Goal: Task Accomplishment & Management: Manage account settings

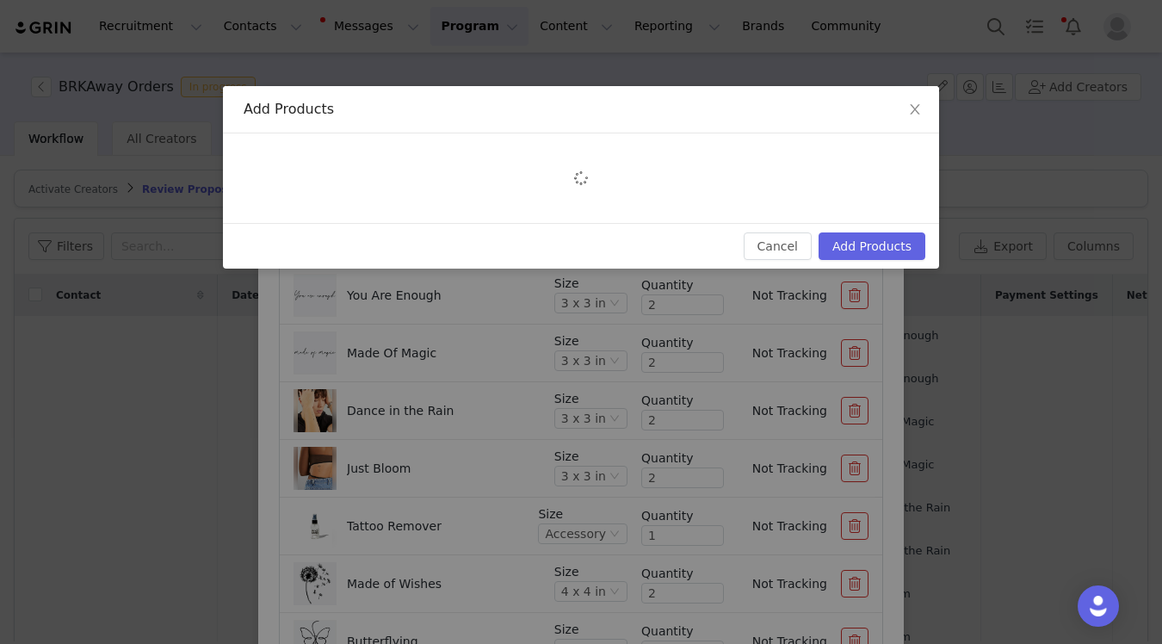
scroll to position [404, 163]
click at [879, 238] on button "Add Products" at bounding box center [871, 246] width 107 height 28
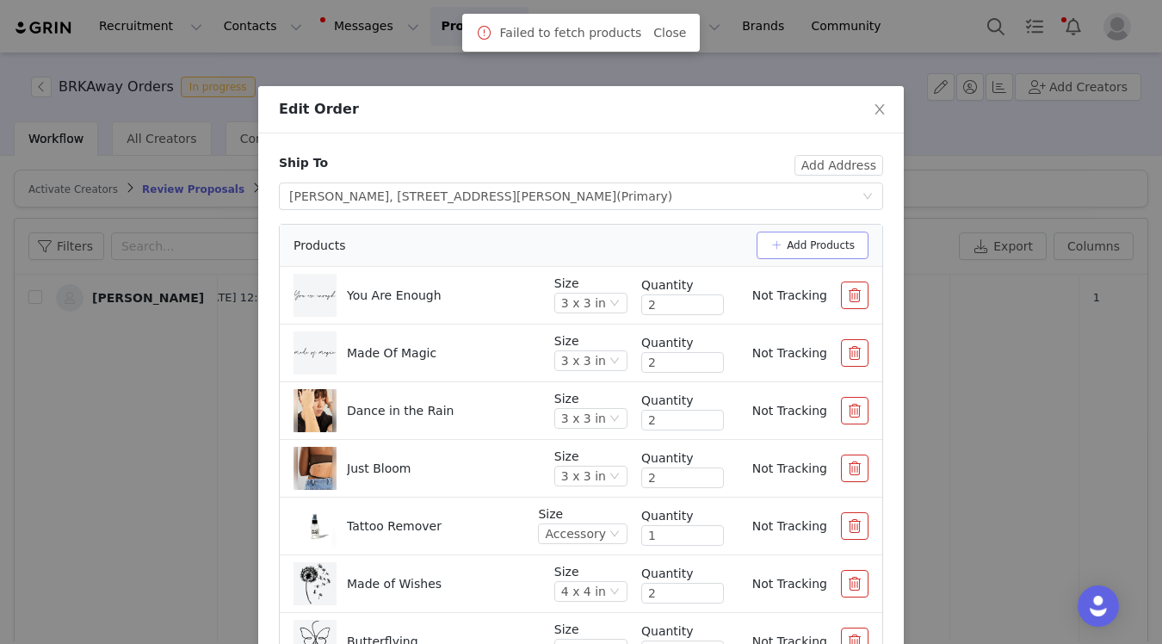
click at [847, 251] on button "Add Products" at bounding box center [812, 245] width 112 height 28
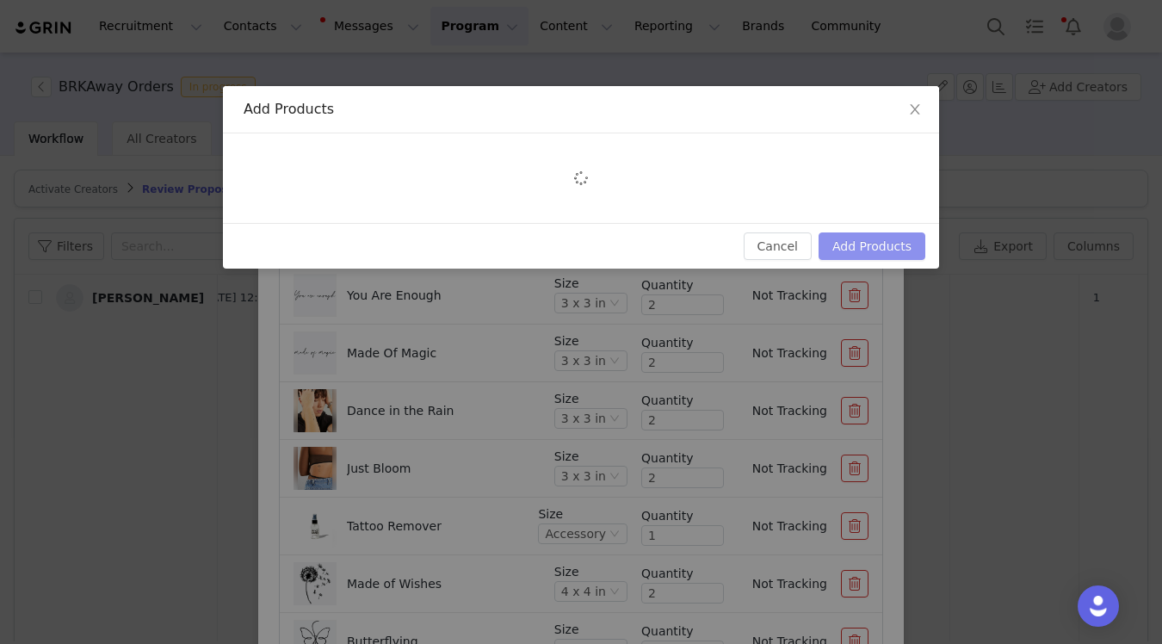
click at [881, 244] on button "Add Products" at bounding box center [871, 246] width 107 height 28
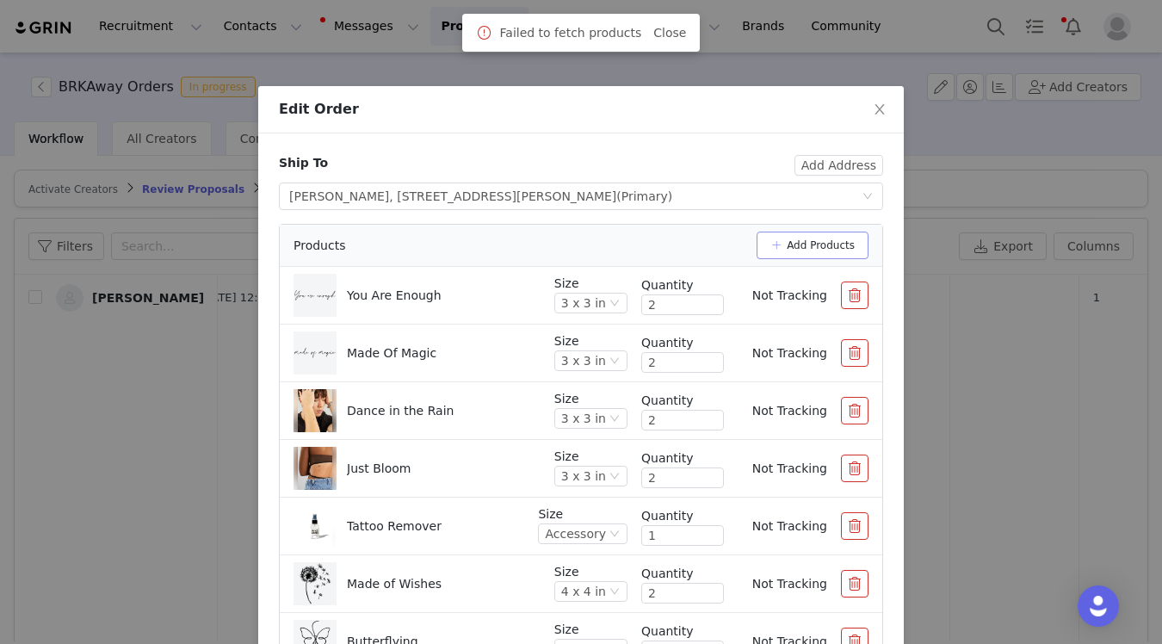
click at [843, 246] on button "Add Products" at bounding box center [812, 245] width 112 height 28
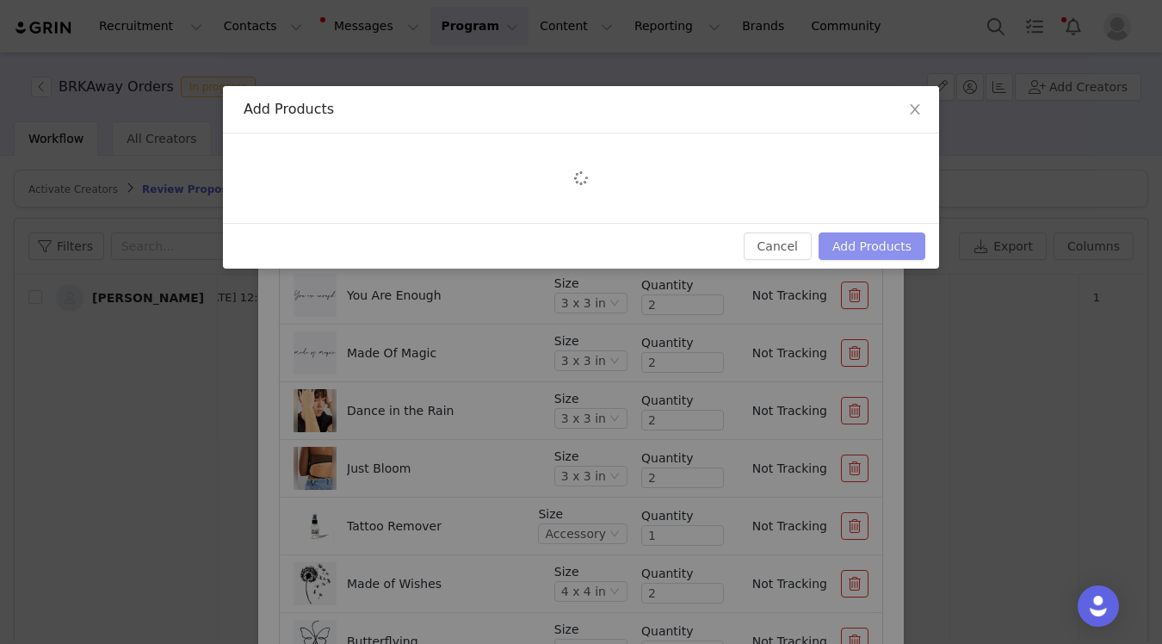
click at [872, 256] on button "Add Products" at bounding box center [871, 246] width 107 height 28
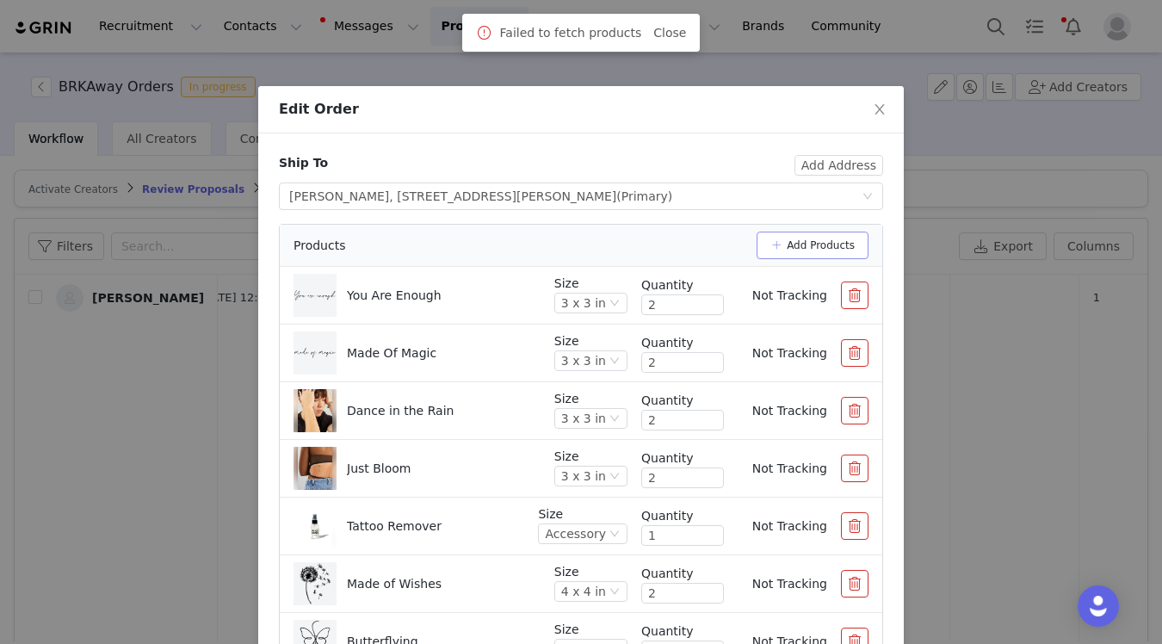
click at [847, 237] on button "Add Products" at bounding box center [812, 245] width 112 height 28
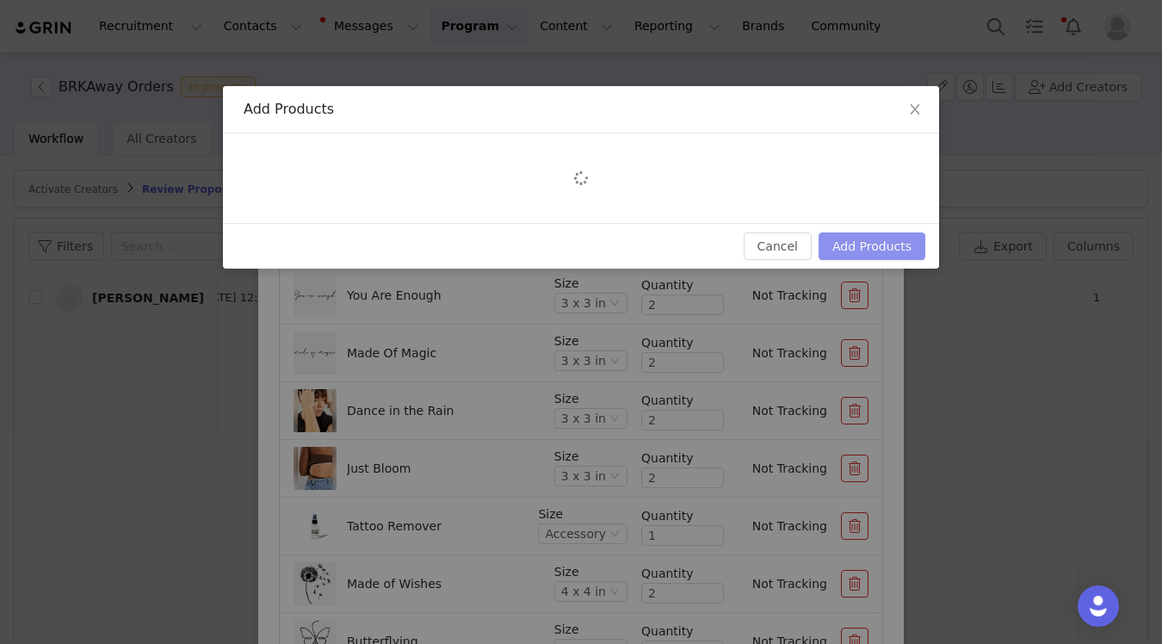
click at [876, 253] on button "Add Products" at bounding box center [871, 246] width 107 height 28
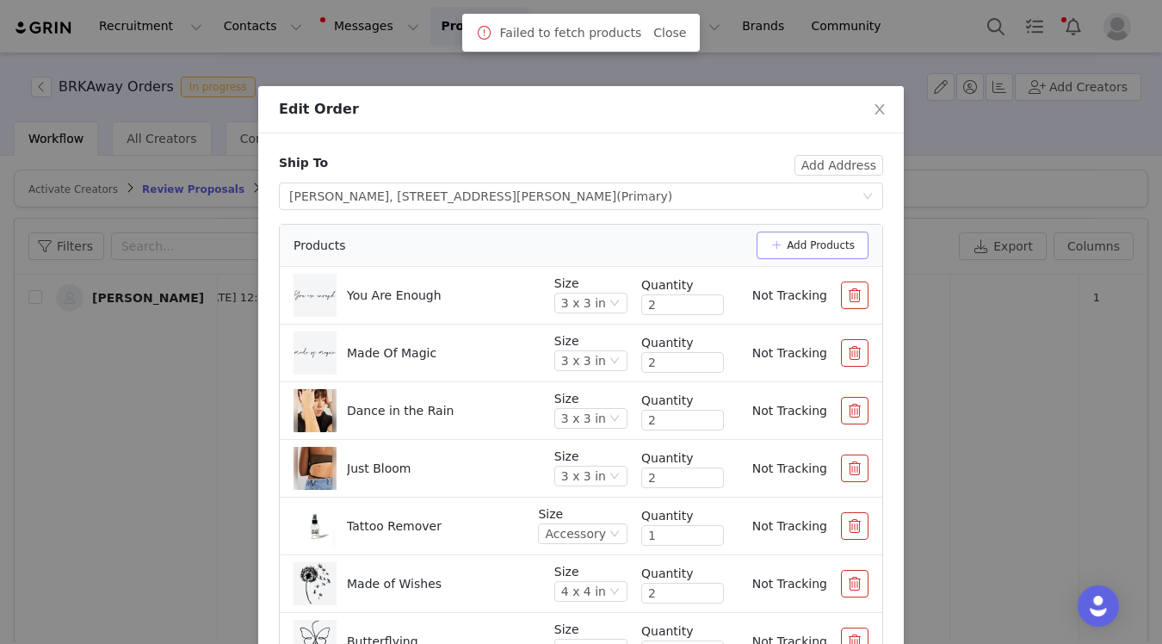
click at [822, 250] on button "Add Products" at bounding box center [812, 245] width 112 height 28
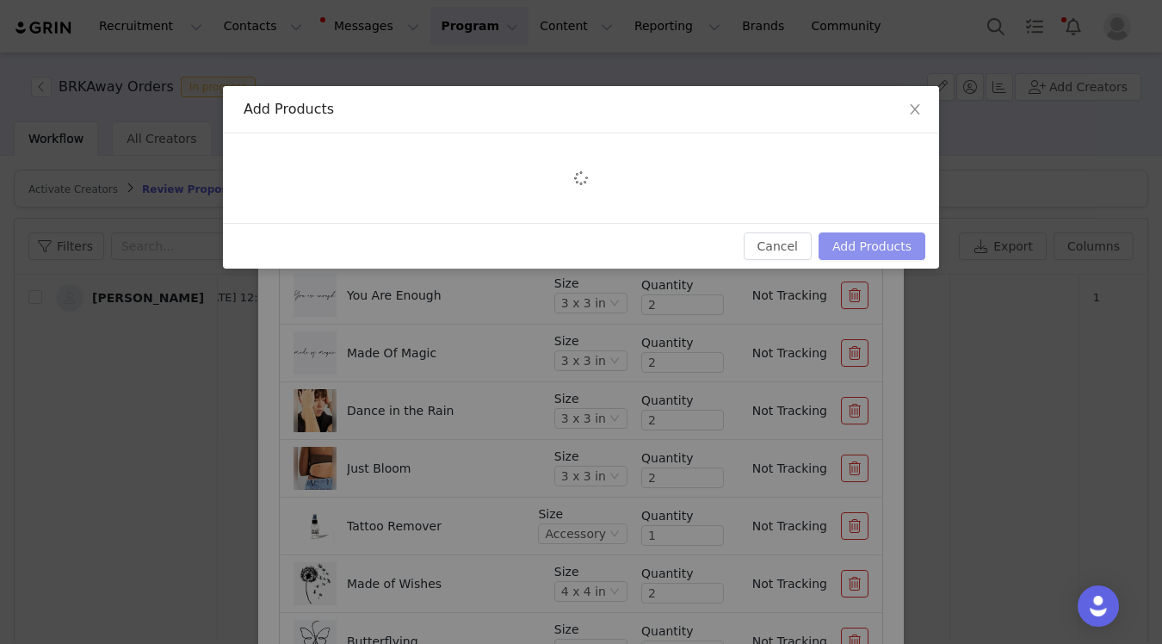
click at [902, 251] on button "Add Products" at bounding box center [871, 246] width 107 height 28
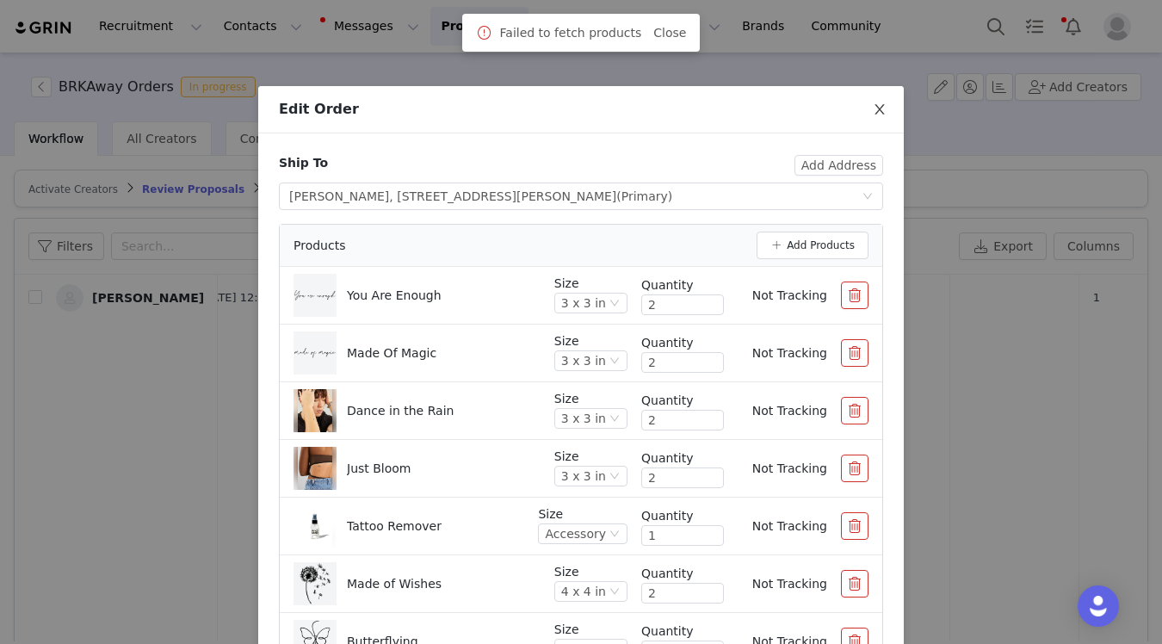
click at [877, 111] on icon "icon: close" at bounding box center [879, 109] width 14 height 14
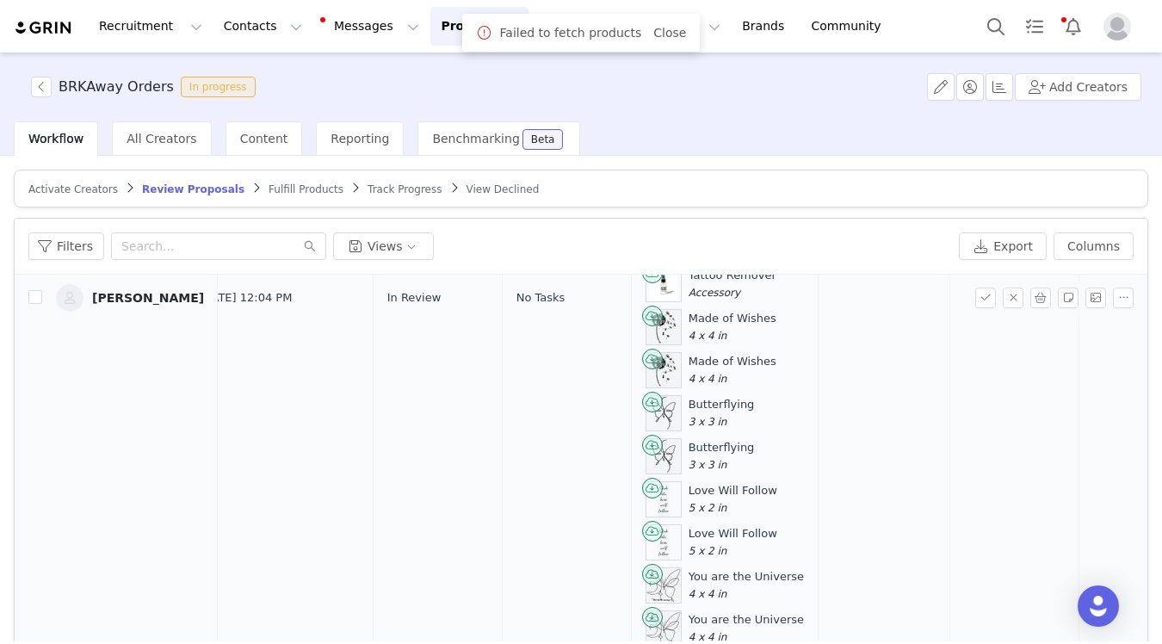
click at [156, 305] on link "Ashley Chase" at bounding box center [130, 298] width 148 height 28
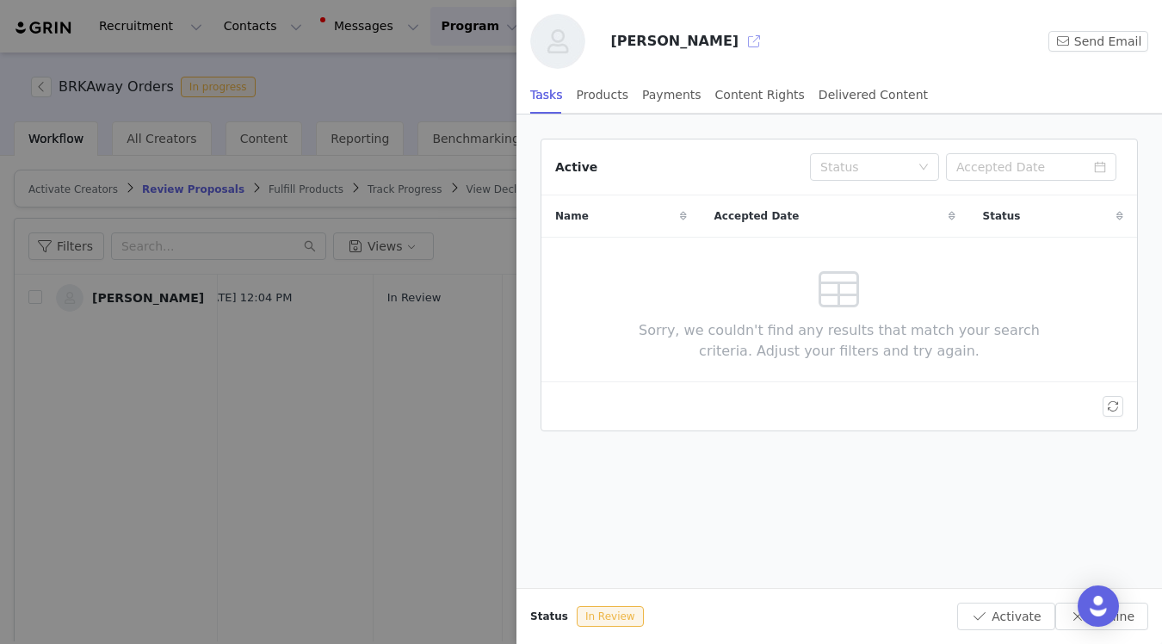
click at [740, 40] on button "button" at bounding box center [754, 42] width 28 height 28
click at [320, 354] on div at bounding box center [581, 322] width 1162 height 644
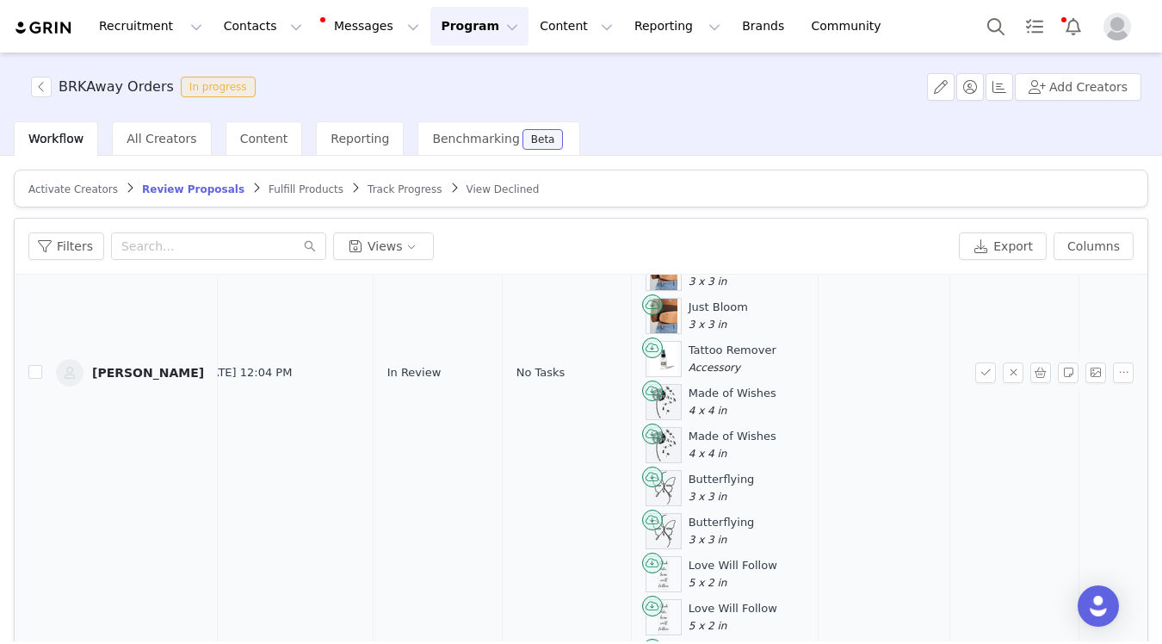
scroll to position [337, 163]
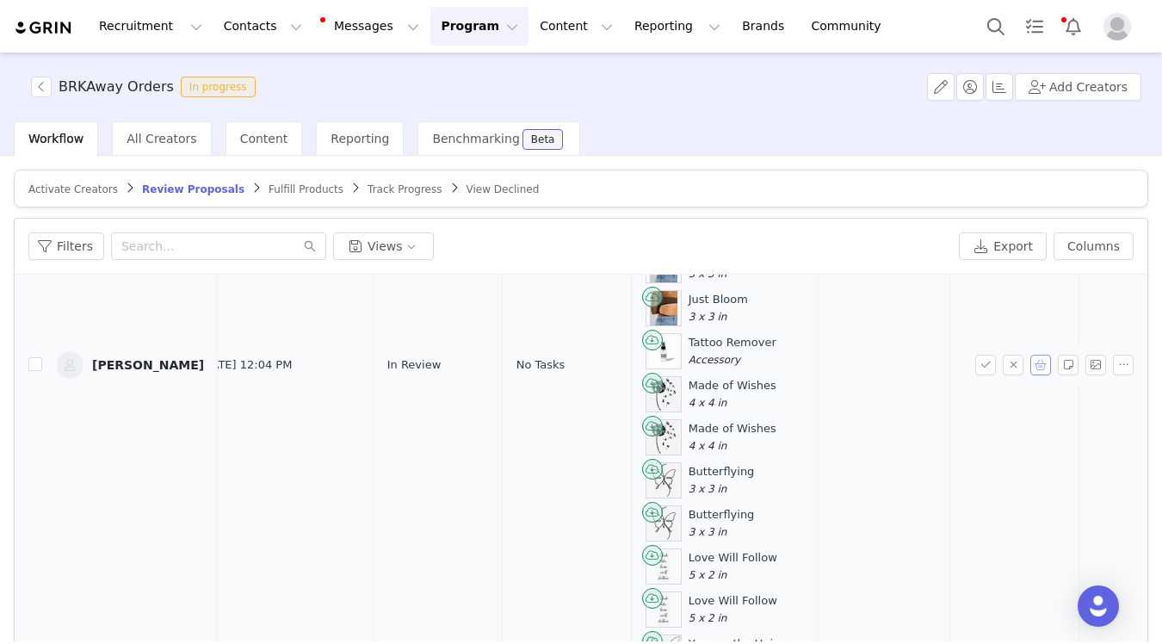
click at [1045, 362] on button "button" at bounding box center [1040, 364] width 21 height 21
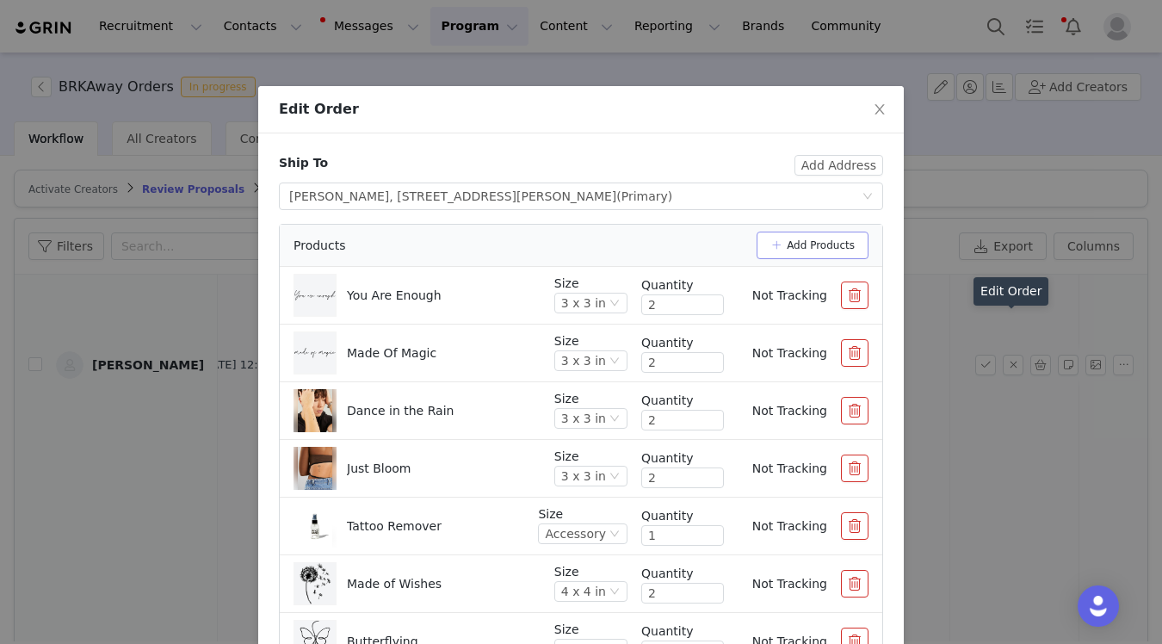
click at [854, 246] on button "Add Products" at bounding box center [812, 245] width 112 height 28
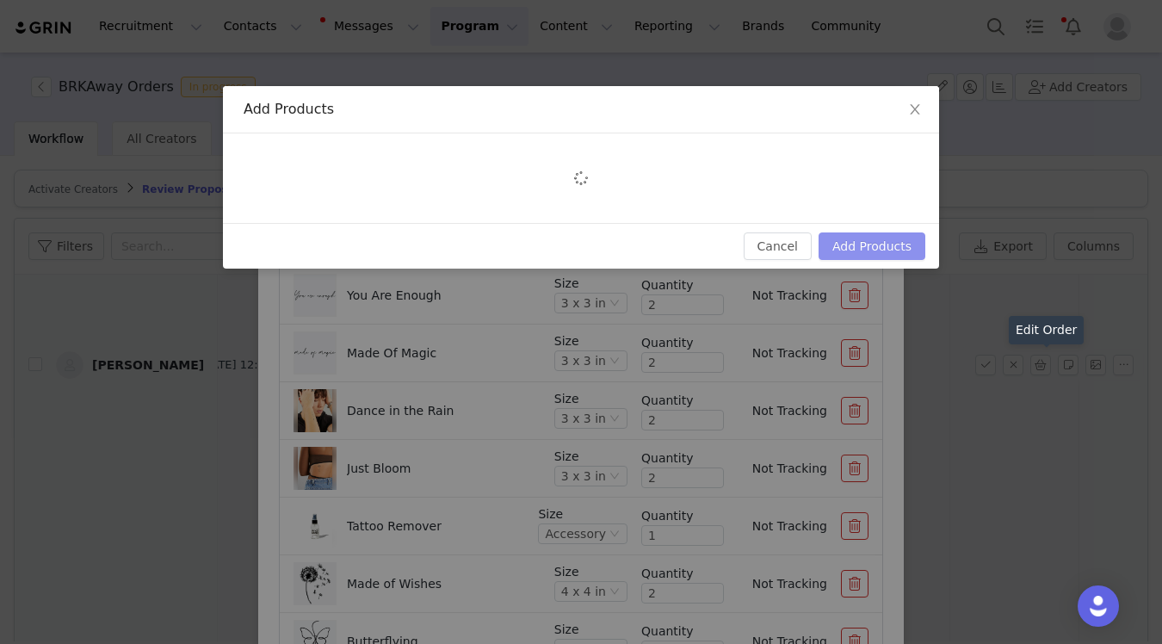
click at [855, 250] on button "Add Products" at bounding box center [871, 246] width 107 height 28
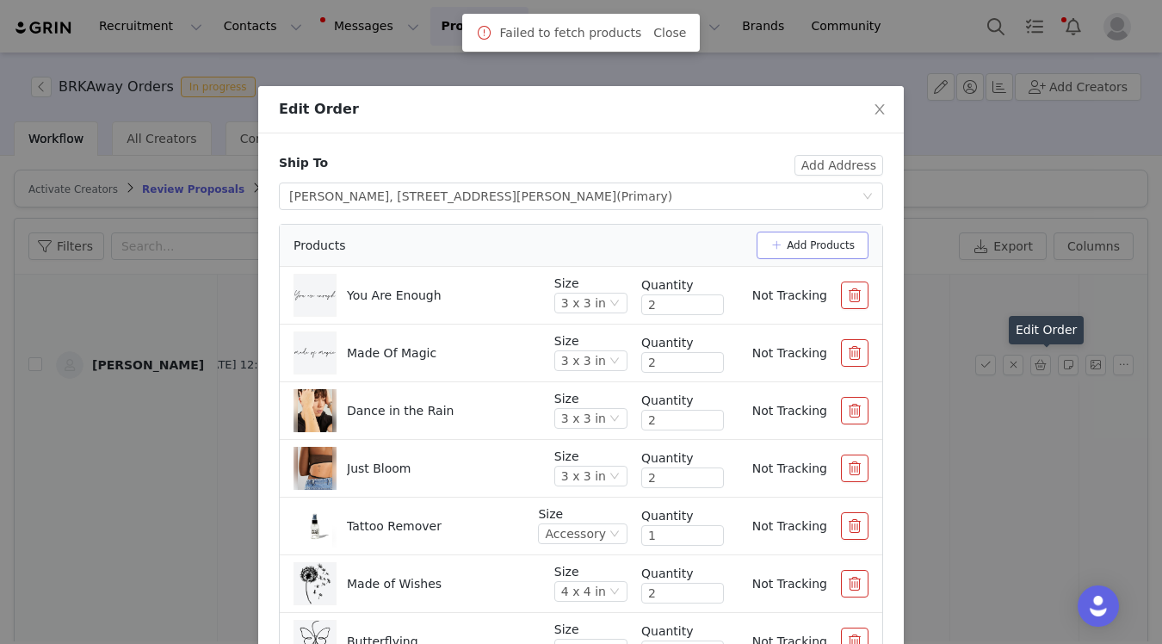
click at [840, 237] on button "Add Products" at bounding box center [812, 245] width 112 height 28
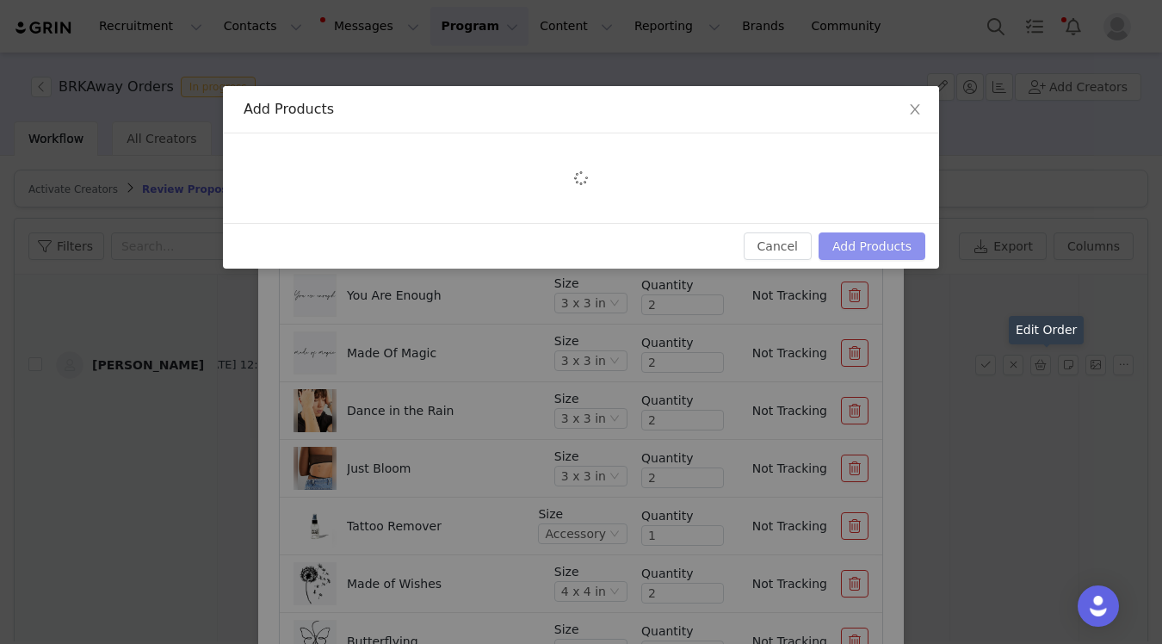
click at [865, 233] on button "Add Products" at bounding box center [871, 246] width 107 height 28
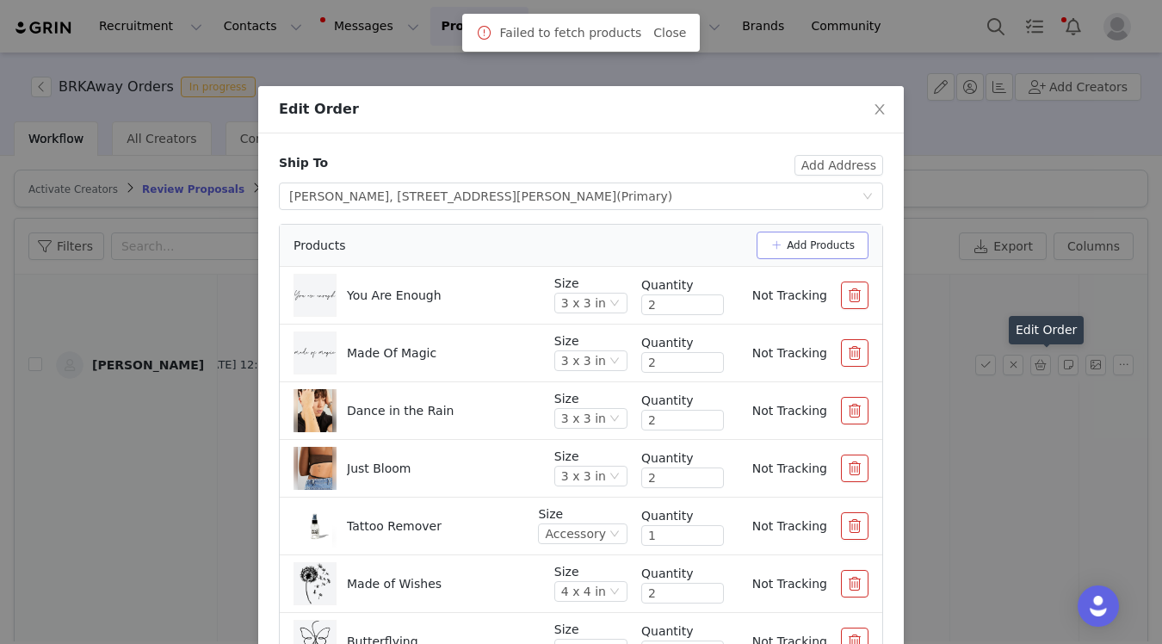
click at [835, 243] on button "Add Products" at bounding box center [812, 245] width 112 height 28
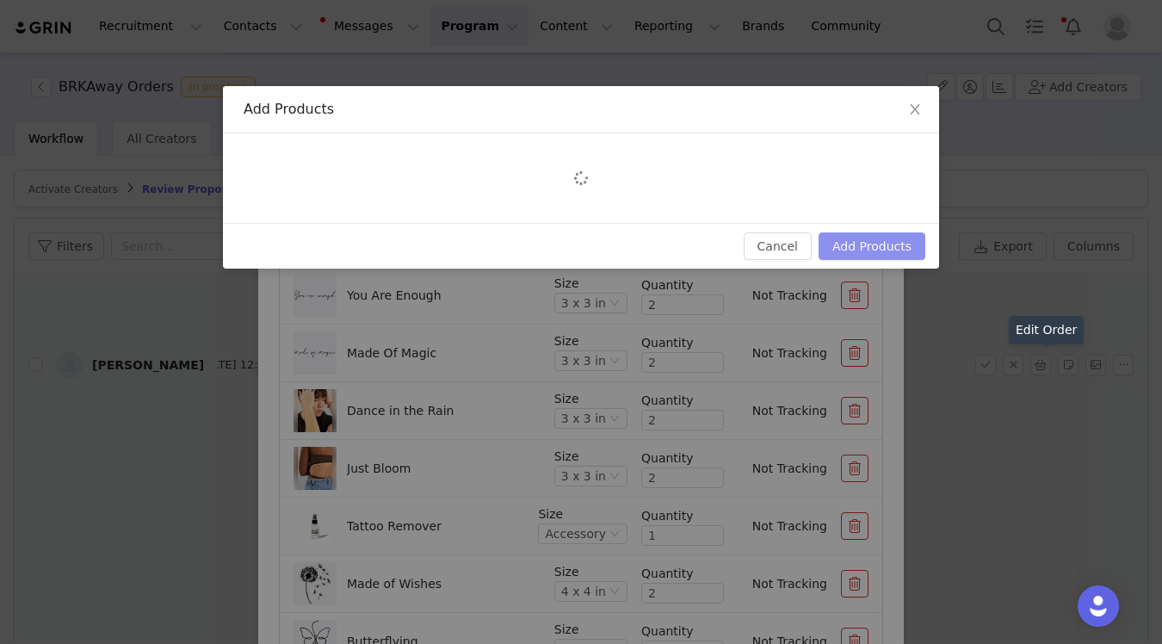
click at [884, 250] on button "Add Products" at bounding box center [871, 246] width 107 height 28
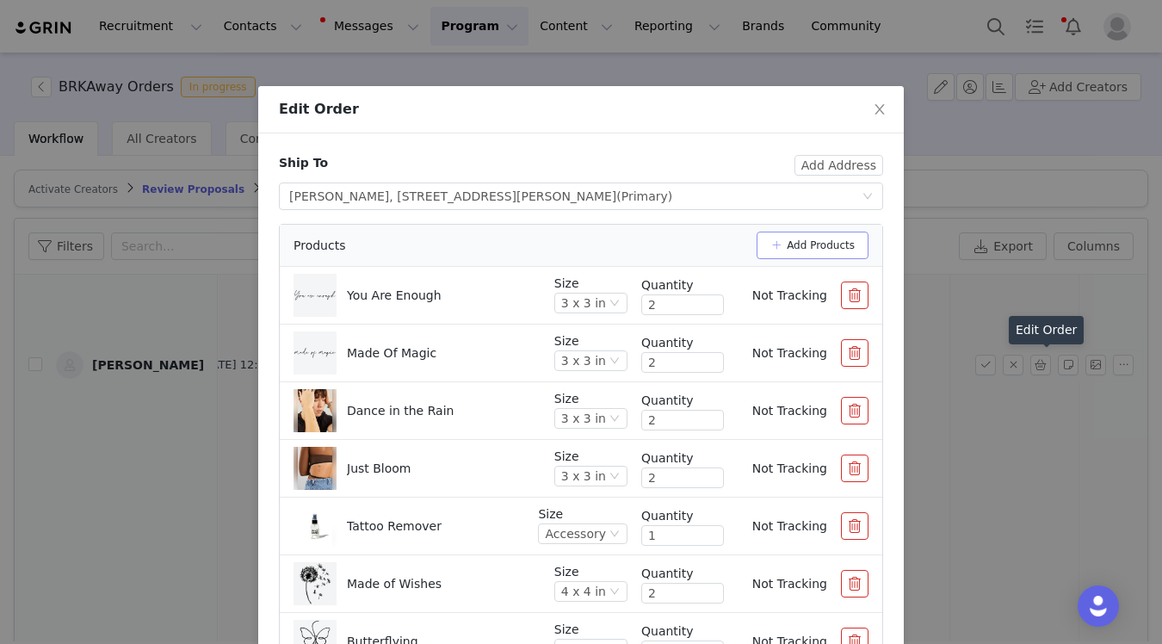
click at [841, 231] on button "Add Products" at bounding box center [812, 245] width 112 height 28
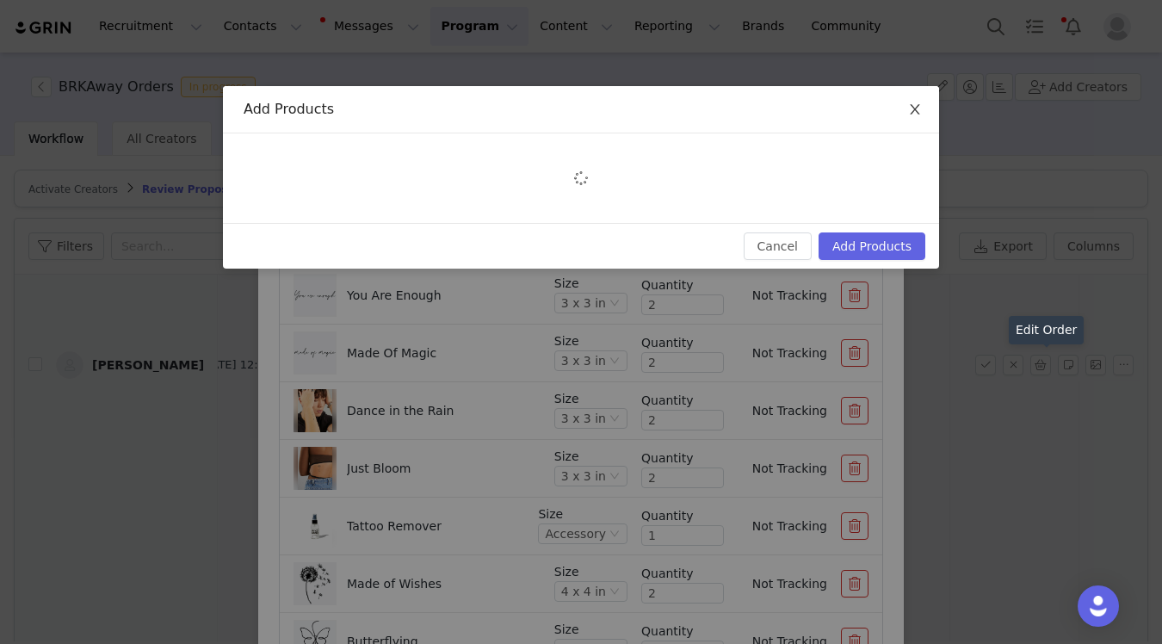
click at [915, 122] on span "Close" at bounding box center [915, 110] width 48 height 48
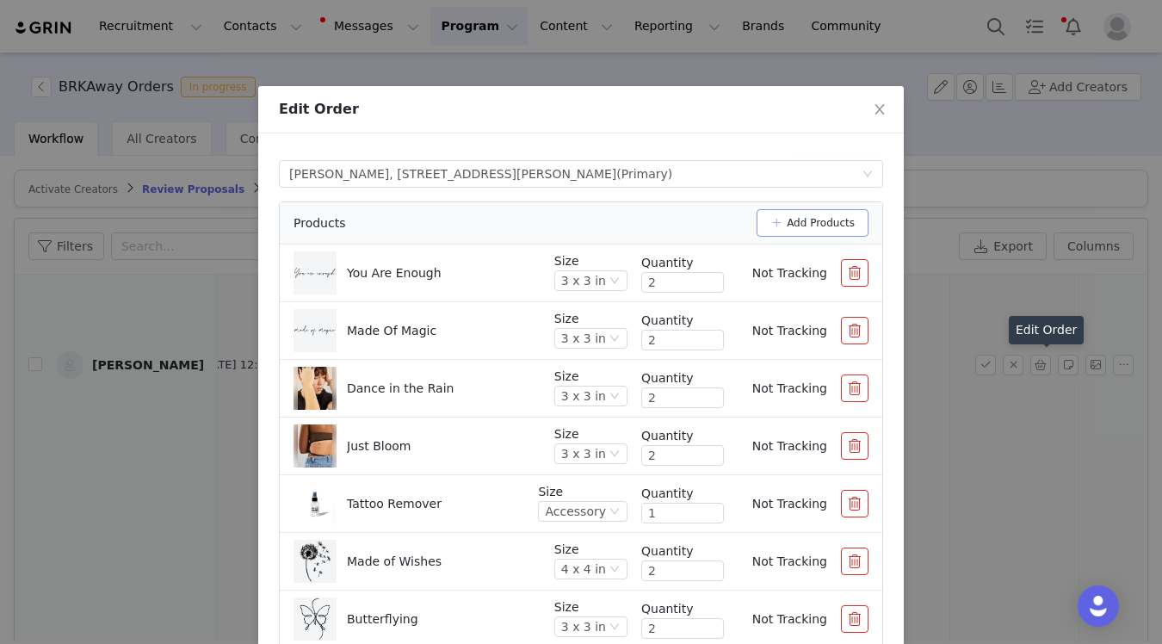
scroll to position [206, 0]
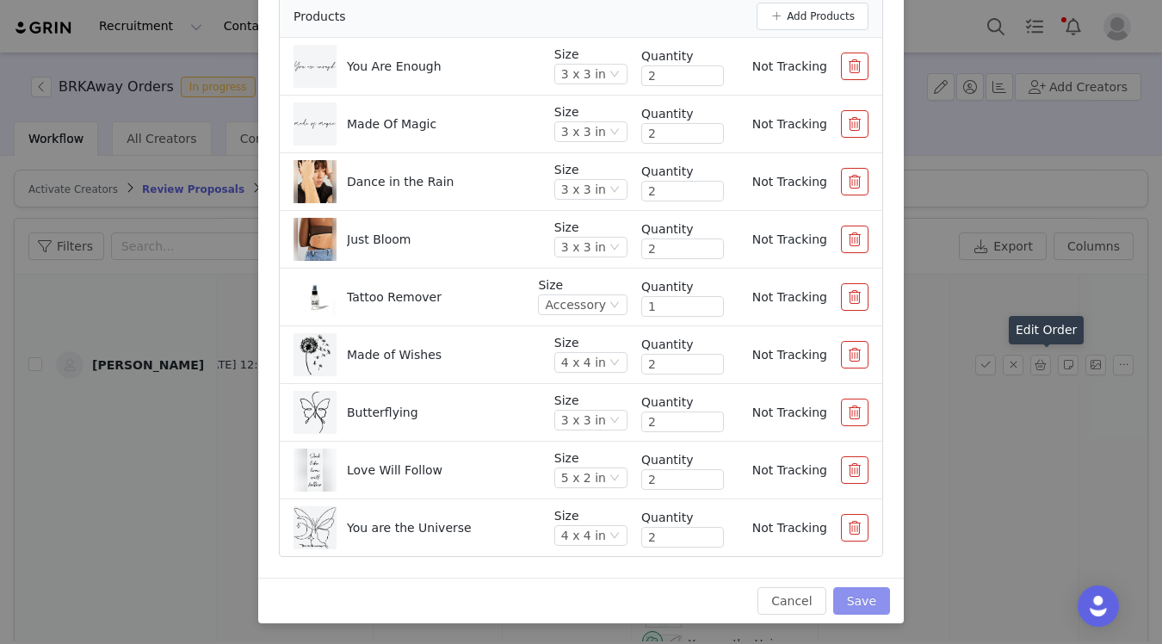
click at [860, 596] on button "Save" at bounding box center [861, 601] width 57 height 28
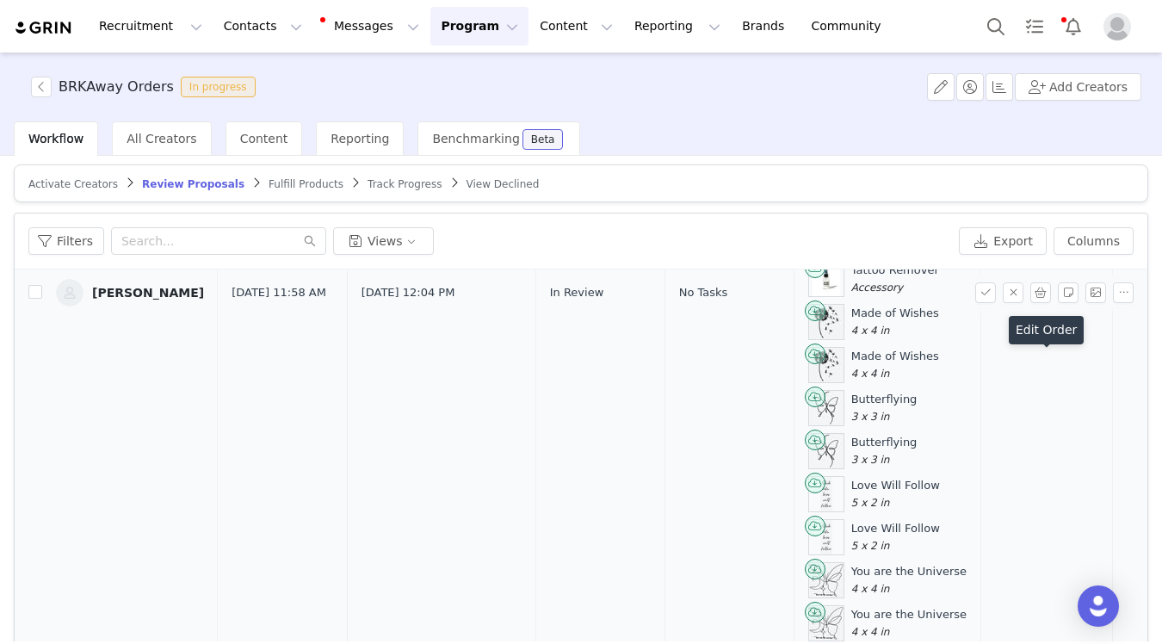
scroll to position [0, 0]
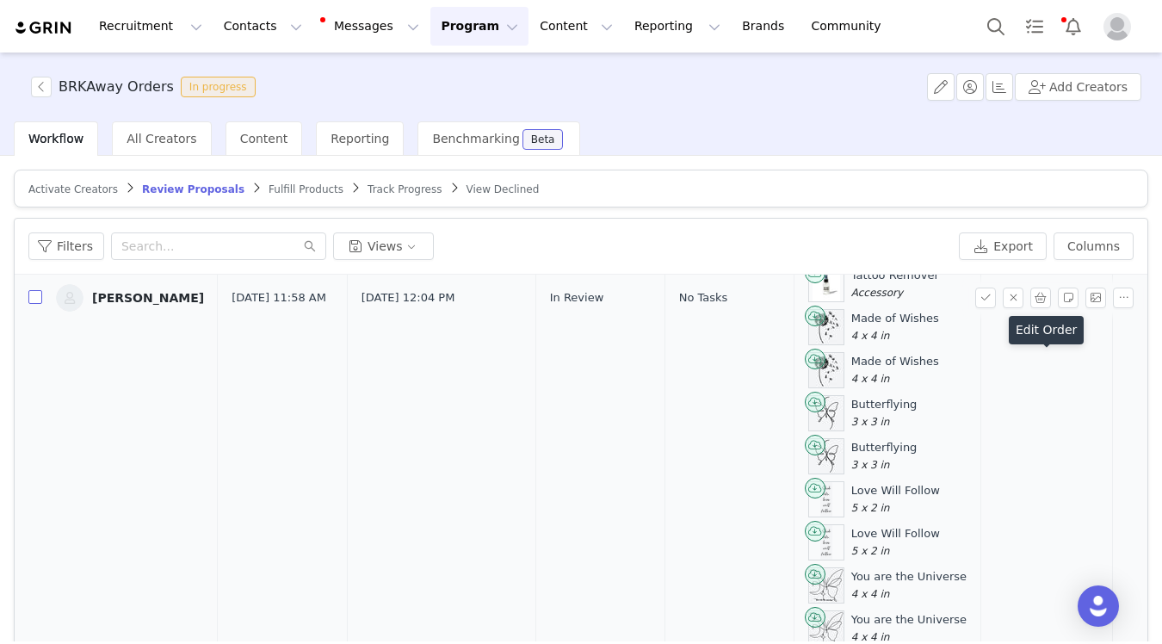
click at [35, 305] on label at bounding box center [35, 298] width 14 height 18
click at [35, 304] on input "checkbox" at bounding box center [35, 297] width 14 height 14
checkbox input "true"
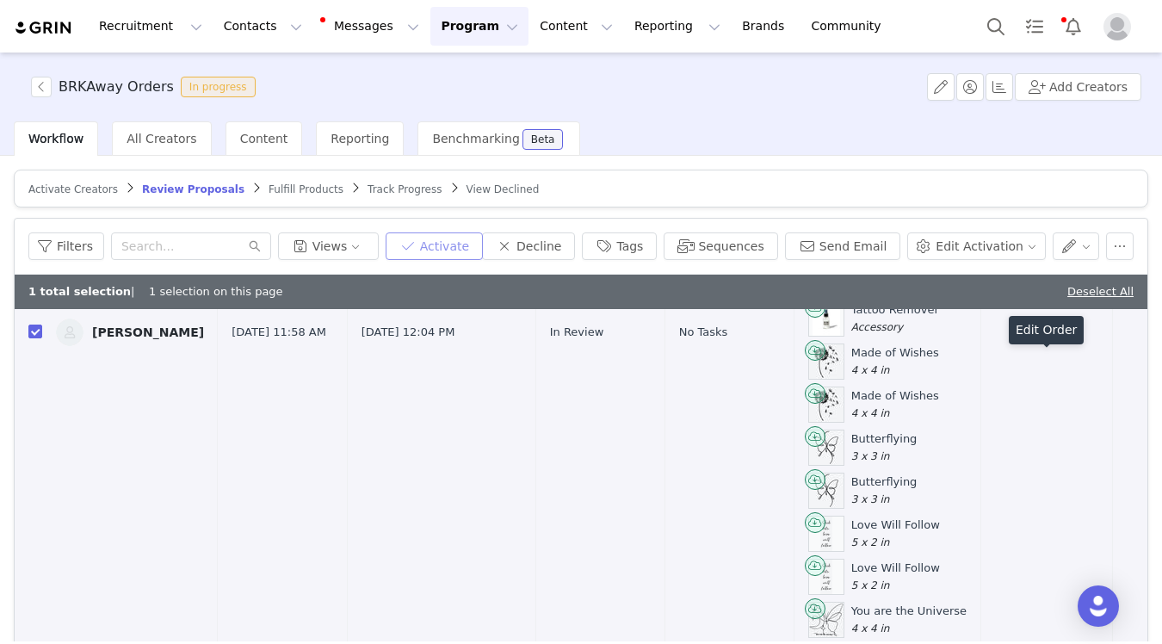
click at [452, 247] on button "Activate" at bounding box center [433, 246] width 97 height 28
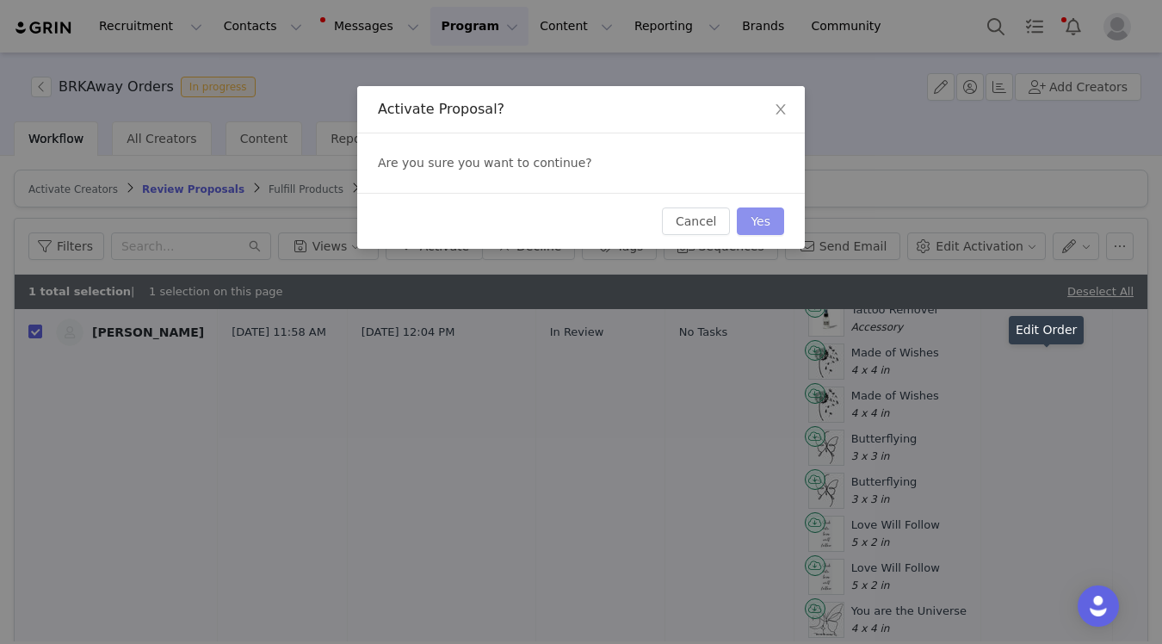
click at [769, 221] on button "Yes" at bounding box center [760, 221] width 47 height 28
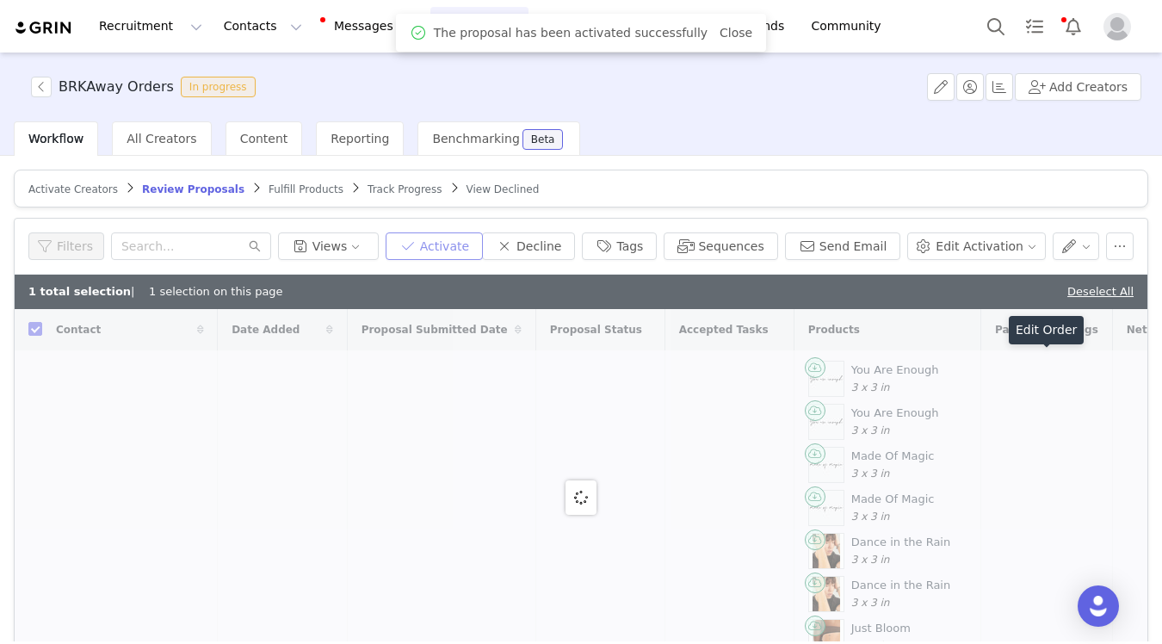
checkbox input "false"
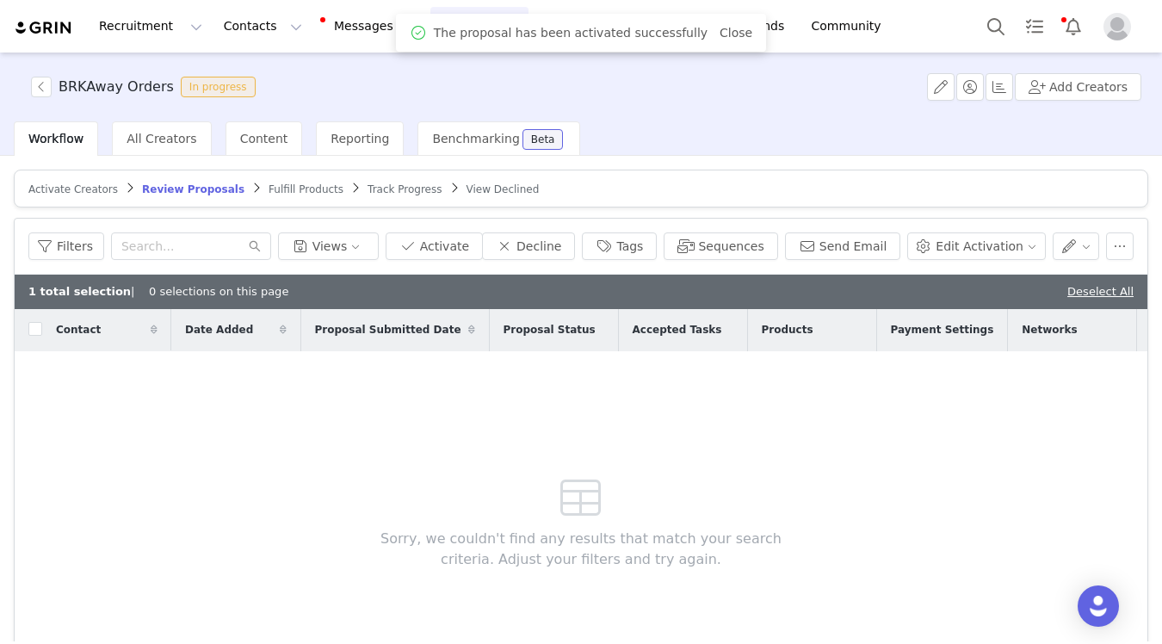
click at [287, 198] on article "Activate Creators Review Proposals Fulfill Products Track Progress View Declined" at bounding box center [581, 188] width 1134 height 38
click at [275, 192] on span "Fulfill Products" at bounding box center [305, 189] width 75 height 12
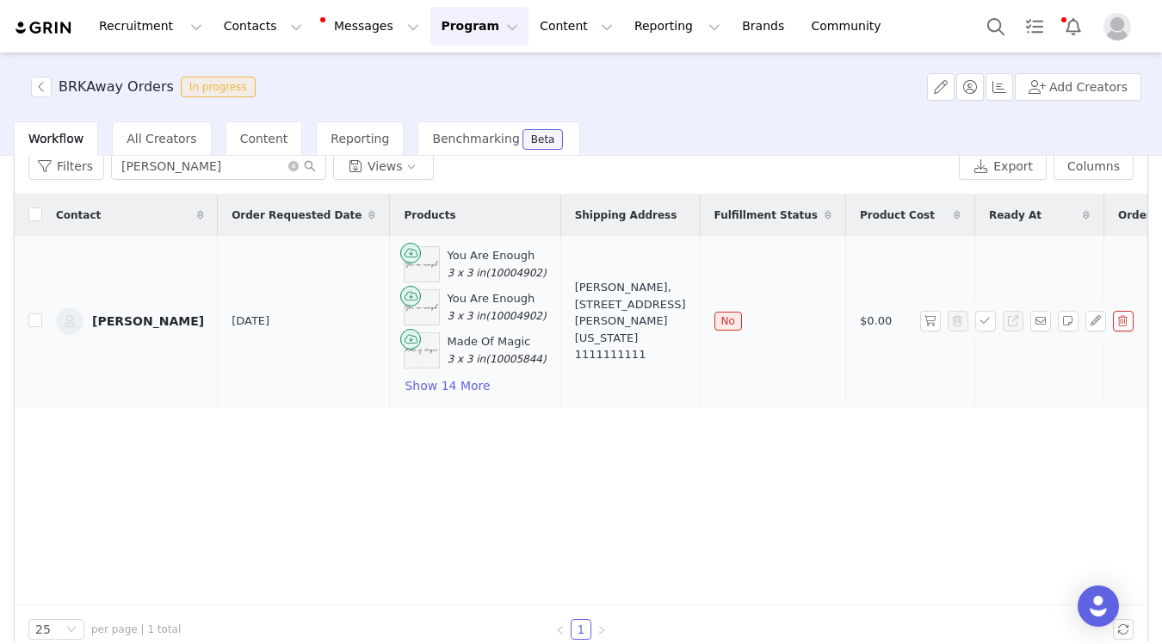
scroll to position [26, 0]
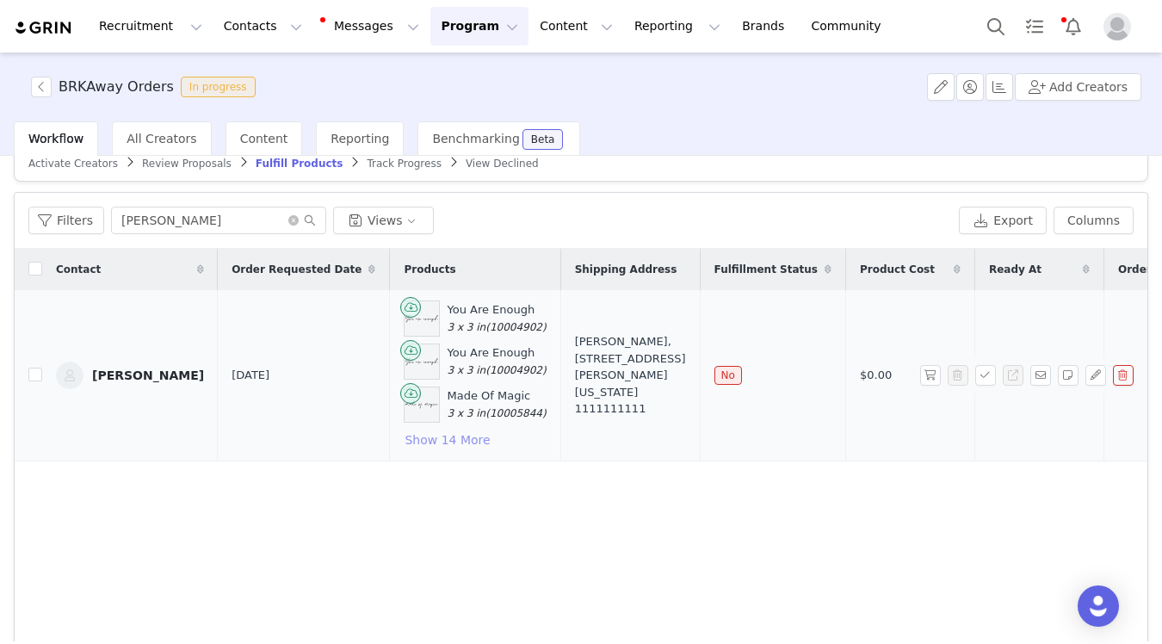
click at [404, 441] on button "Show 14 More" at bounding box center [447, 439] width 87 height 21
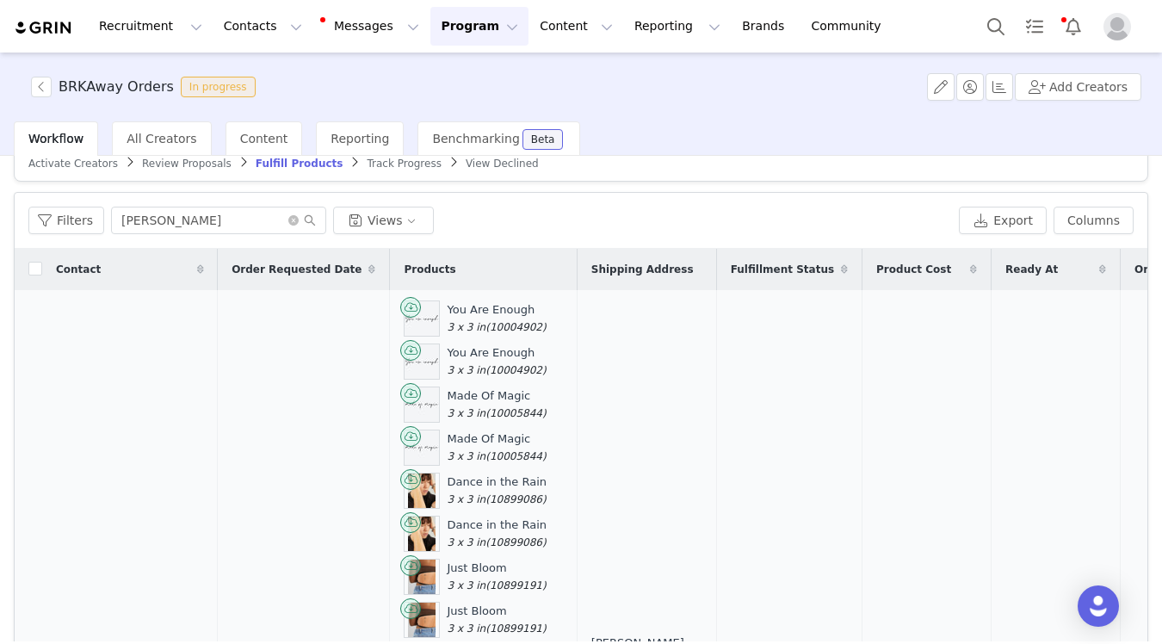
scroll to position [404, 0]
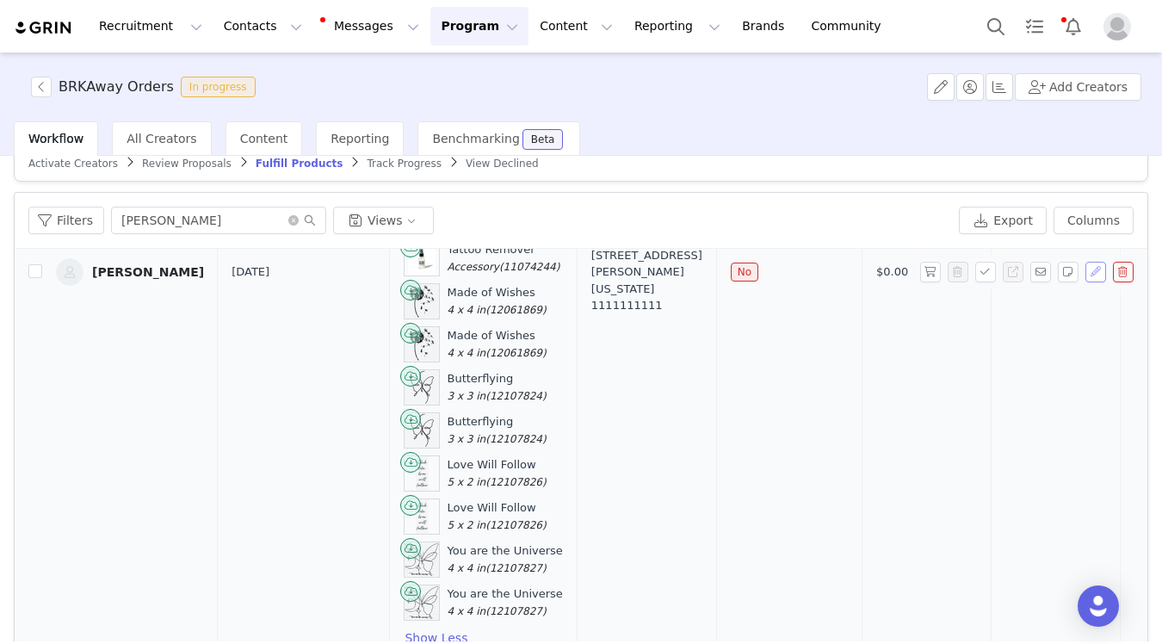
click at [1100, 270] on button "button" at bounding box center [1095, 272] width 21 height 21
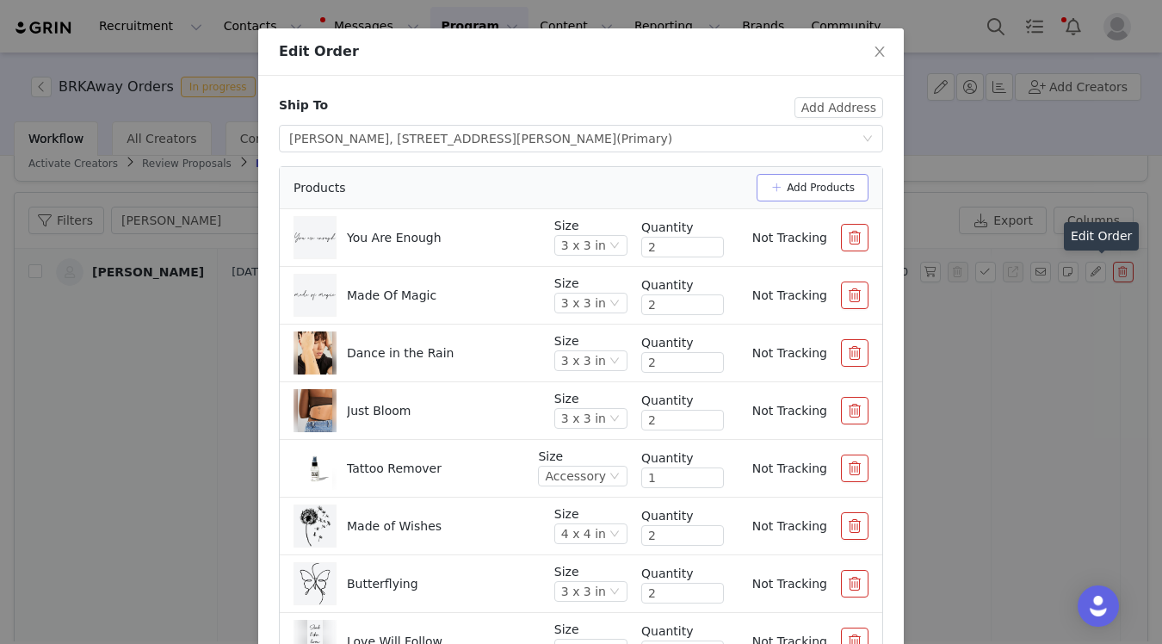
scroll to position [0, 0]
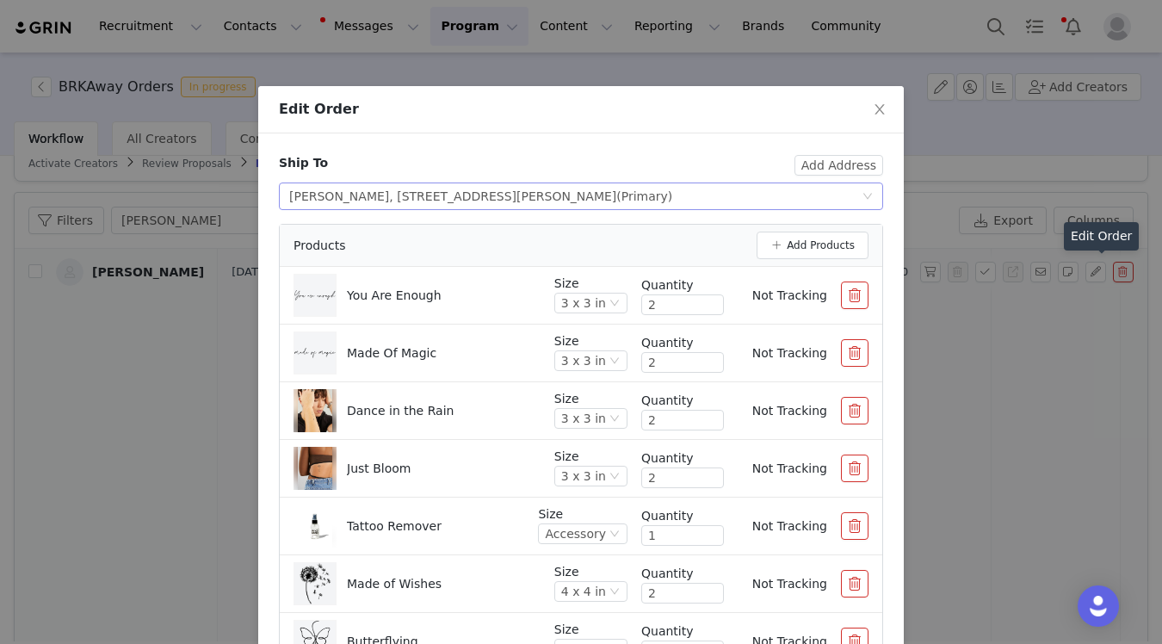
click at [767, 194] on div "Select shipping address Ashley Chase, 44 Franklin St, Vineyard Haven, MA, 02568…" at bounding box center [575, 196] width 572 height 26
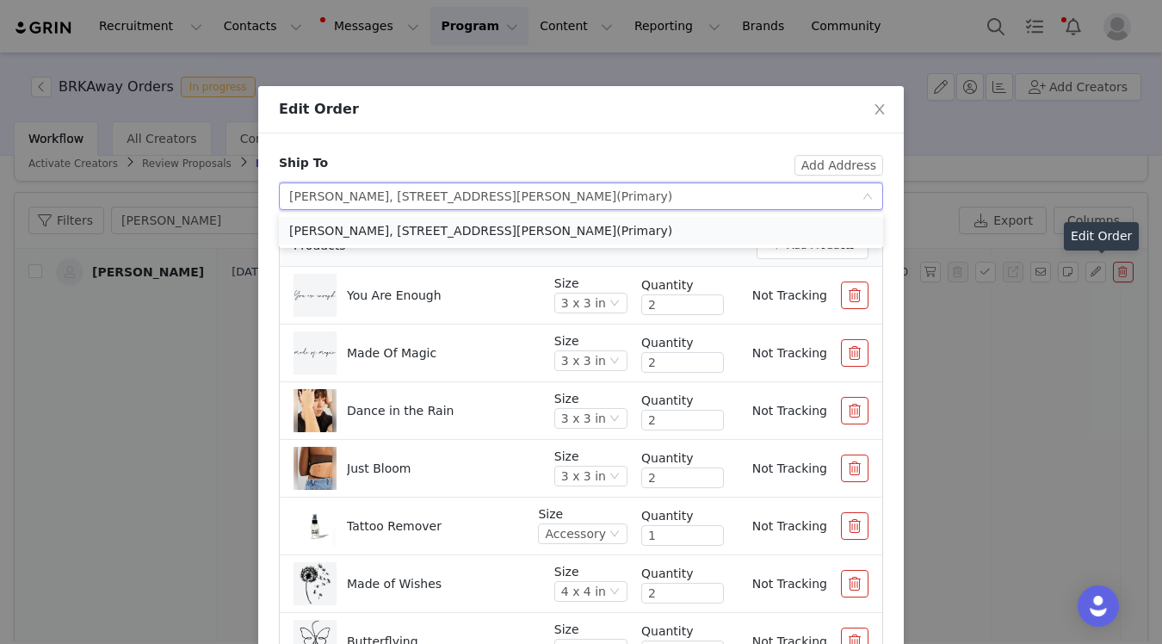
click at [772, 229] on li "Ashley Chase, 44 Franklin St, Vineyard Haven, MA, 02568, United States (Primary)" at bounding box center [581, 231] width 604 height 28
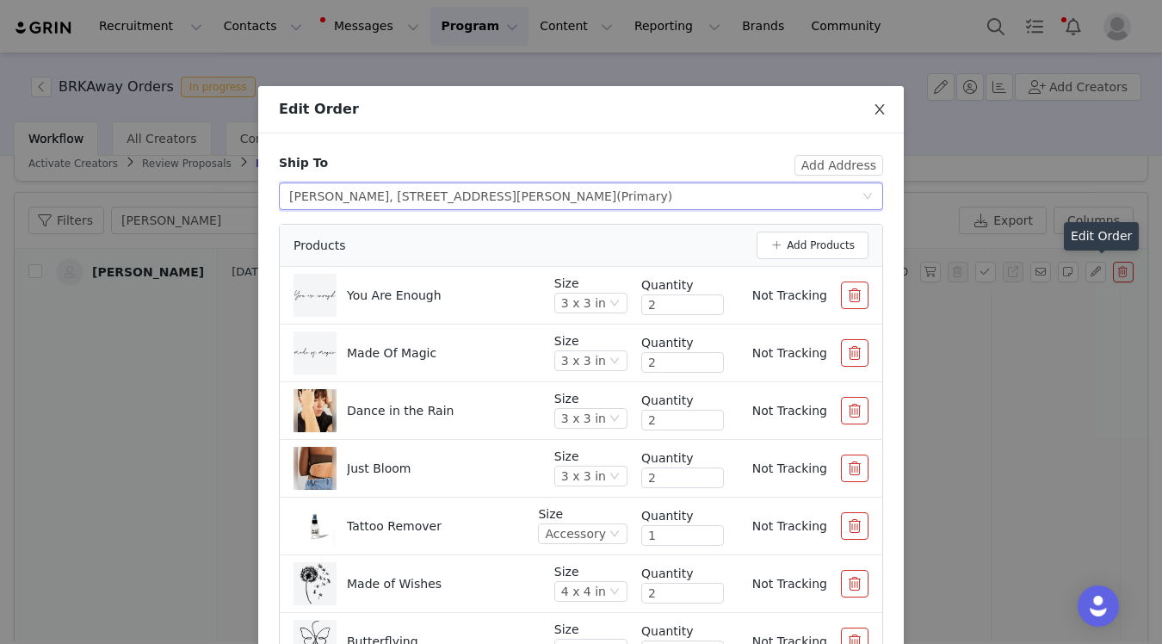
click at [881, 98] on span "Close" at bounding box center [879, 110] width 48 height 48
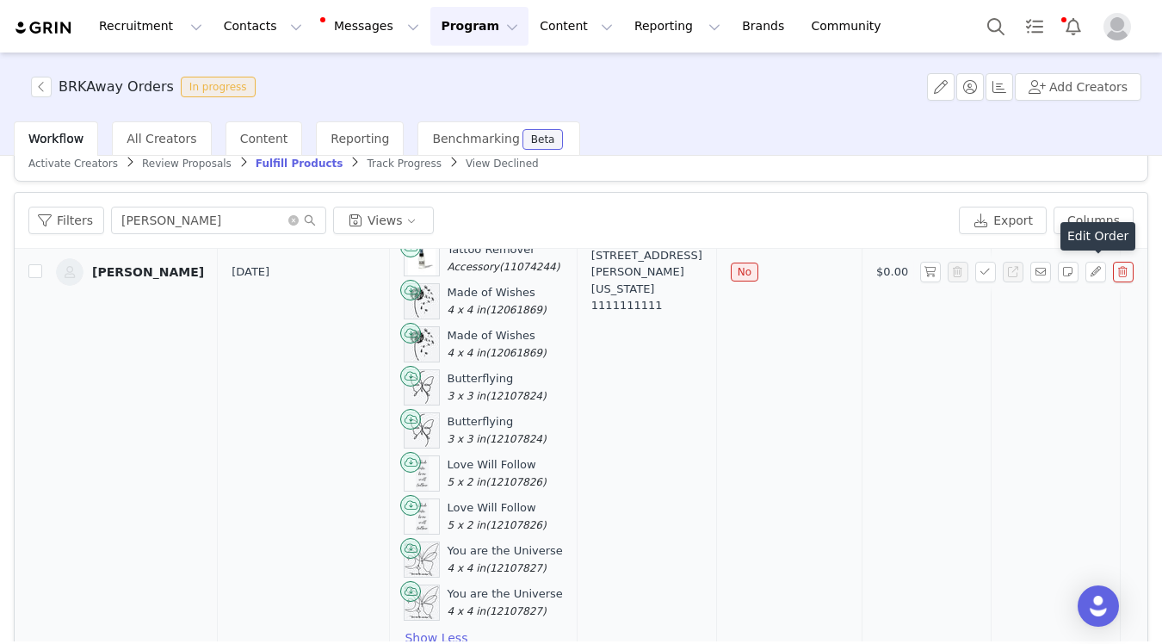
click at [716, 327] on td "No" at bounding box center [788, 272] width 145 height 773
click at [591, 304] on div "Ashley Chase, 44 Franklin St. #4710 Vineyard Haven, Massachusetts 02568 United …" at bounding box center [646, 272] width 111 height 84
select select
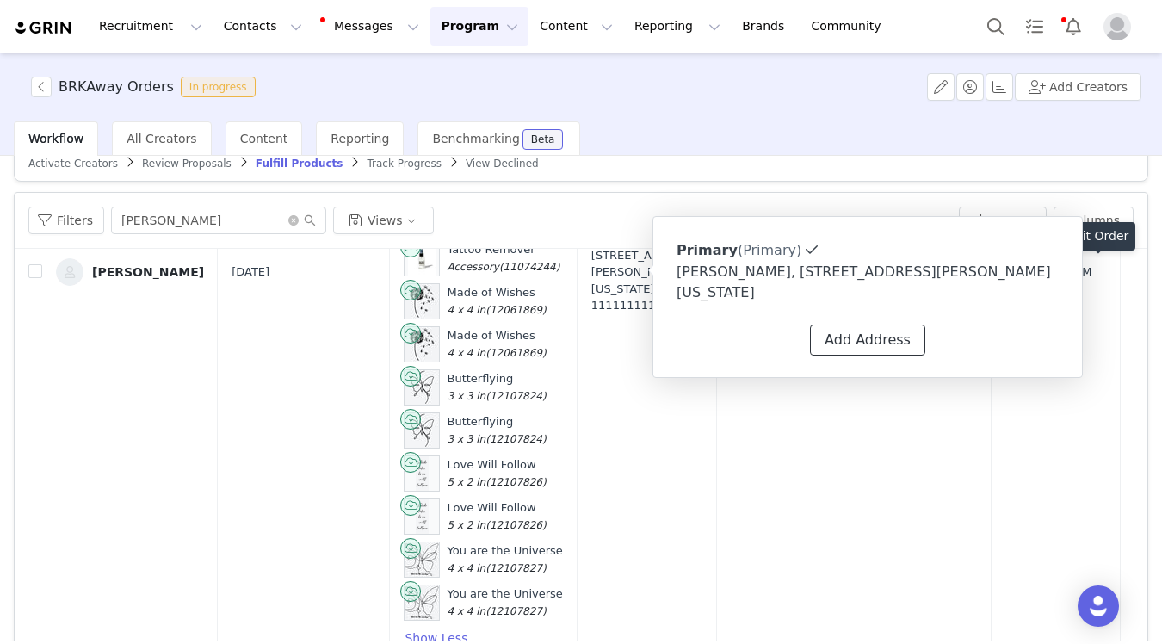
click at [835, 339] on button "Add Address" at bounding box center [867, 339] width 115 height 31
select select
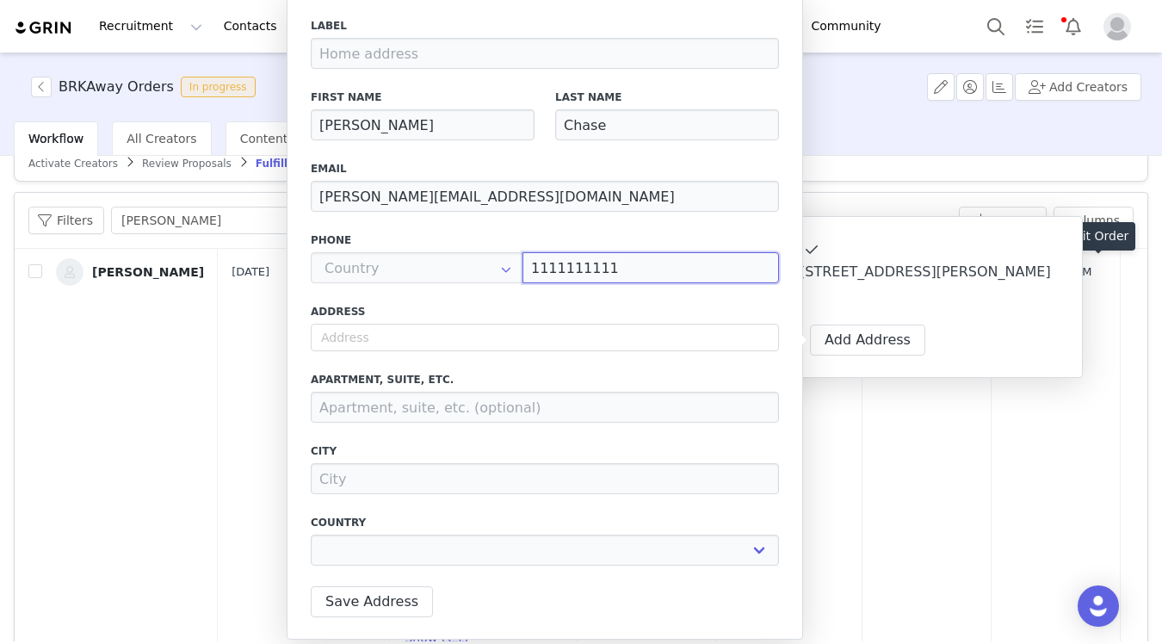
drag, startPoint x: 594, startPoint y: 267, endPoint x: 512, endPoint y: 226, distance: 91.2
click at [512, 226] on div "Label First Name Ashley Last Name Chase Email ashley@atticusinc.co Phone +93 (A…" at bounding box center [545, 297] width 468 height 558
paste input "401-932-4465"
type input "4019324465"
select select
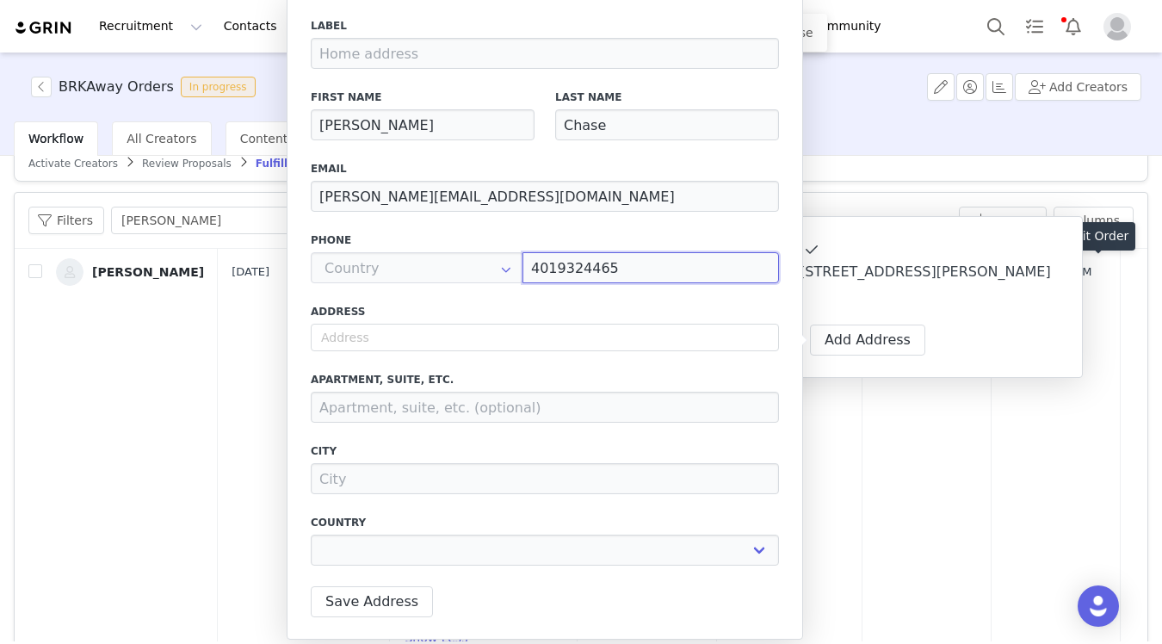
type input "4019324465"
click at [916, 293] on div "[PERSON_NAME], [STREET_ADDRESS][PERSON_NAME][US_STATE]" at bounding box center [867, 282] width 382 height 41
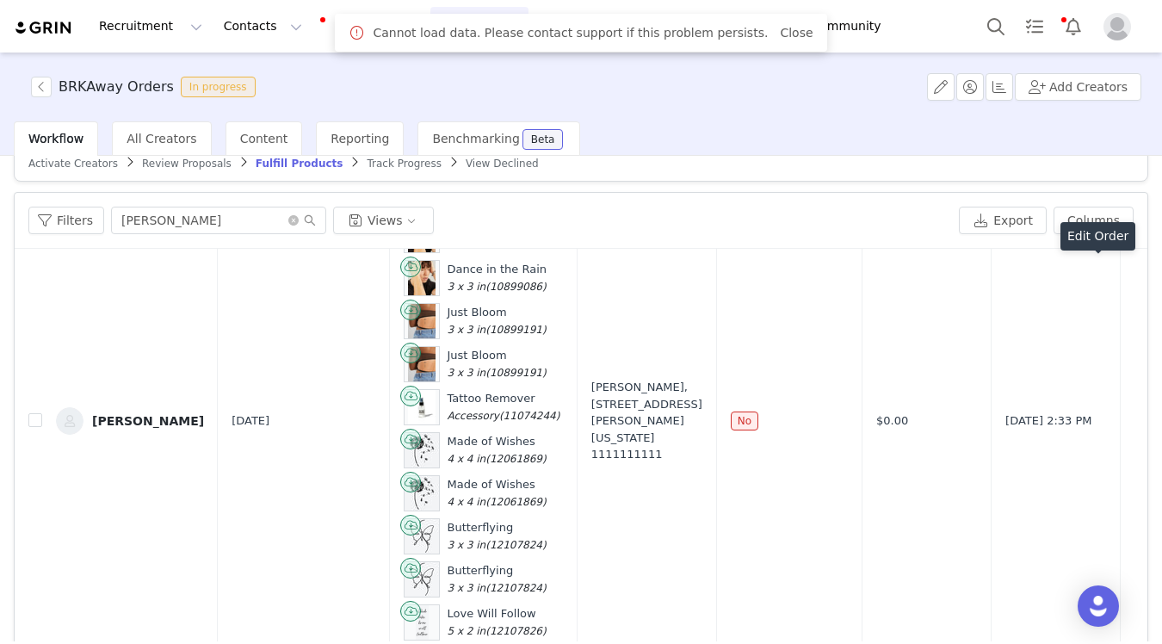
scroll to position [299, 0]
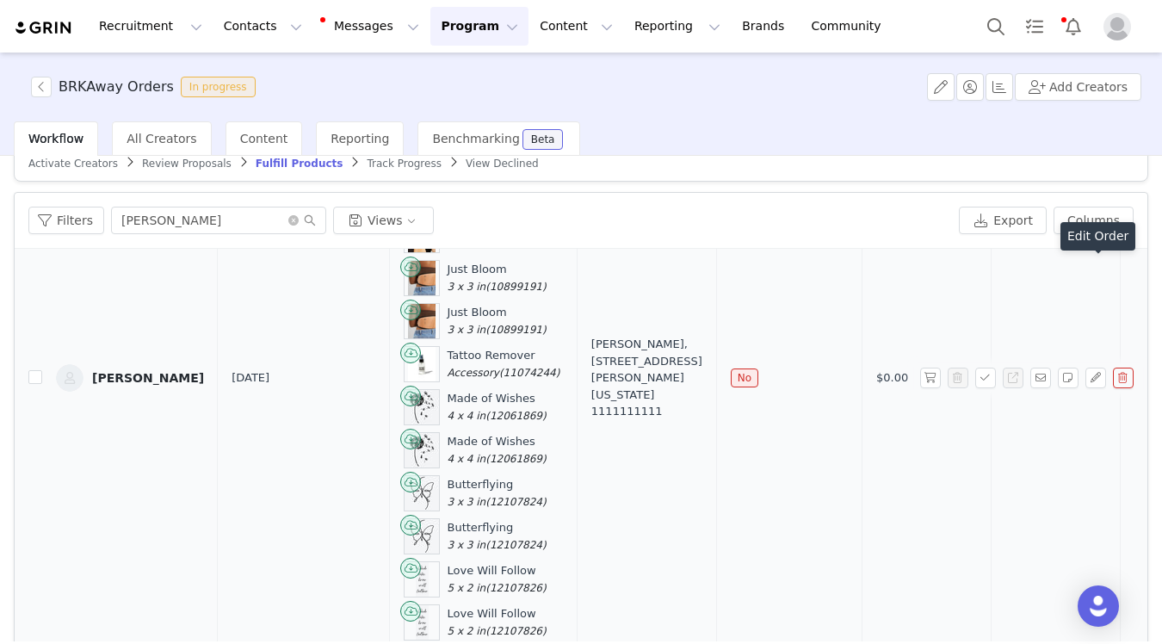
drag, startPoint x: 619, startPoint y: 328, endPoint x: 604, endPoint y: 413, distance: 86.6
click at [604, 413] on div "Ashley Chase, 44 Franklin St. #4710 Vineyard Haven, Massachusetts 02568 United …" at bounding box center [646, 378] width 111 height 84
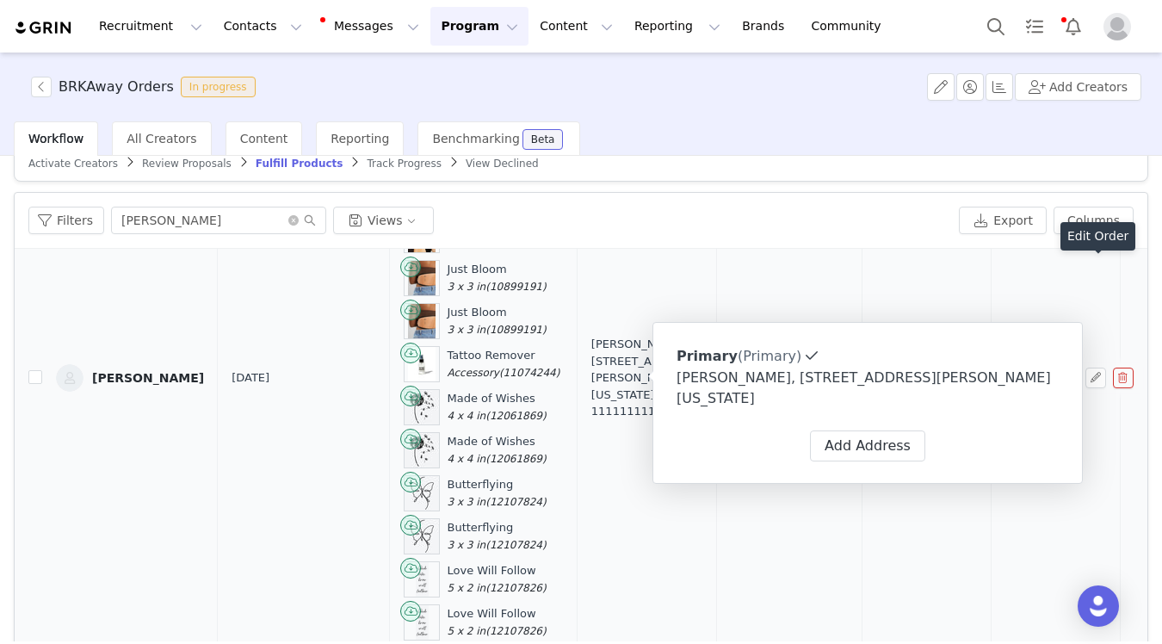
copy div "44 Franklin St. #4710 Vineyard Haven, Massachusetts 02568 United States"
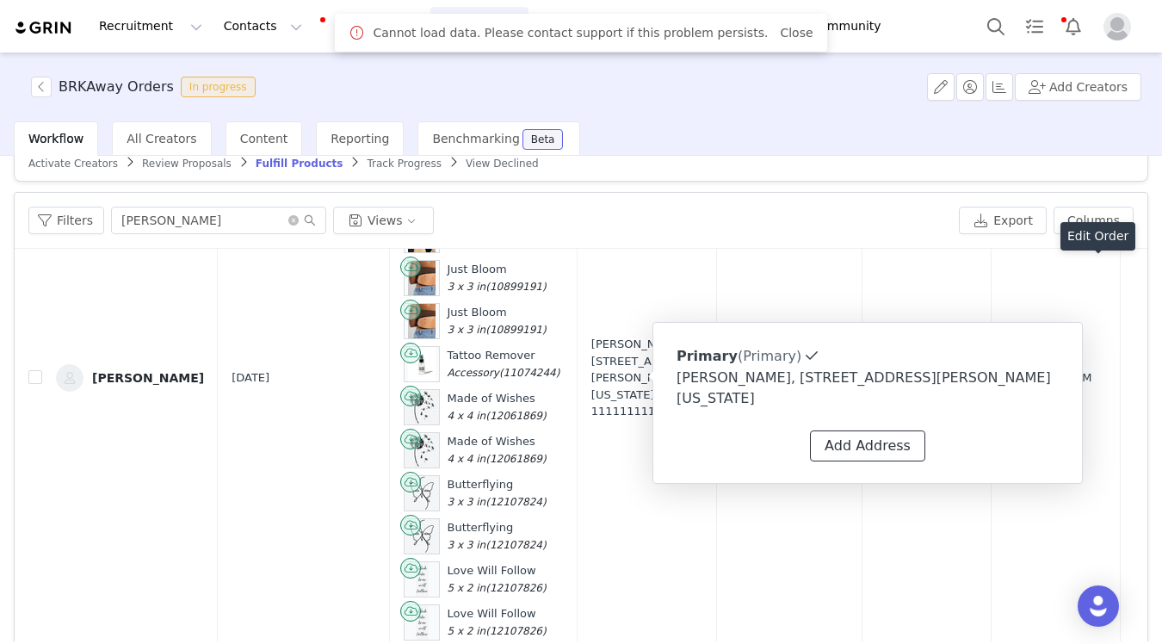
click at [838, 436] on button "Add Address" at bounding box center [867, 445] width 115 height 31
select select
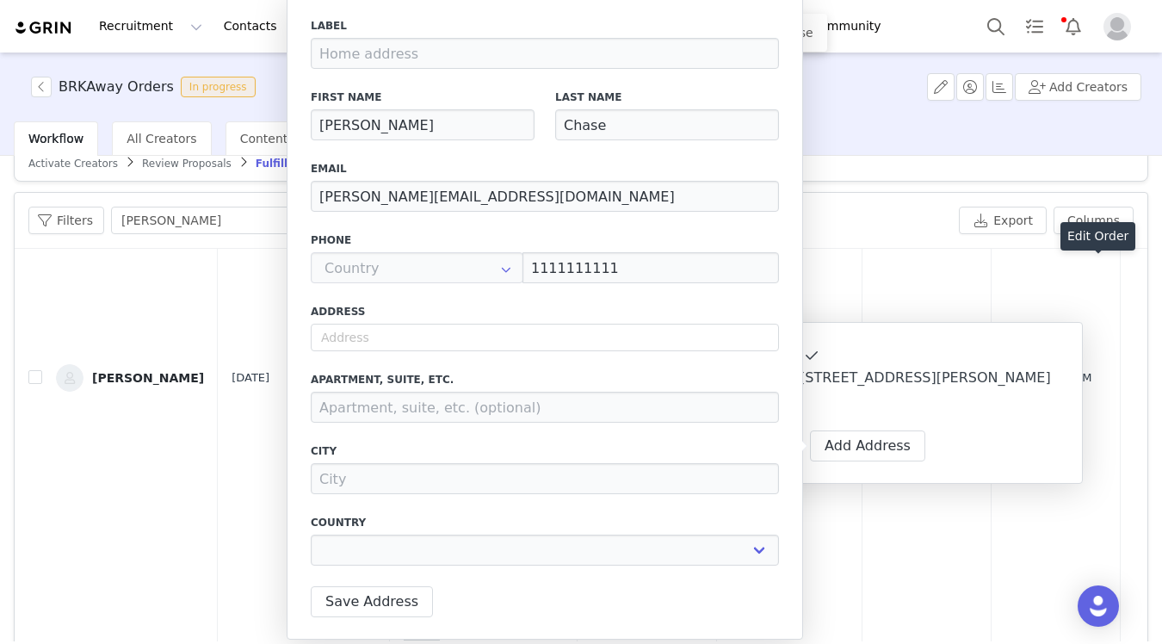
click at [913, 213] on div "Filters ashley Views" at bounding box center [489, 220] width 923 height 28
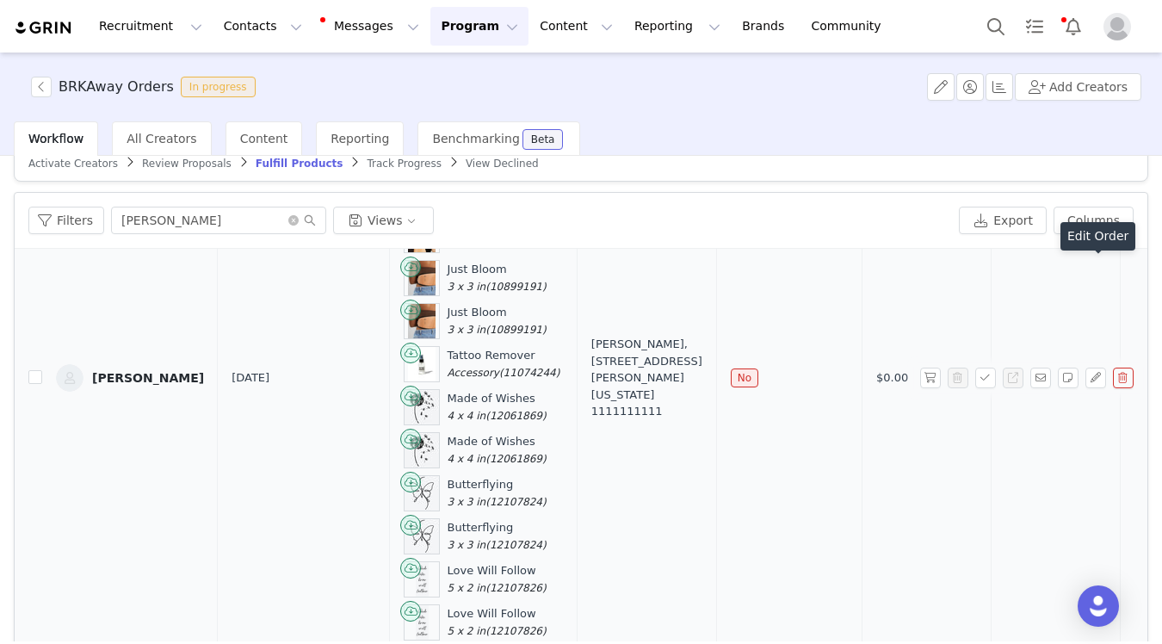
click at [126, 386] on link "[PERSON_NAME]" at bounding box center [130, 378] width 148 height 28
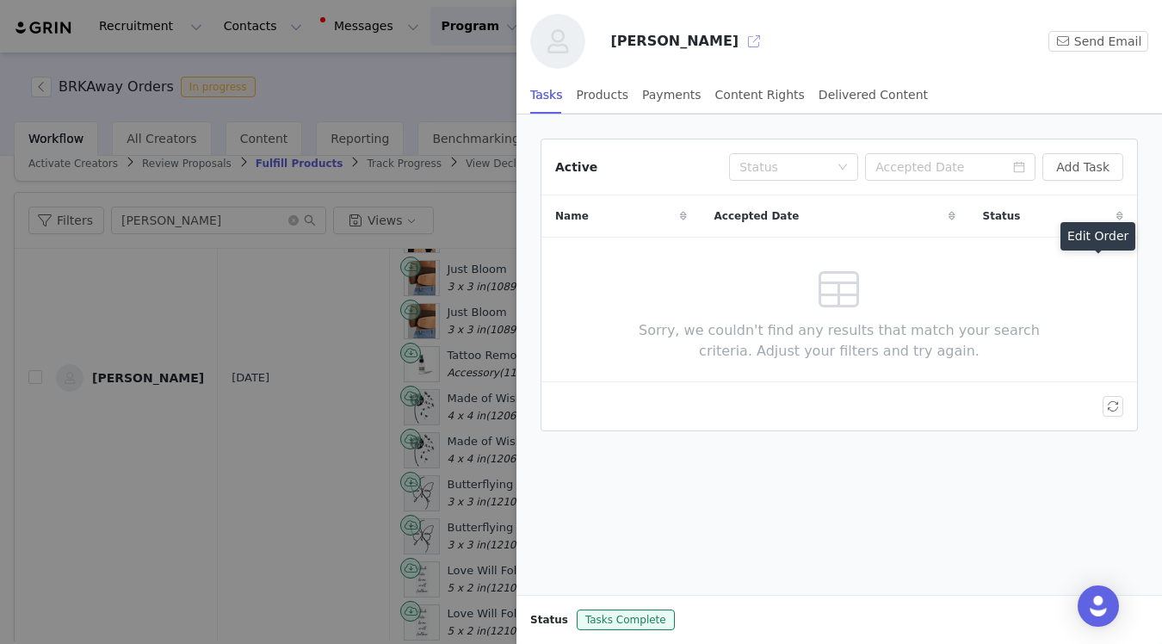
click at [740, 44] on button "button" at bounding box center [754, 42] width 28 height 28
click at [442, 362] on div at bounding box center [581, 322] width 1162 height 644
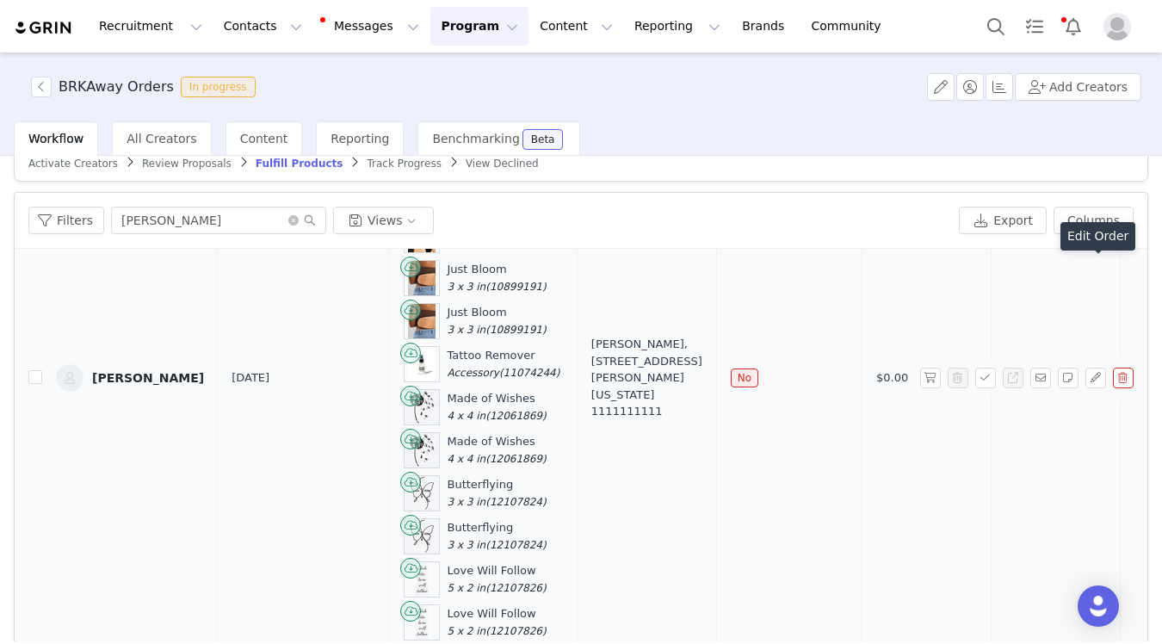
click at [610, 379] on div "Ashley Chase, 44 Franklin St. #4710 Vineyard Haven, Massachusetts 02568 United …" at bounding box center [646, 378] width 111 height 84
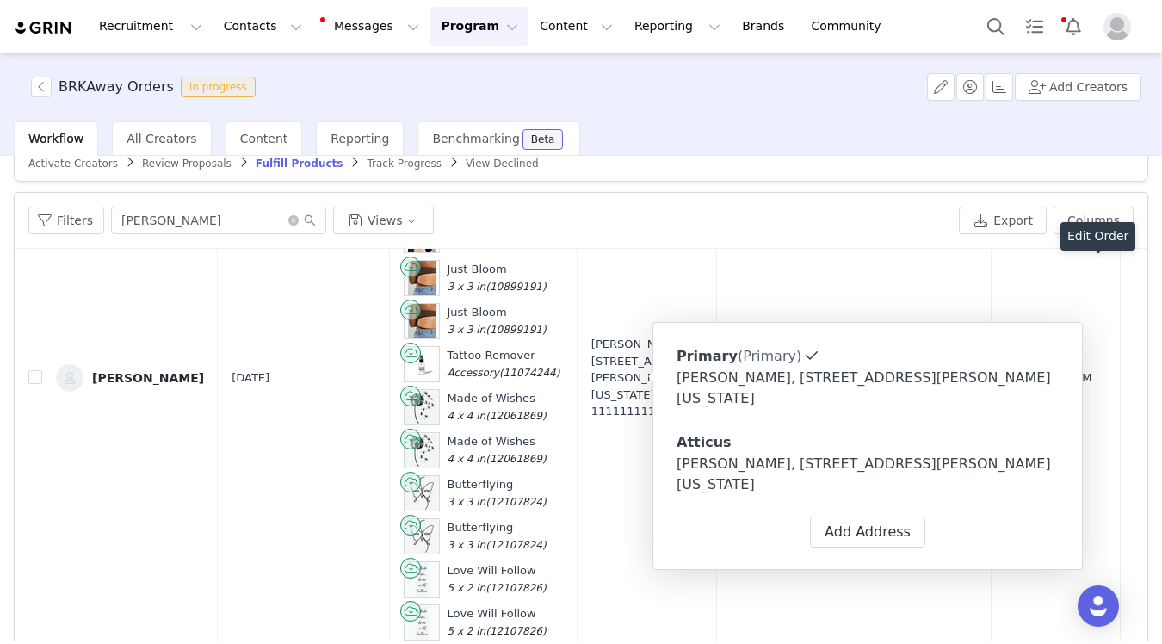
click at [808, 478] on div "[PERSON_NAME], [STREET_ADDRESS][PERSON_NAME][US_STATE]" at bounding box center [867, 473] width 382 height 41
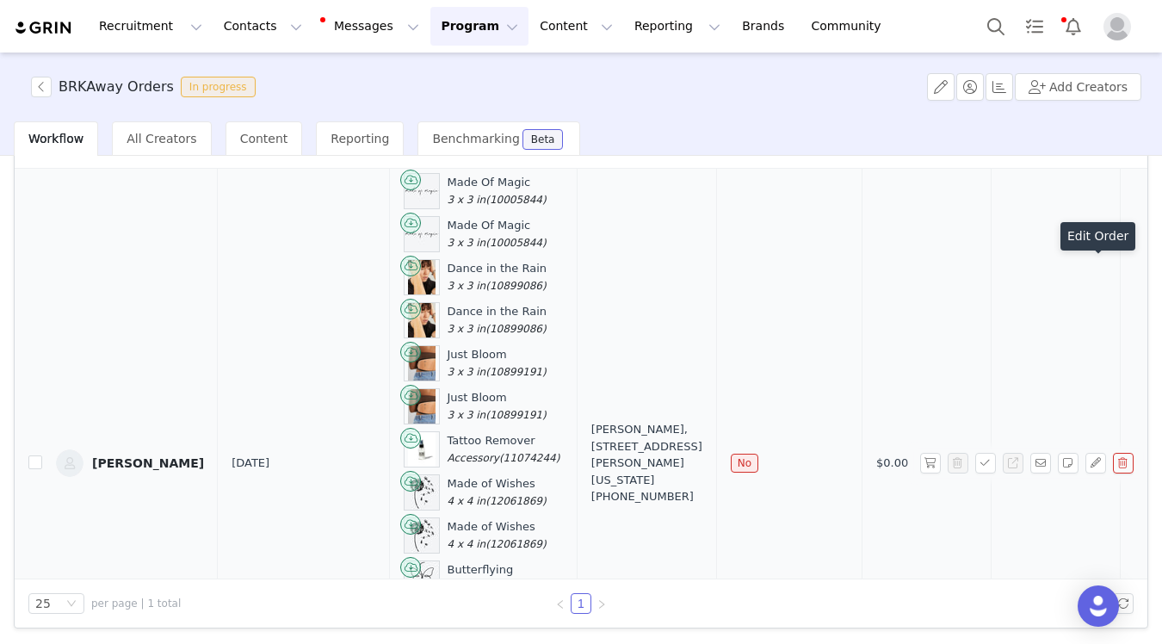
scroll to position [245, 0]
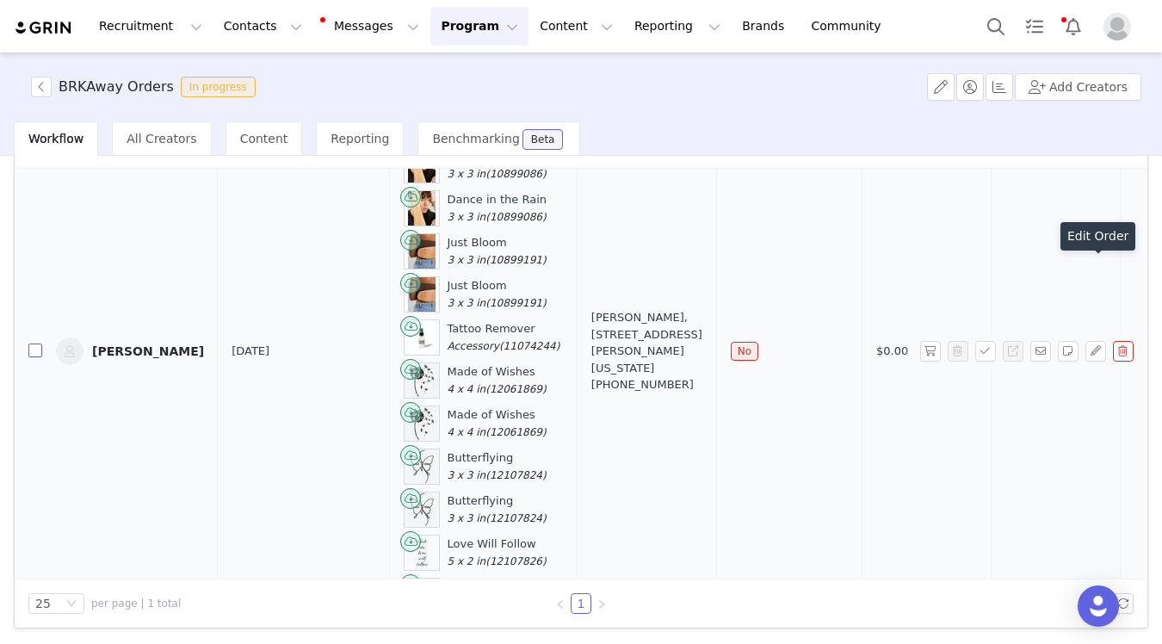
click at [35, 351] on input "checkbox" at bounding box center [35, 350] width 14 height 14
checkbox input "true"
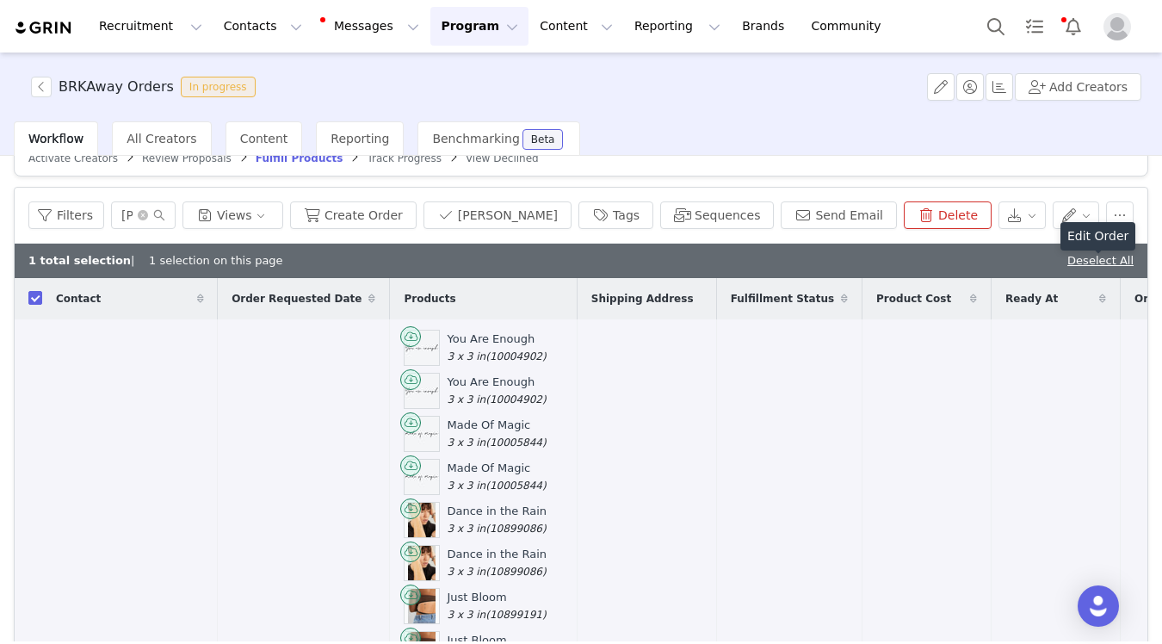
scroll to position [0, 0]
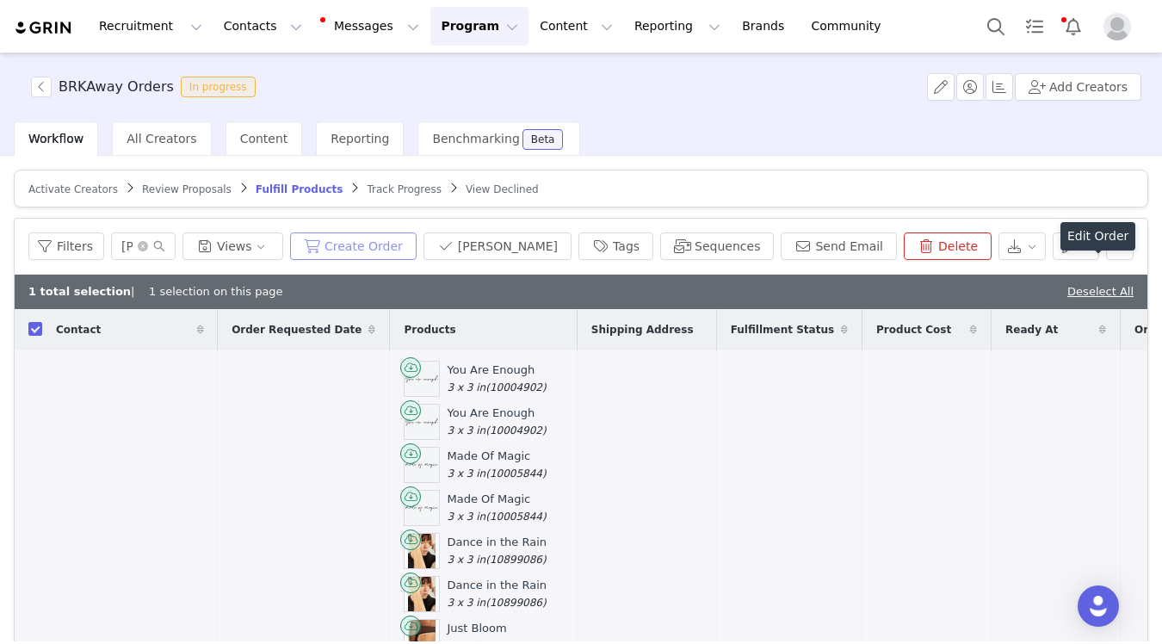
click at [402, 245] on button "Create Order" at bounding box center [353, 246] width 126 height 28
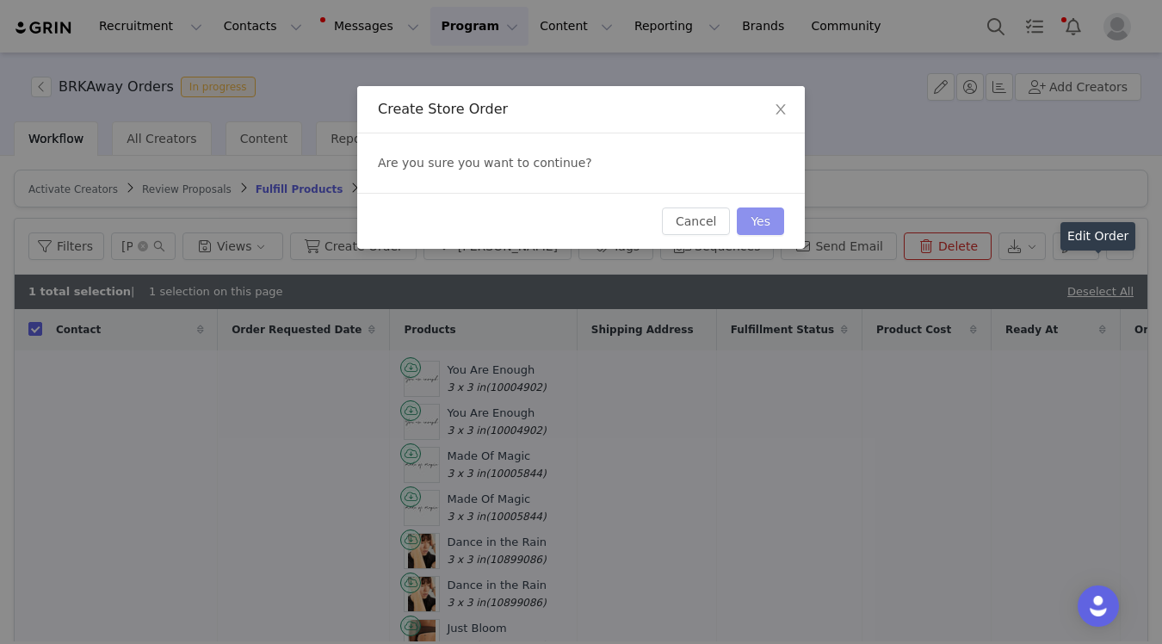
click at [756, 224] on button "Yes" at bounding box center [760, 221] width 47 height 28
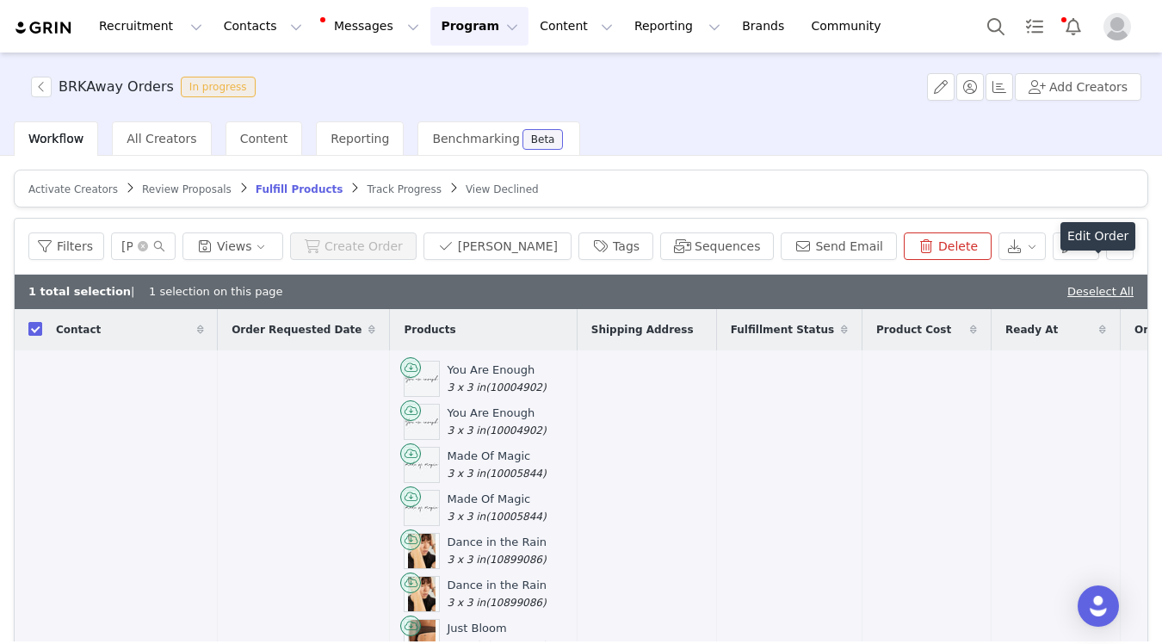
click at [40, 323] on input "checkbox" at bounding box center [35, 329] width 14 height 14
checkbox input "false"
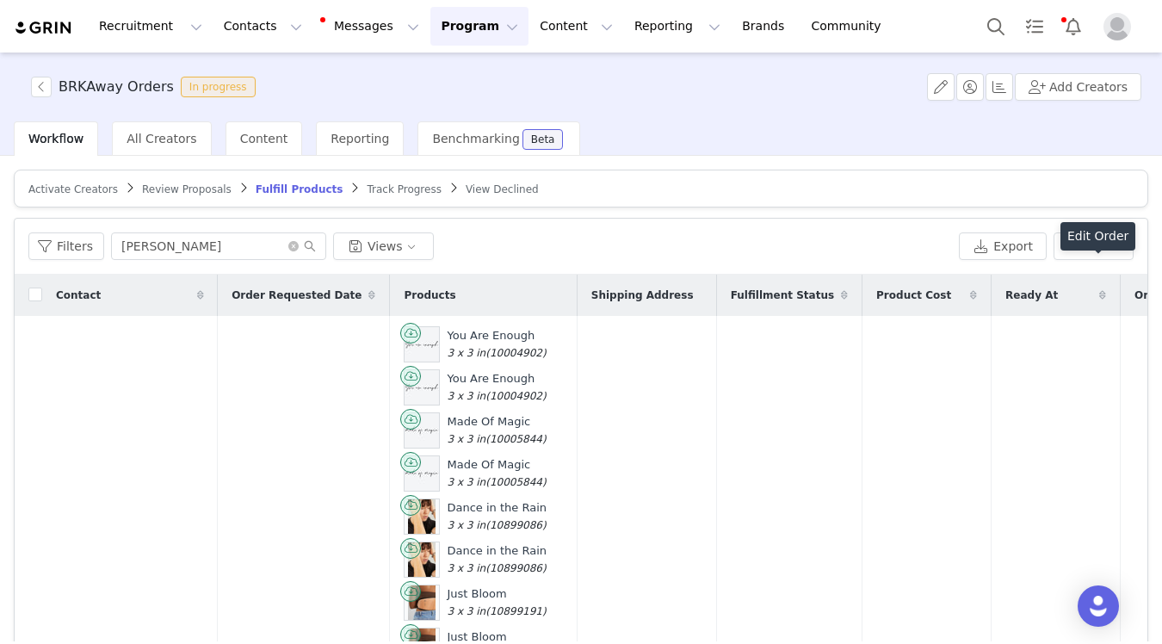
click at [58, 31] on img at bounding box center [44, 28] width 60 height 16
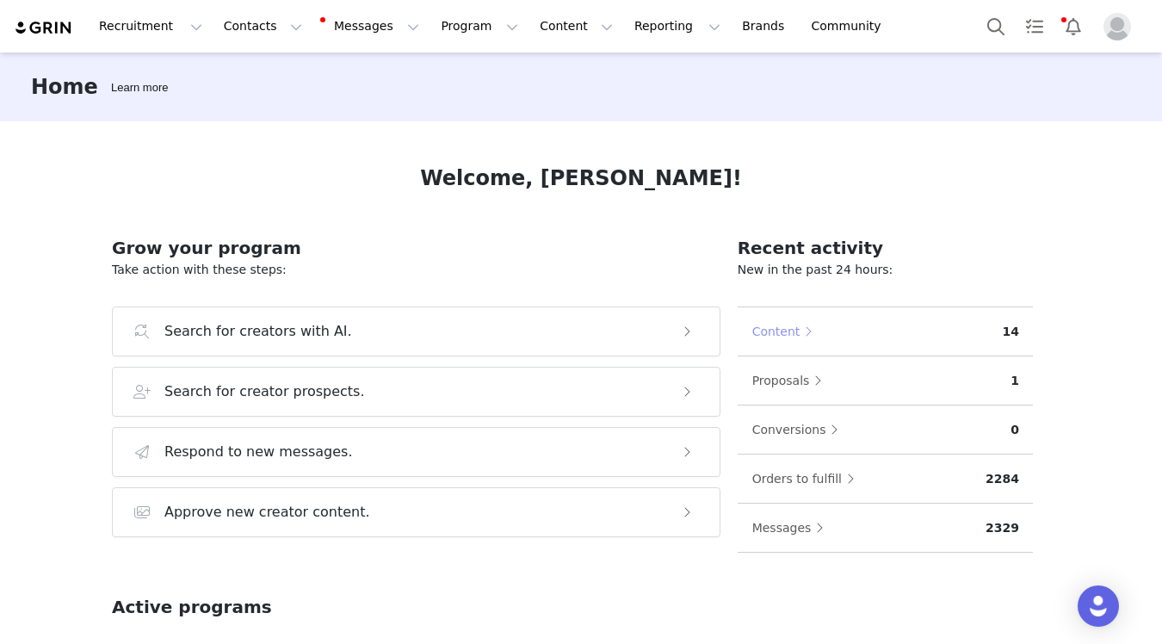
click at [786, 331] on button "Content" at bounding box center [786, 331] width 71 height 28
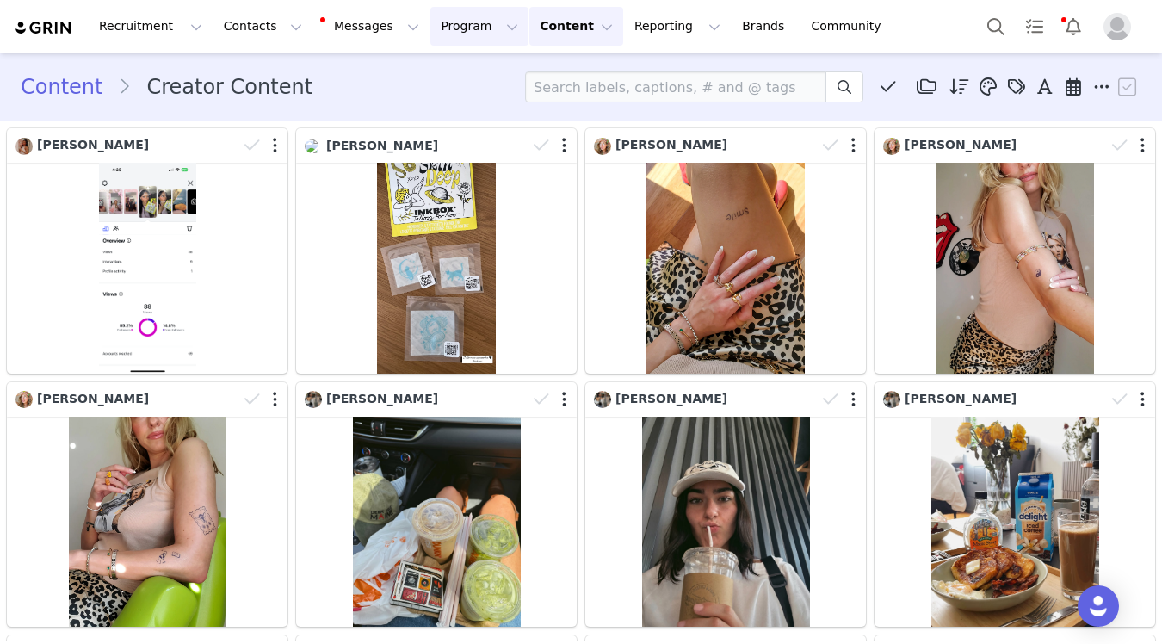
click at [459, 27] on button "Program Program" at bounding box center [479, 26] width 98 height 39
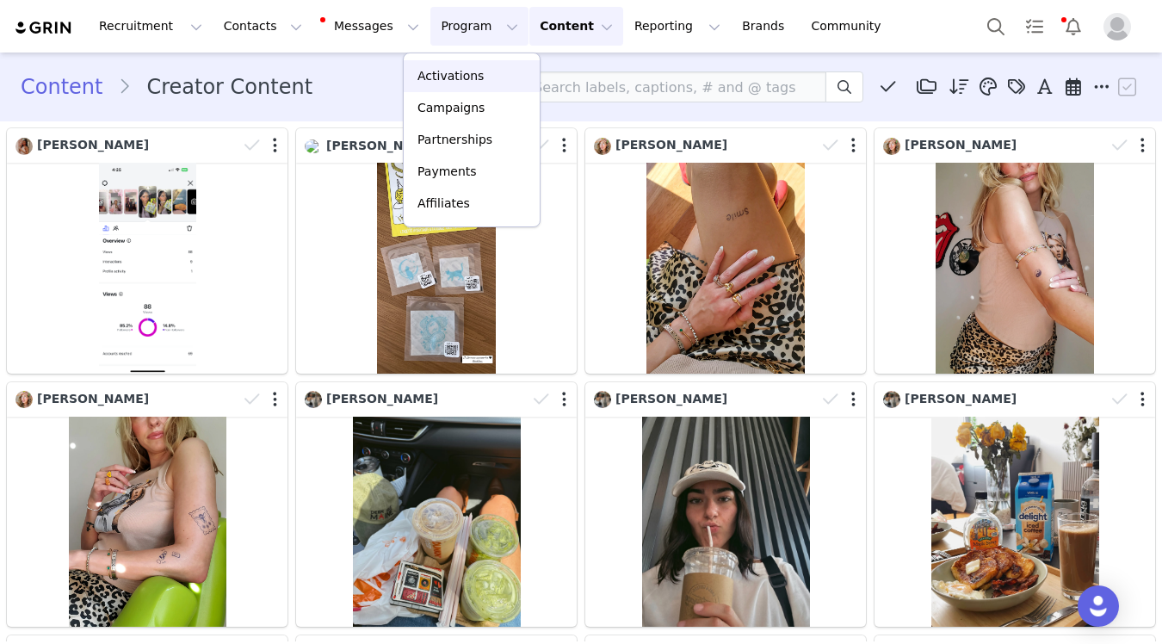
click at [475, 72] on p "Activations" at bounding box center [450, 76] width 66 height 18
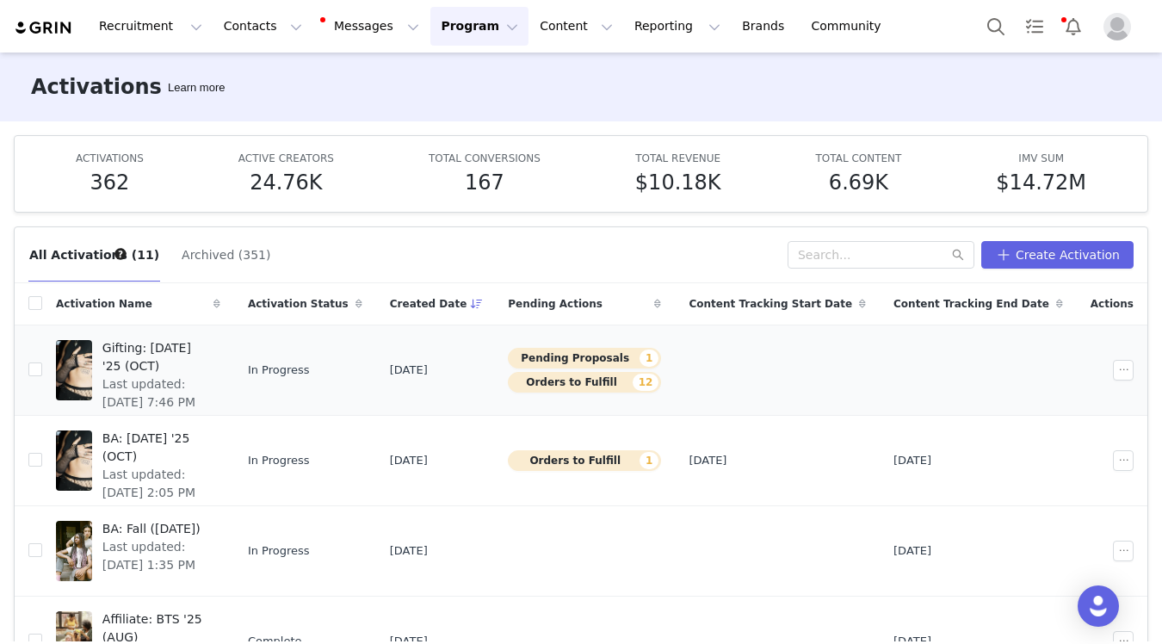
click at [220, 359] on div "Gifting: Halloween '25 (OCT) Last updated: Sep 20, 2025 7:46 PM" at bounding box center [156, 370] width 128 height 69
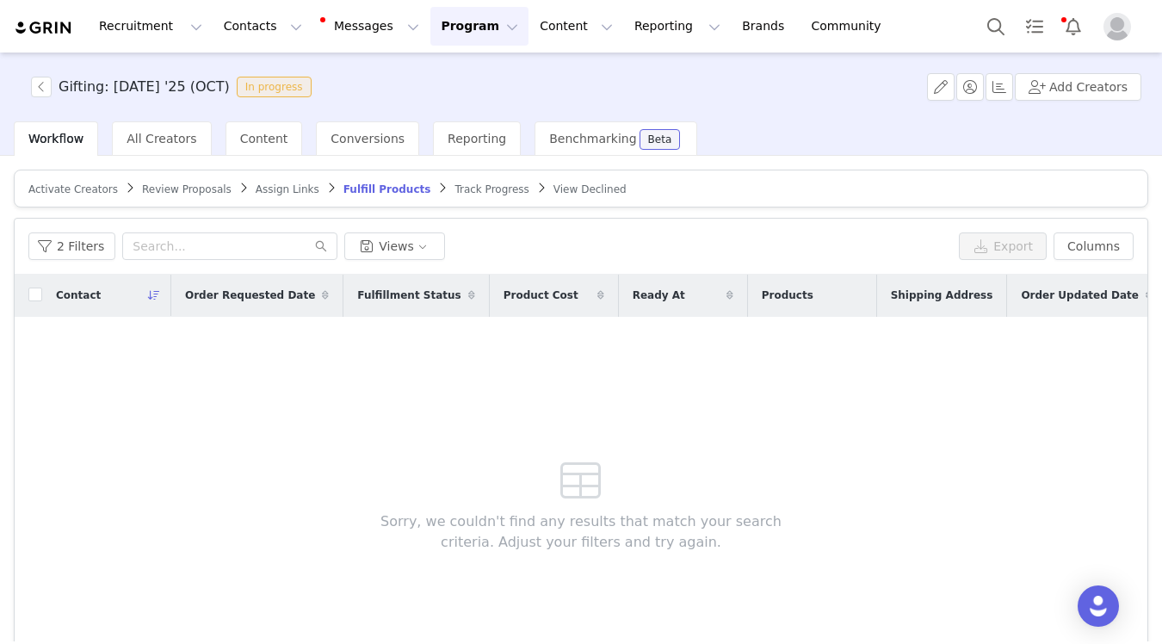
click at [180, 184] on span "Review Proposals" at bounding box center [186, 189] width 89 height 12
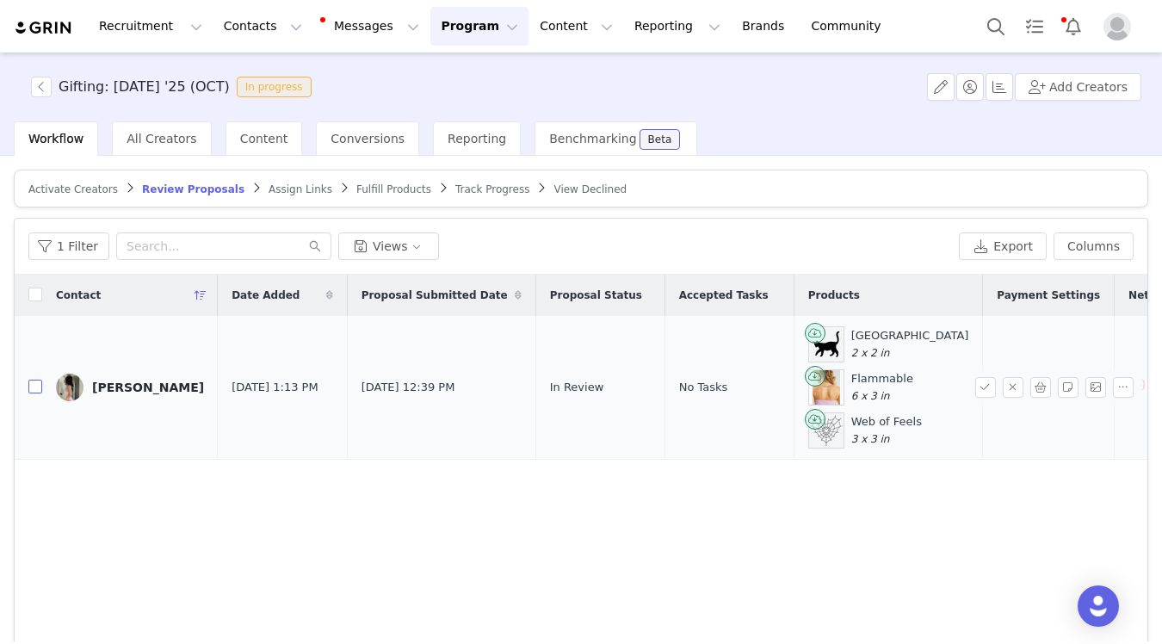
click at [30, 385] on input "checkbox" at bounding box center [35, 386] width 14 height 14
checkbox input "true"
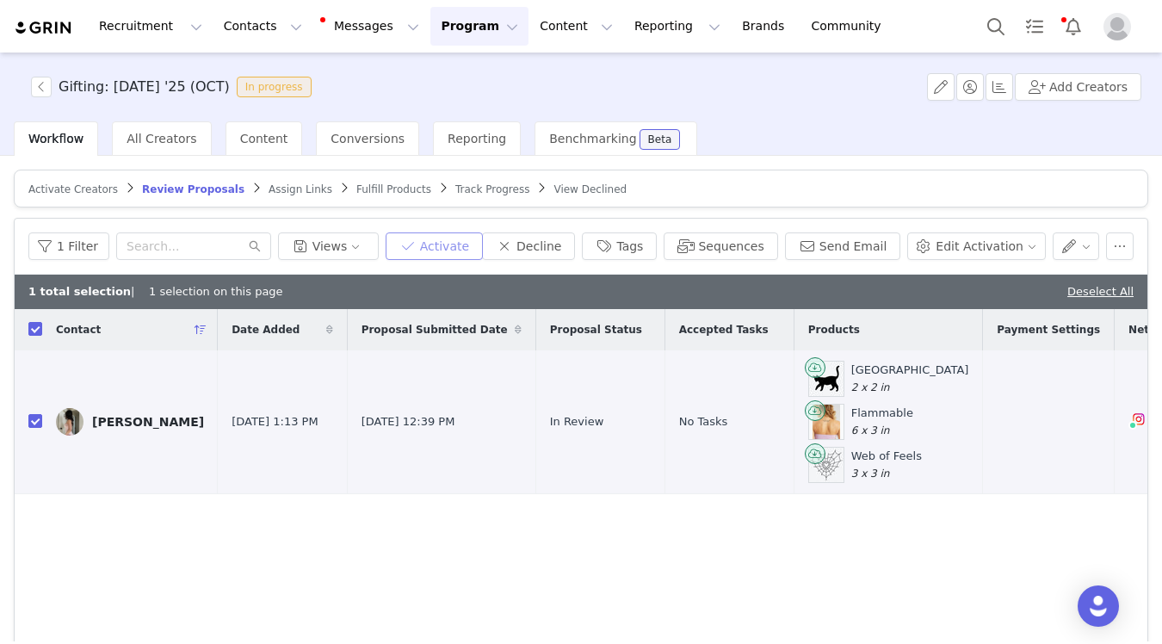
click at [458, 232] on button "Activate" at bounding box center [433, 246] width 97 height 28
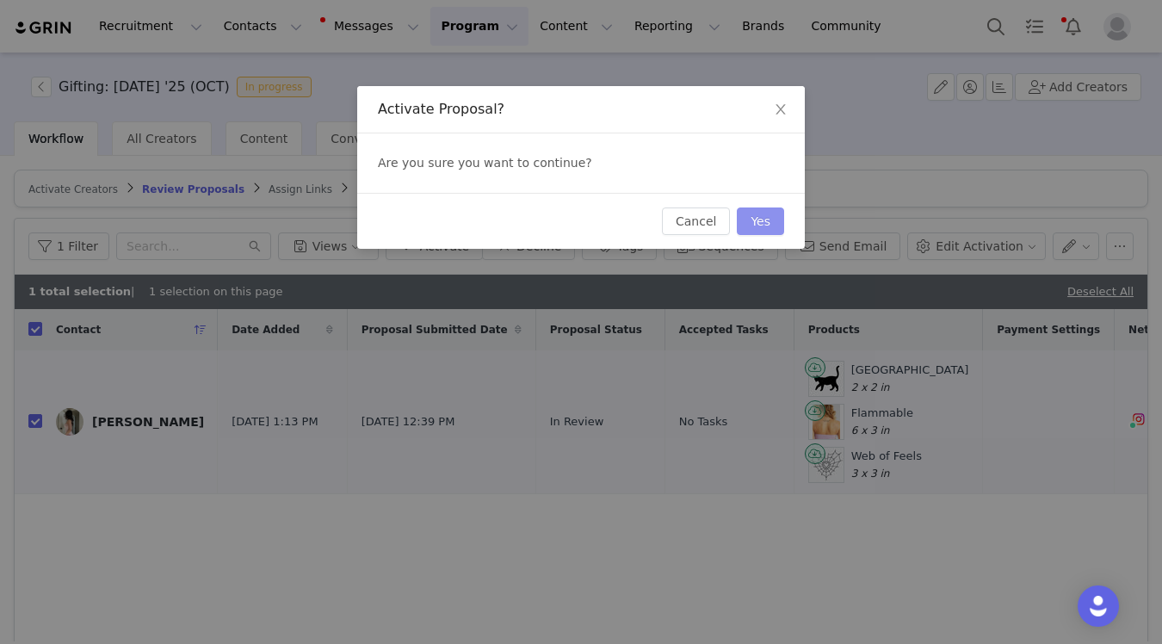
click at [771, 230] on button "Yes" at bounding box center [760, 221] width 47 height 28
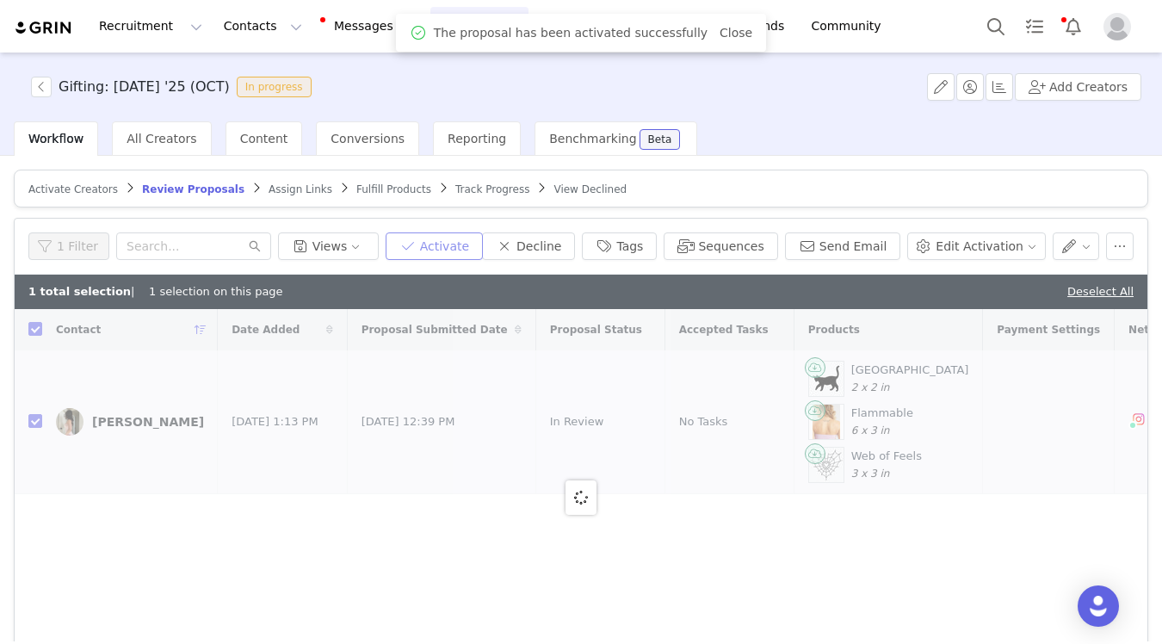
checkbox input "false"
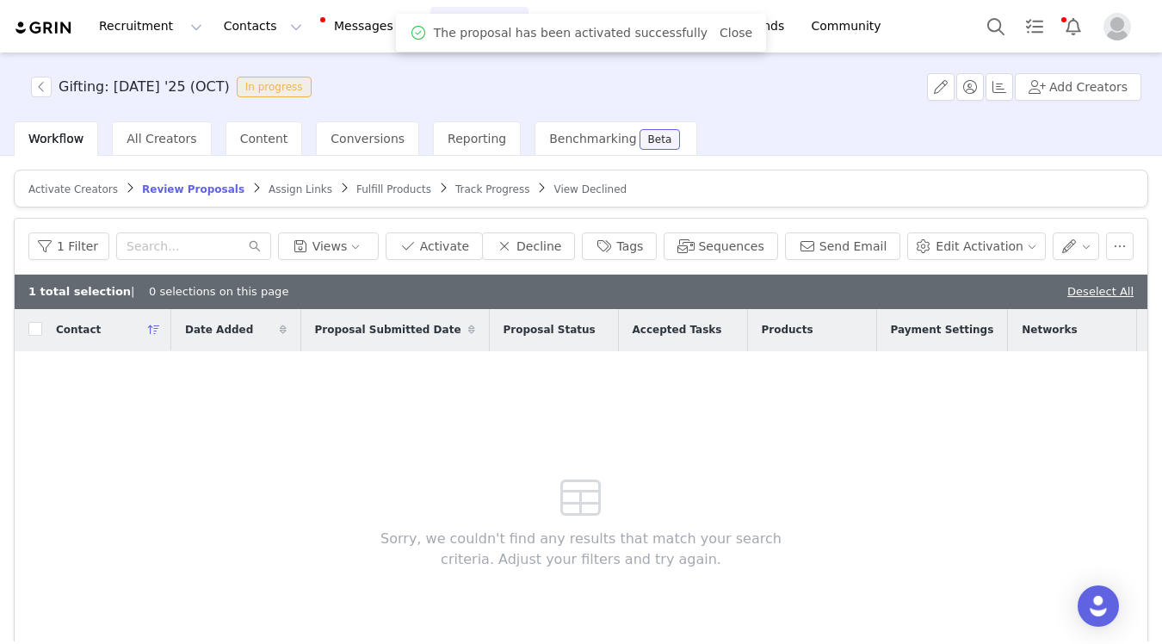
click at [356, 190] on span "Fulfill Products" at bounding box center [393, 189] width 75 height 12
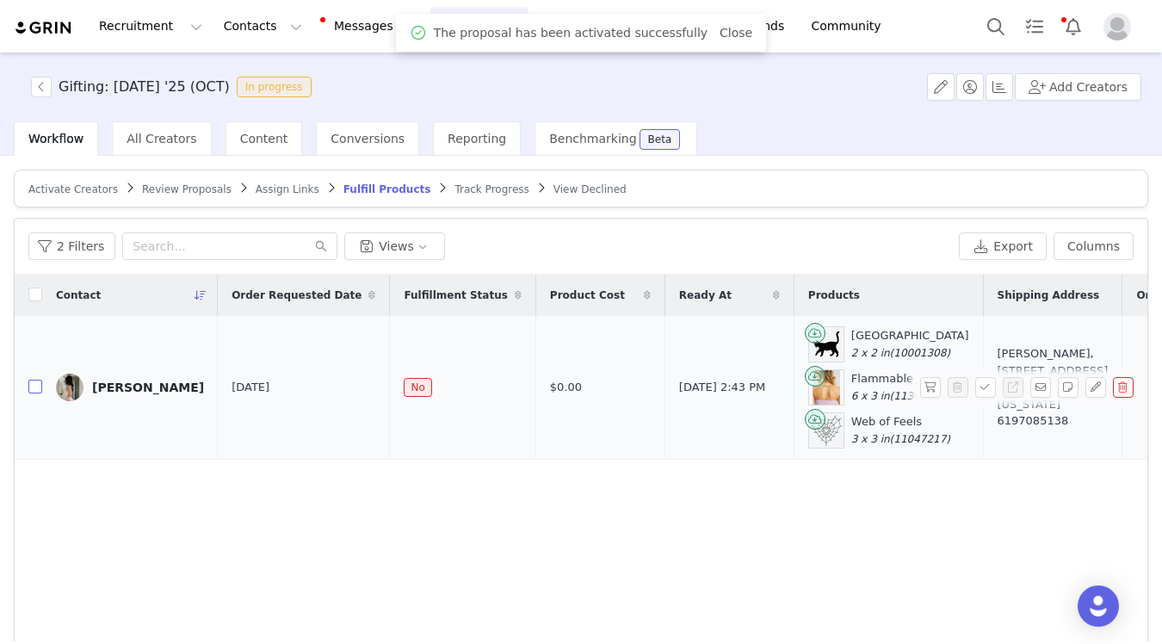
click at [35, 385] on input "checkbox" at bounding box center [35, 386] width 14 height 14
checkbox input "true"
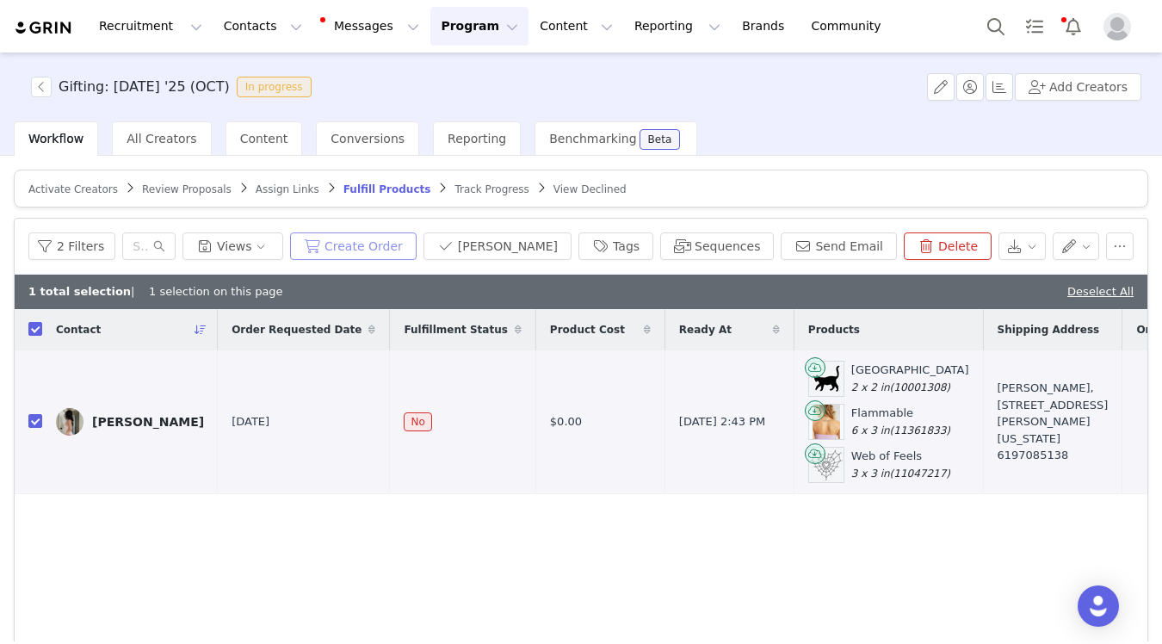
click at [403, 249] on button "Create Order" at bounding box center [353, 246] width 126 height 28
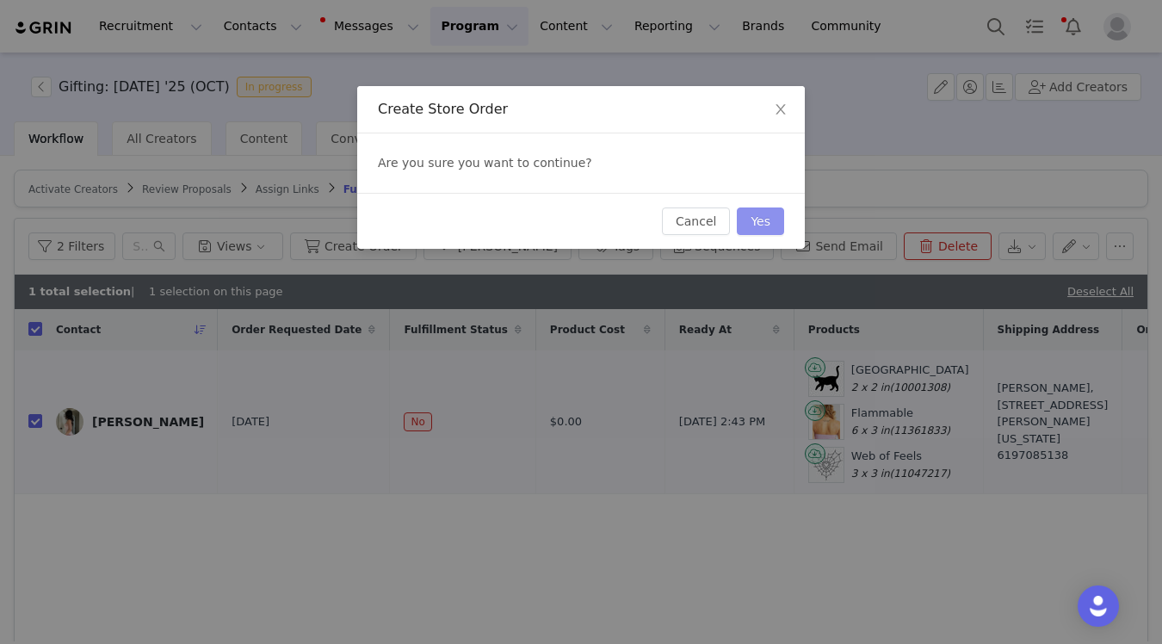
click at [761, 221] on button "Yes" at bounding box center [760, 221] width 47 height 28
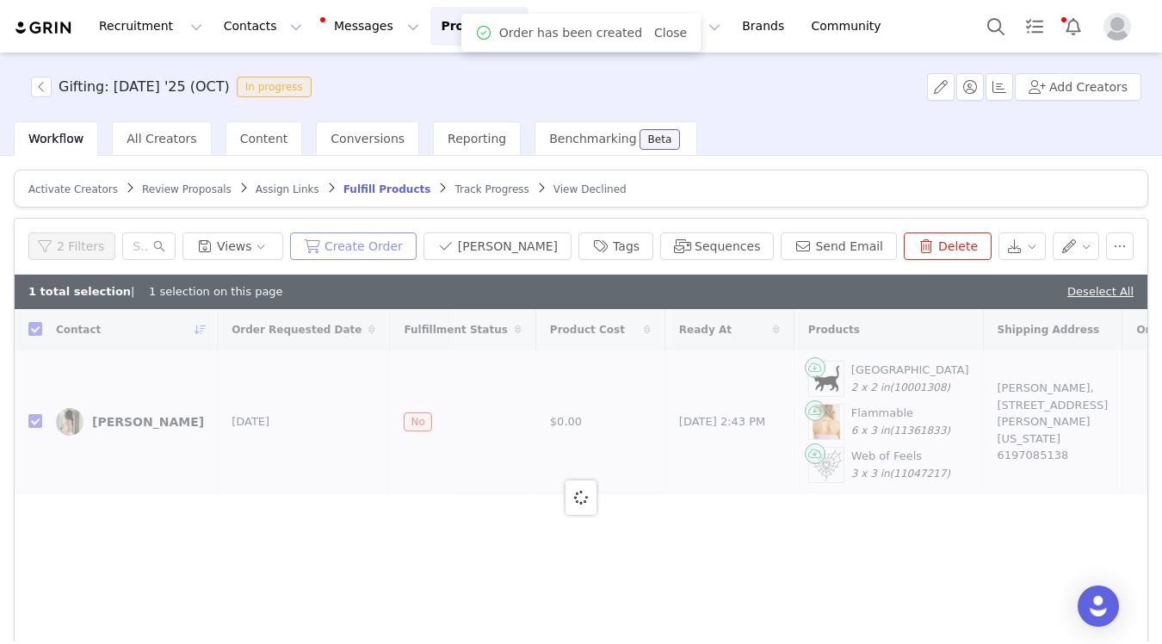
checkbox input "false"
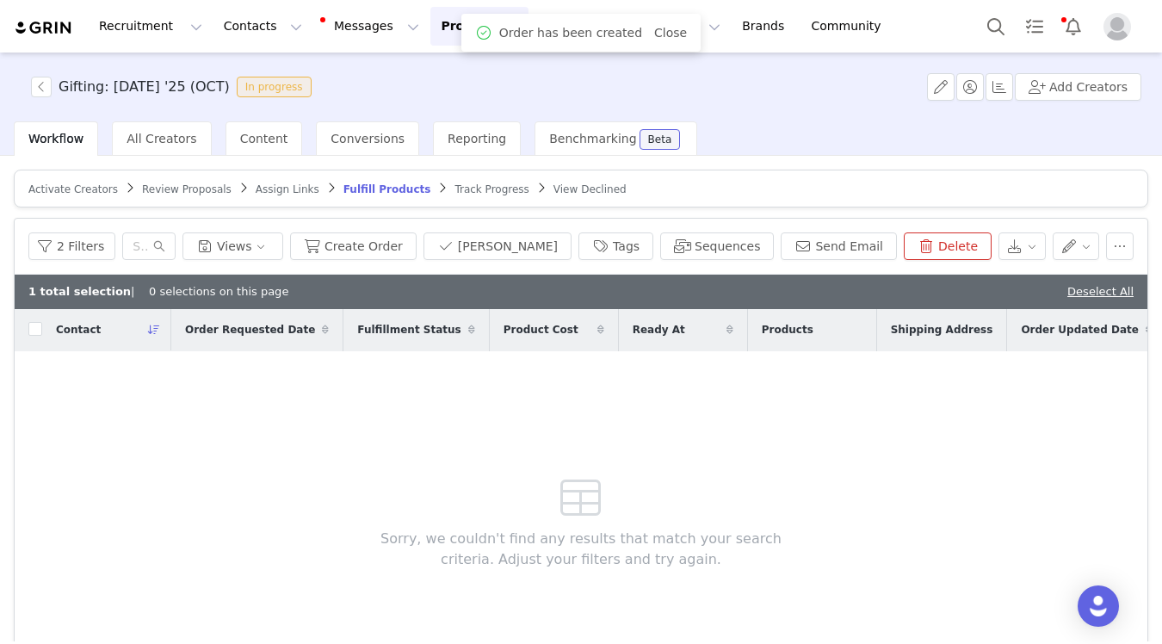
click at [41, 29] on img at bounding box center [44, 28] width 60 height 16
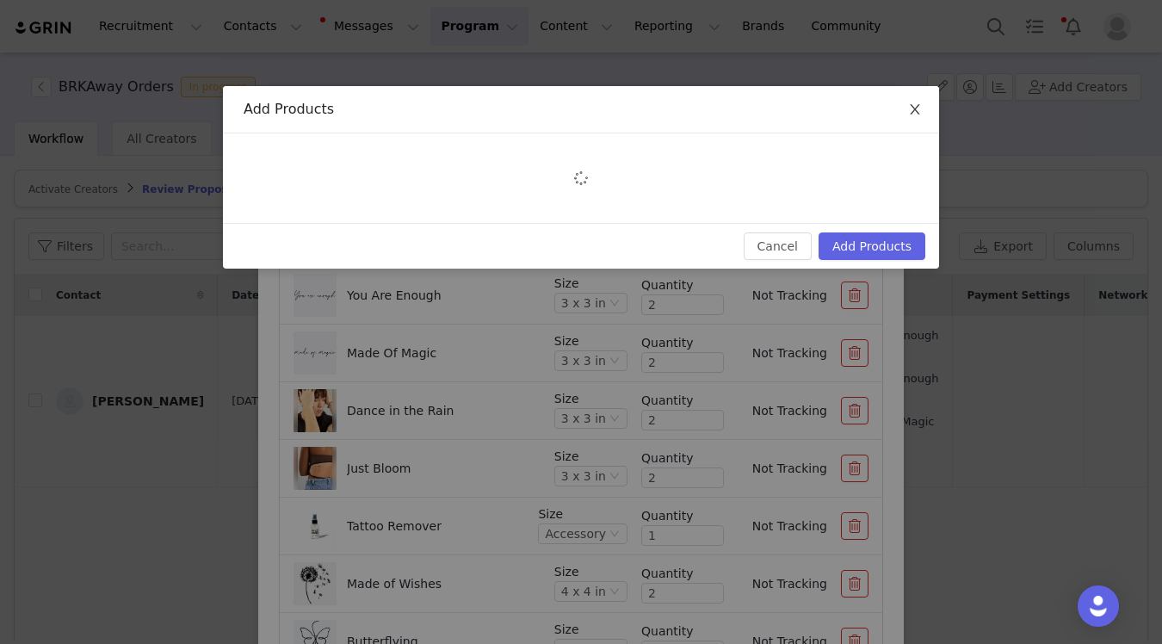
click at [924, 119] on span "Close" at bounding box center [915, 110] width 48 height 48
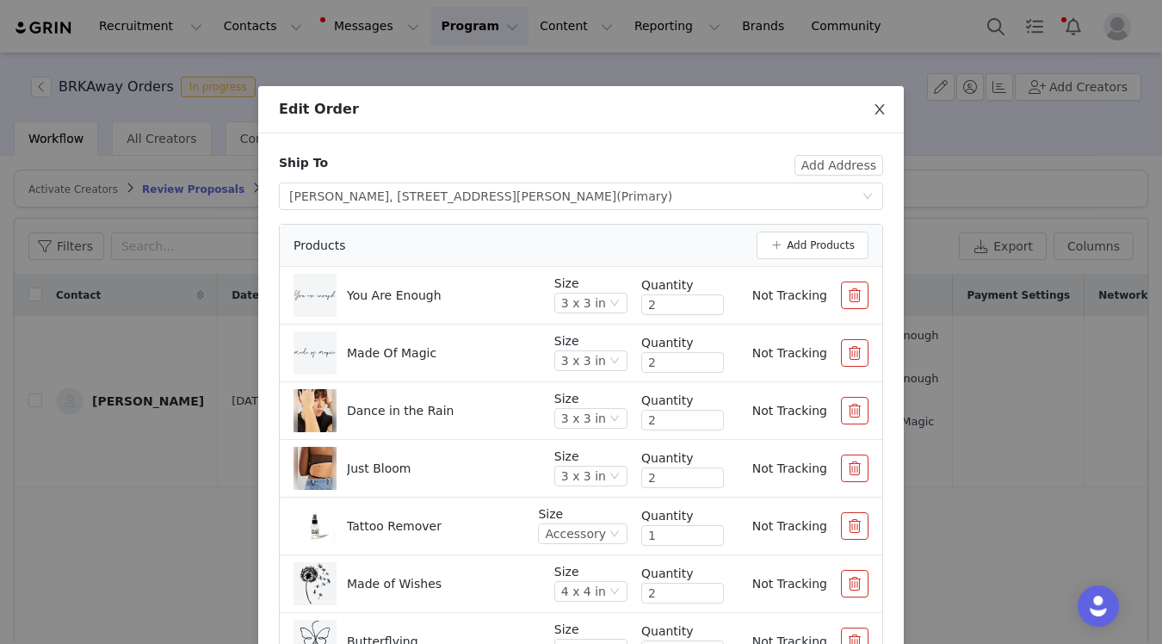
click at [880, 114] on icon "icon: close" at bounding box center [879, 109] width 14 height 14
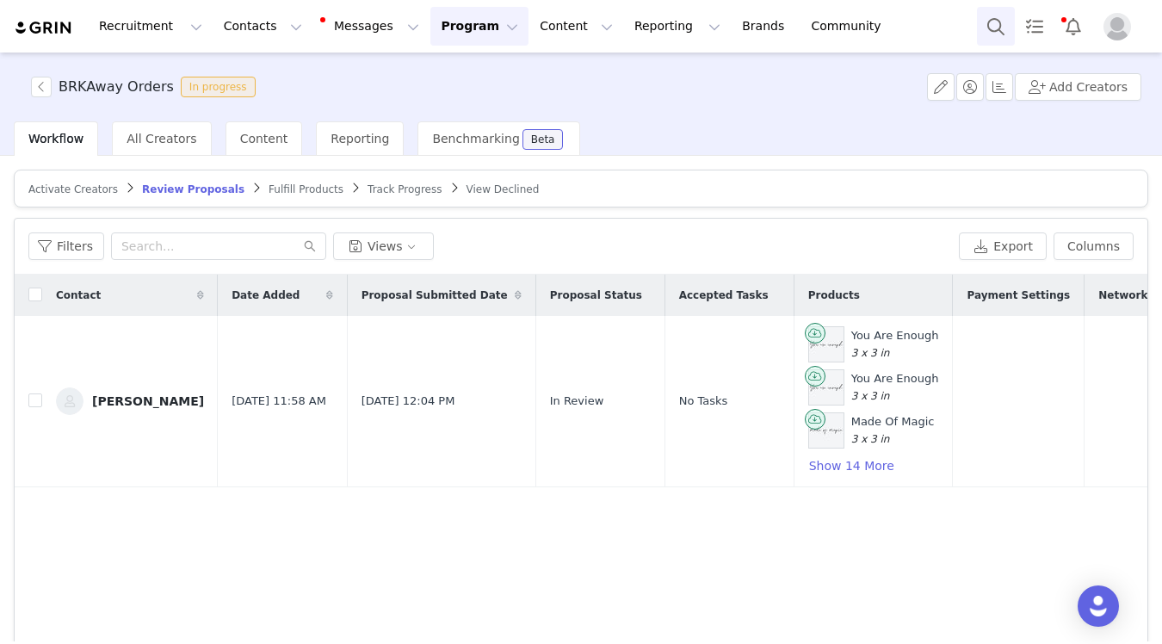
click at [988, 28] on button "Search" at bounding box center [996, 26] width 38 height 39
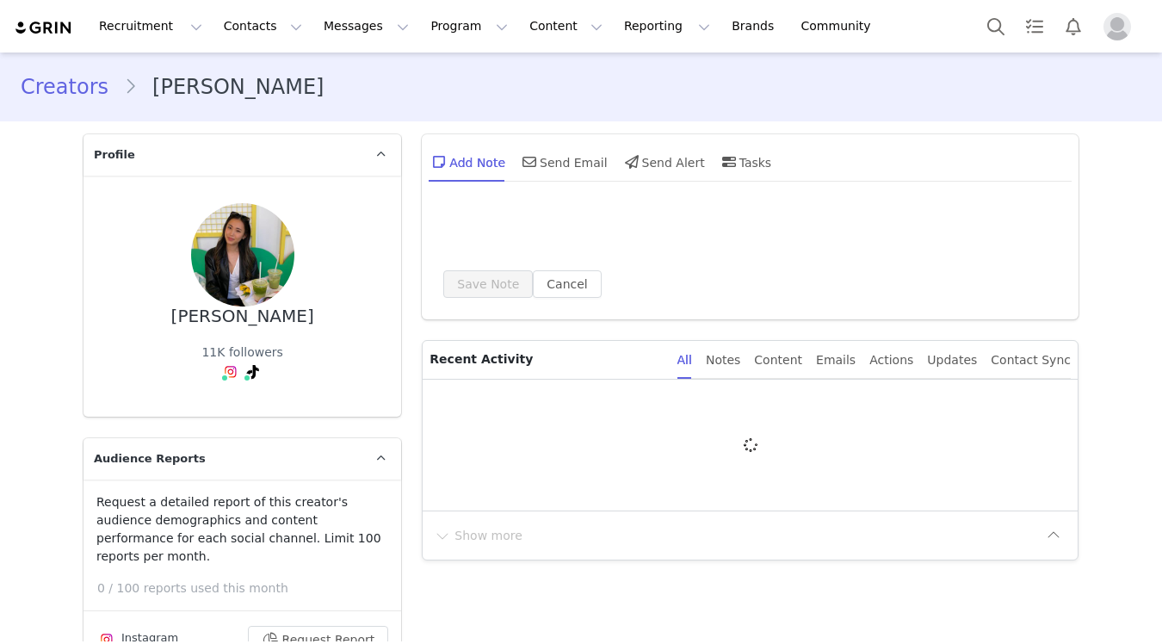
type input "+1 ([GEOGRAPHIC_DATA])"
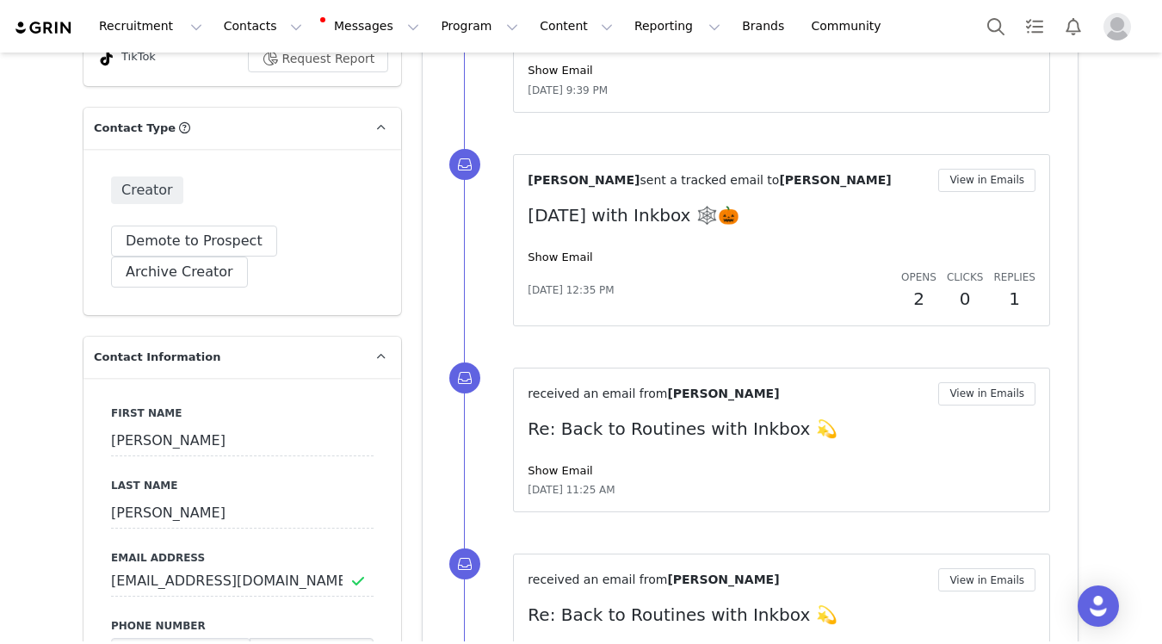
scroll to position [657, 0]
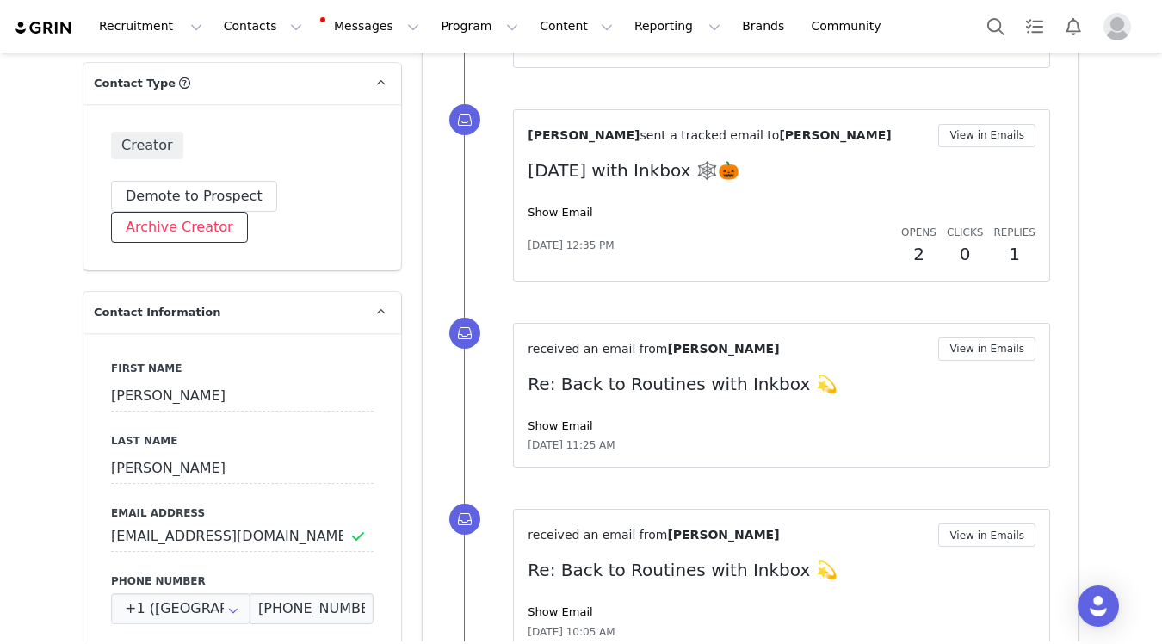
click at [174, 213] on button "Archive Creator" at bounding box center [179, 227] width 137 height 31
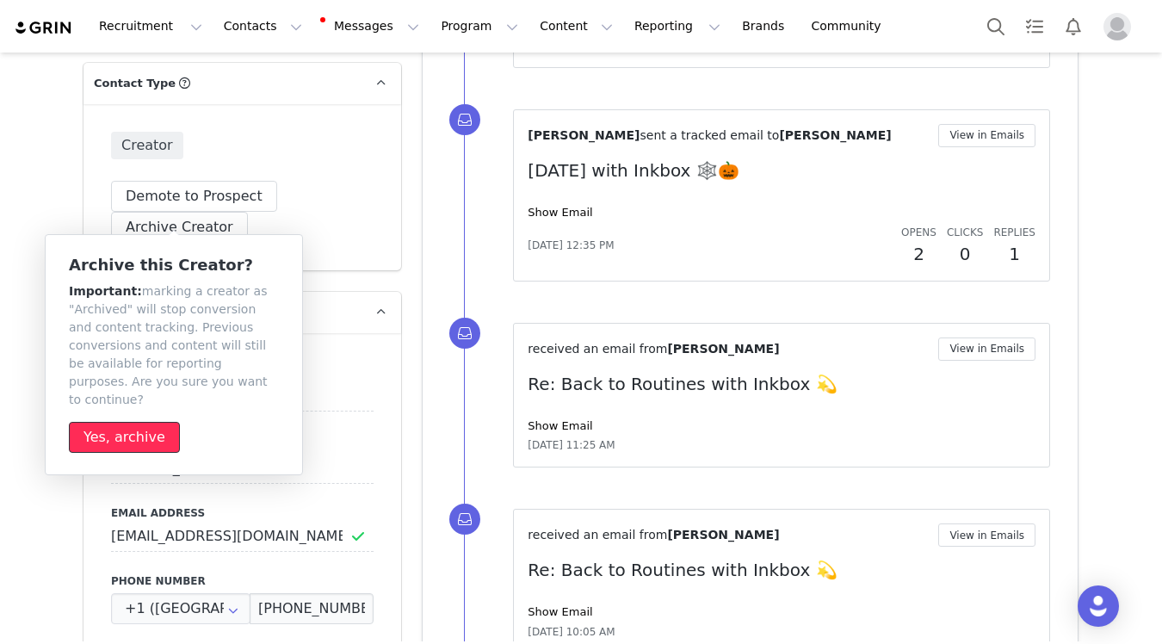
click at [116, 422] on button "Yes, archive" at bounding box center [124, 437] width 111 height 31
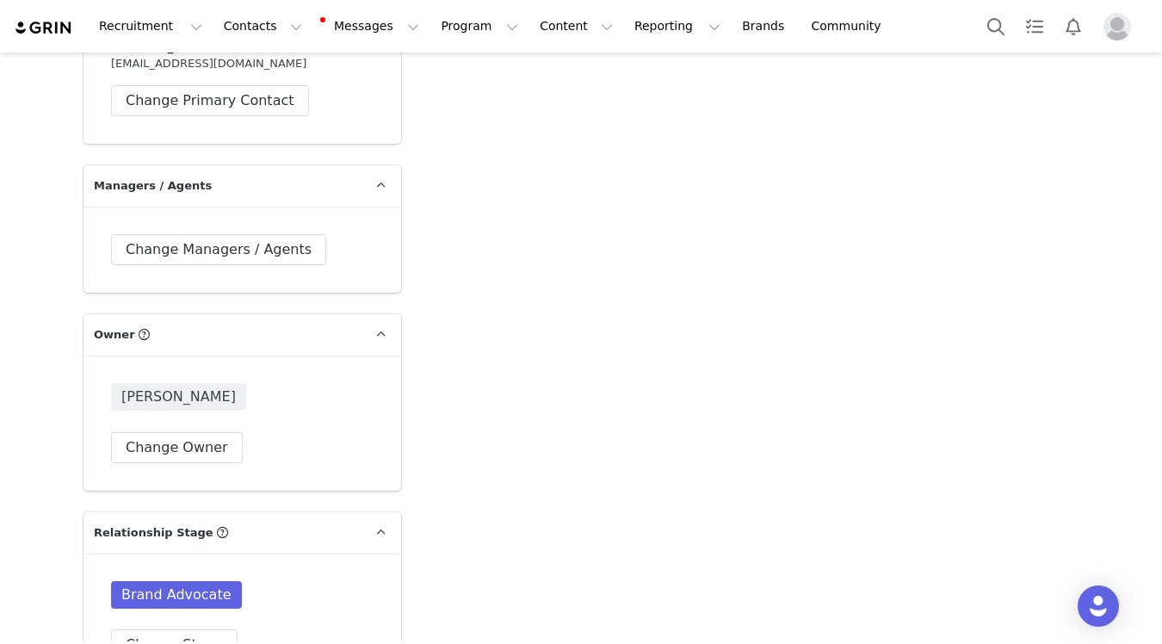
scroll to position [4038, 0]
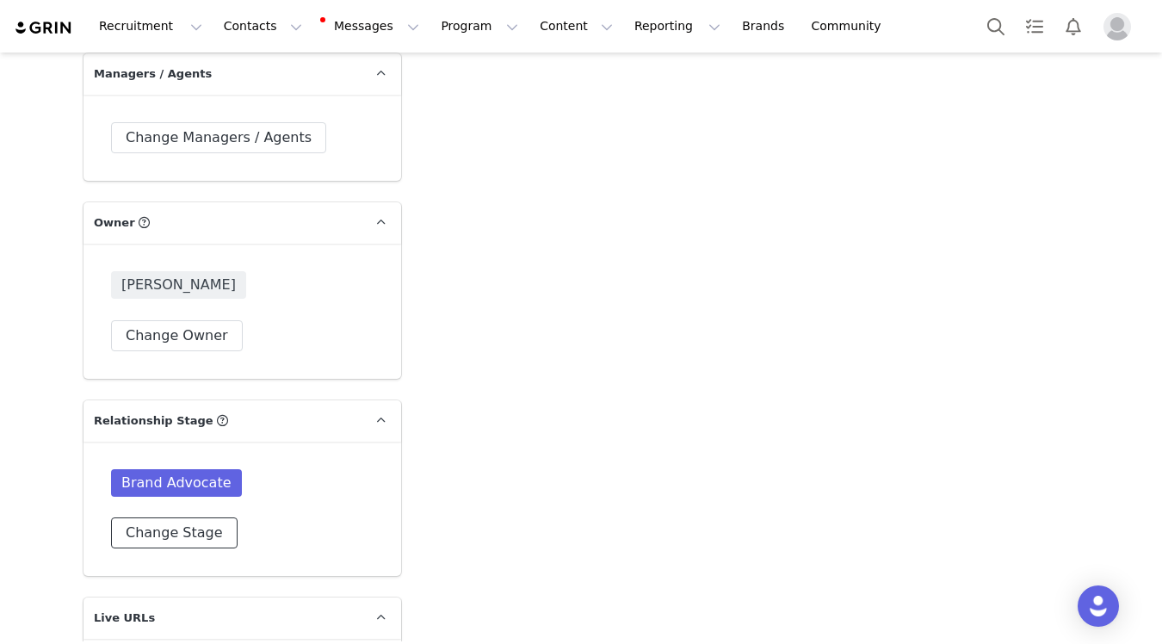
click at [206, 517] on button "Change Stage" at bounding box center [174, 532] width 126 height 31
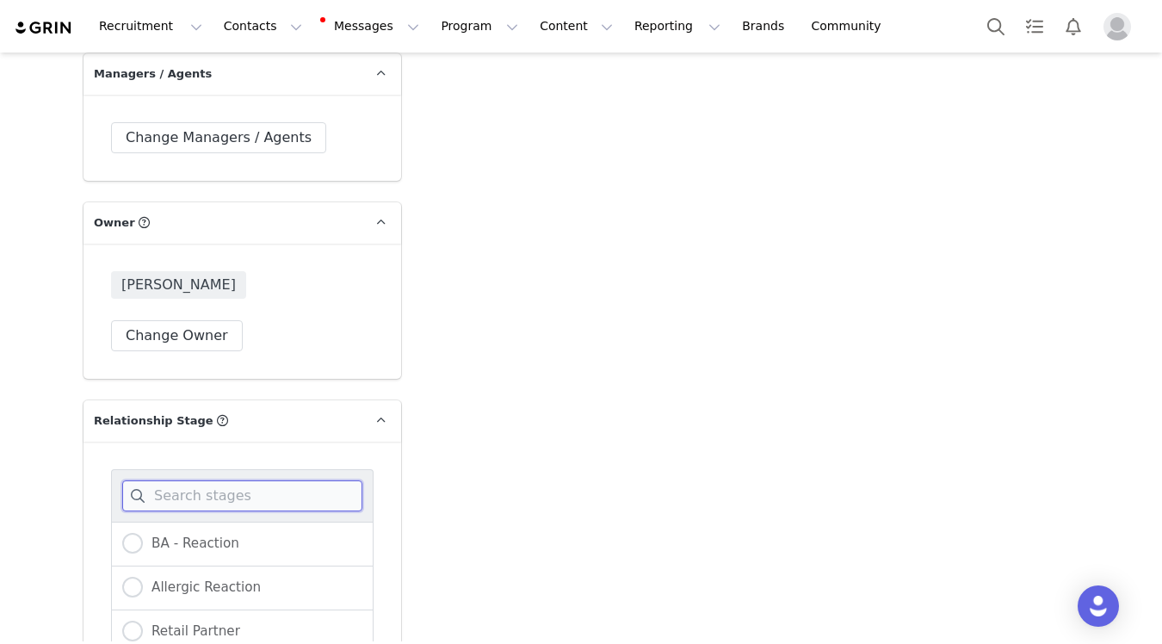
click at [251, 480] on input at bounding box center [242, 495] width 240 height 31
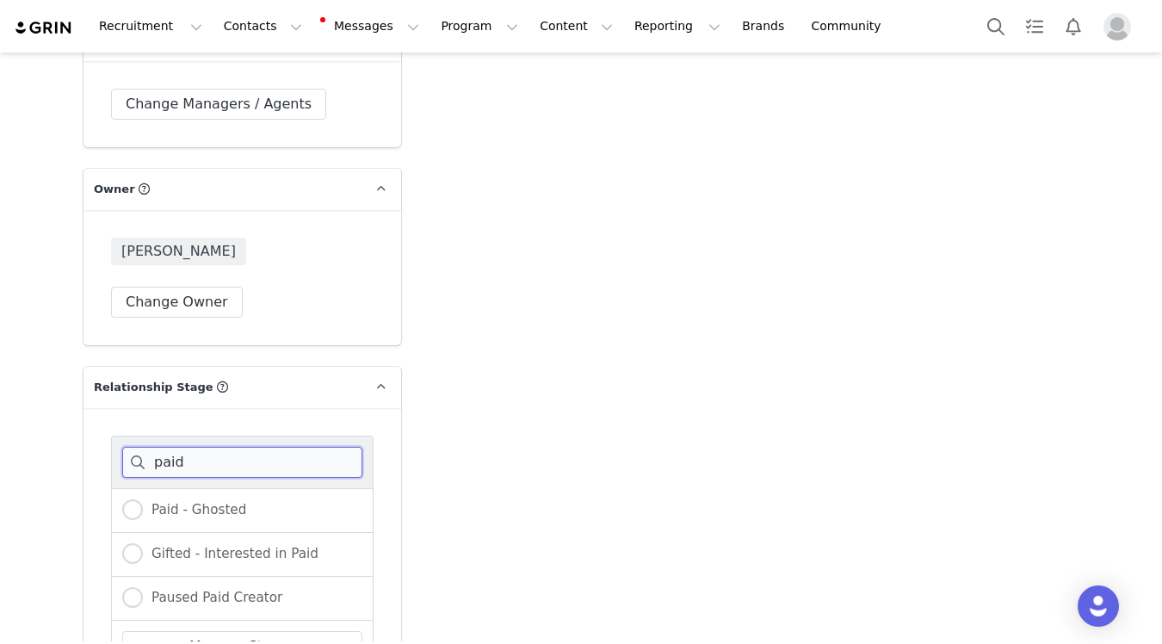
scroll to position [4123, 0]
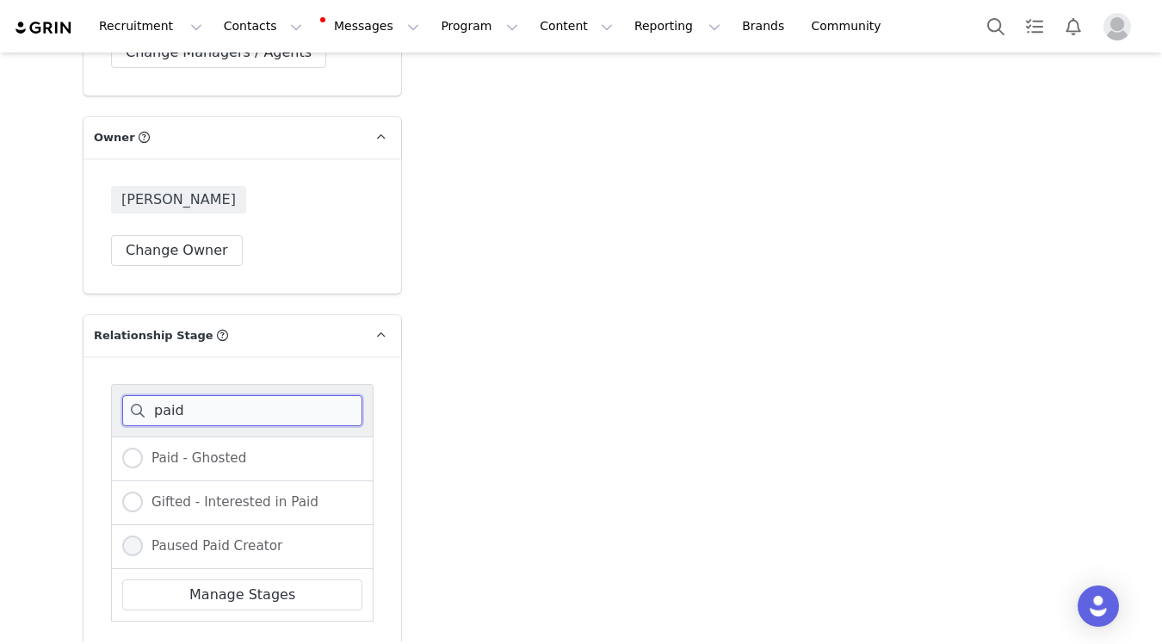
type input "paid"
click at [266, 538] on span "Paused Paid Creator" at bounding box center [212, 545] width 139 height 15
click at [143, 535] on input "Paused Paid Creator" at bounding box center [132, 546] width 21 height 22
radio input "true"
click at [245, 494] on span "Gifted - Interested in Paid" at bounding box center [231, 501] width 176 height 15
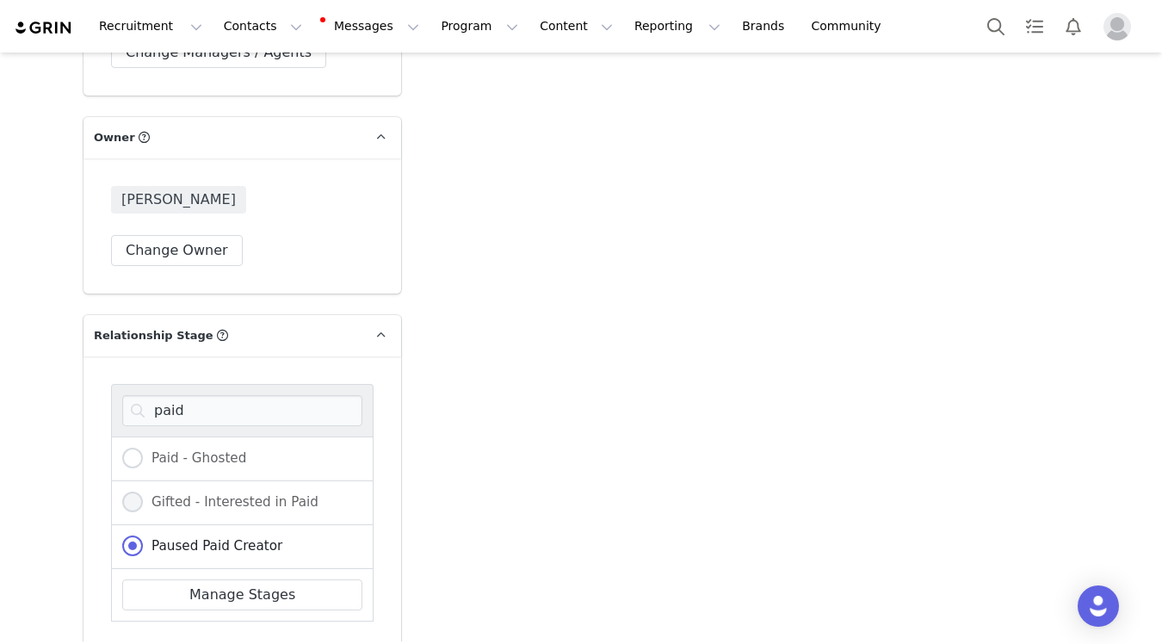
click at [143, 491] on input "Gifted - Interested in Paid" at bounding box center [132, 502] width 21 height 22
radio input "true"
radio input "false"
radio input "true"
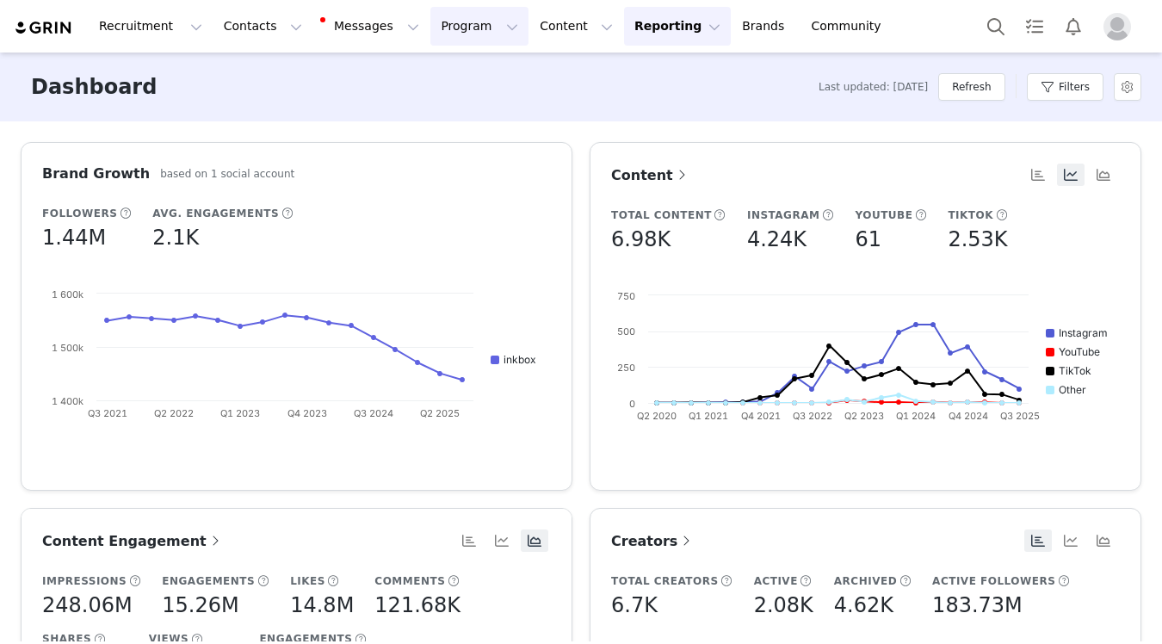
click at [459, 26] on button "Program Program" at bounding box center [479, 26] width 98 height 39
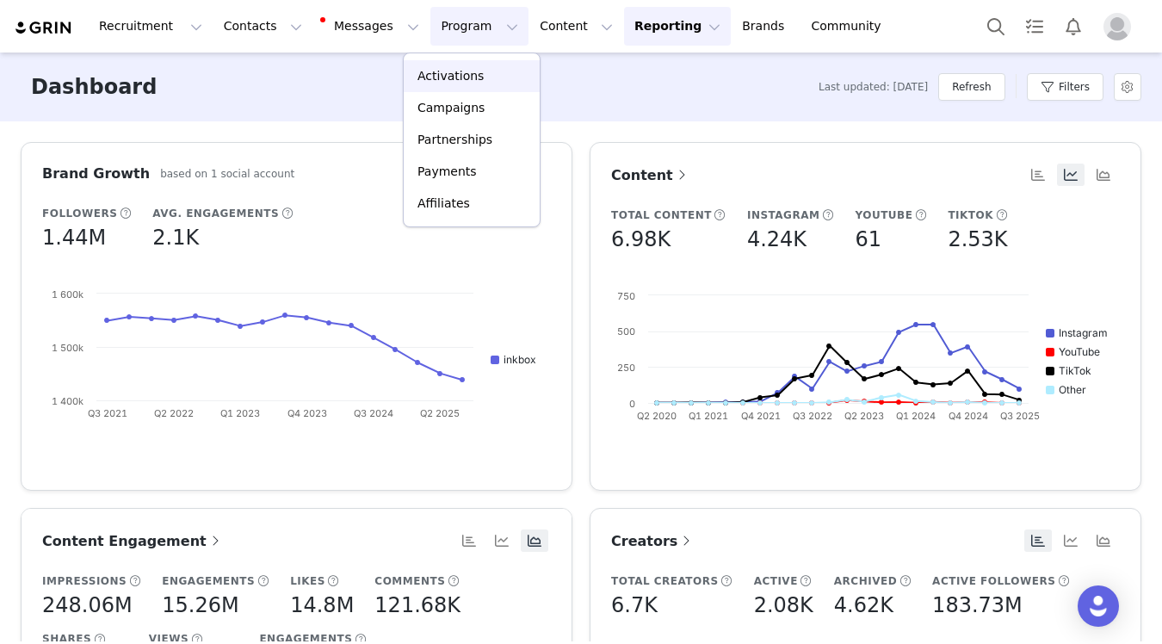
click at [466, 65] on link "Activations" at bounding box center [472, 76] width 136 height 32
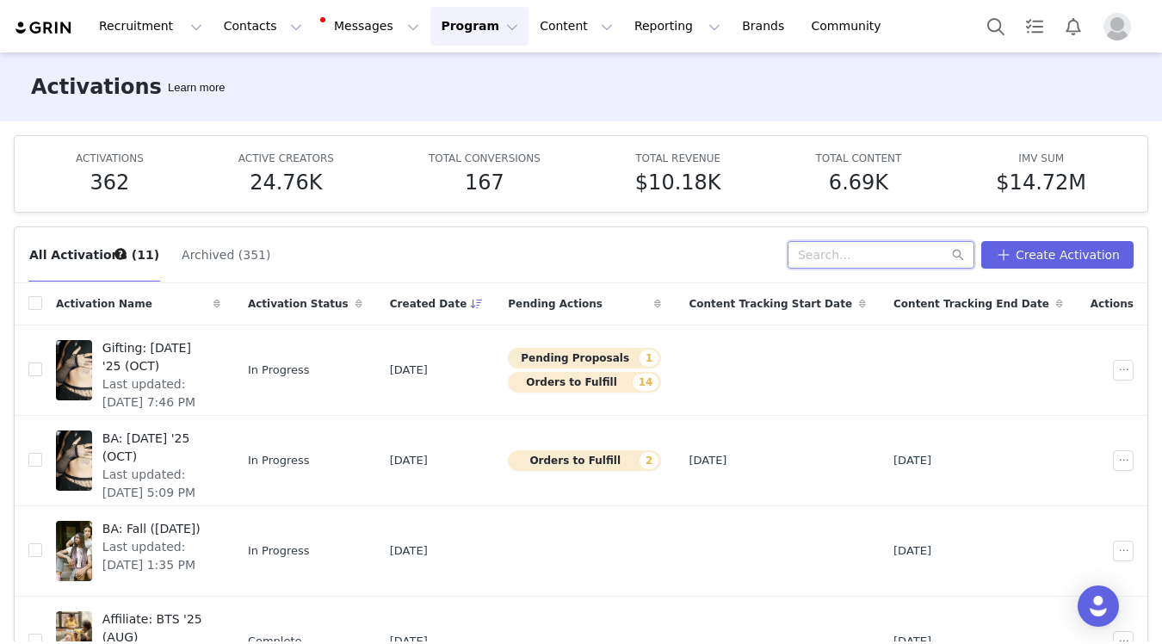
click at [850, 262] on input "text" at bounding box center [880, 255] width 187 height 28
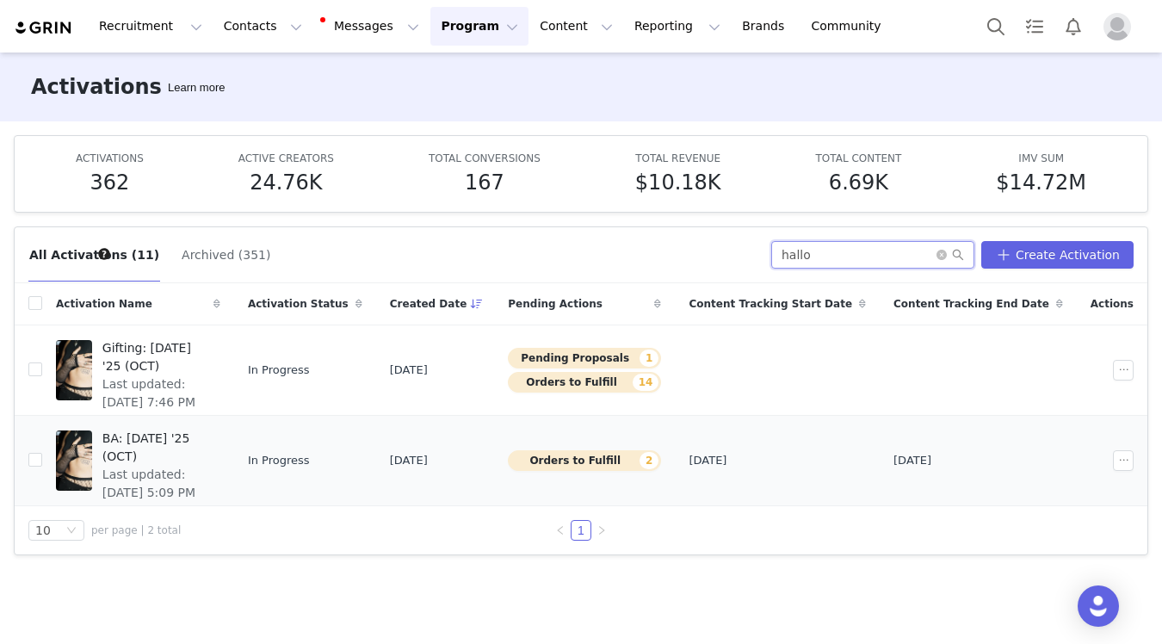
type input "hallo"
click at [210, 434] on span "BA: [DATE] '25 (OCT)" at bounding box center [156, 447] width 108 height 36
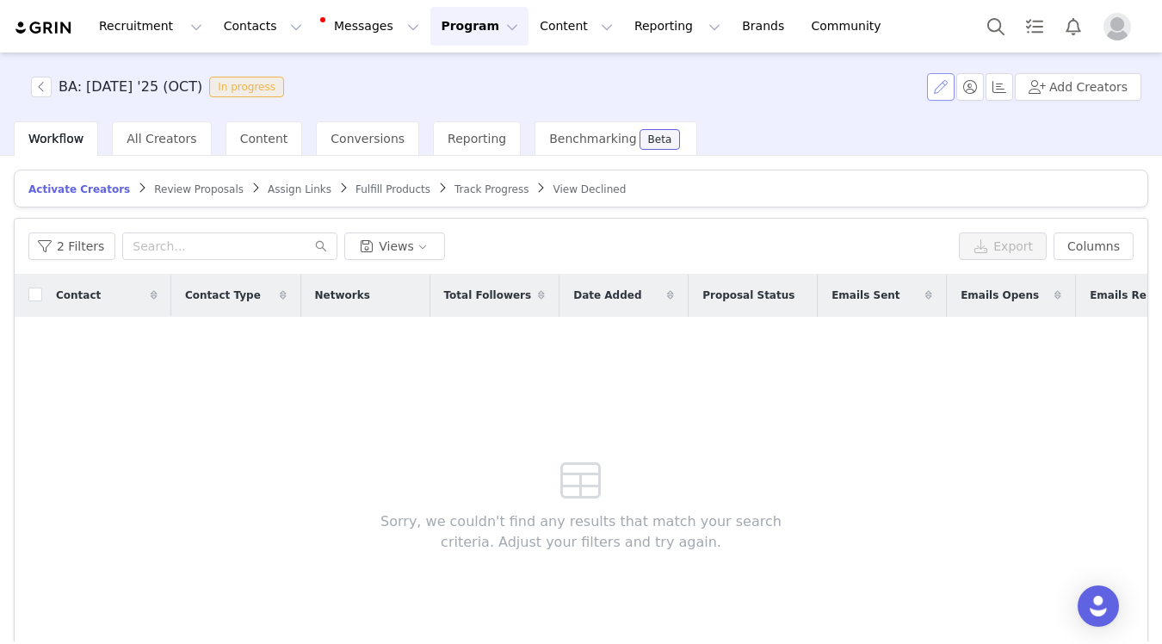
click at [943, 82] on button "button" at bounding box center [941, 87] width 28 height 28
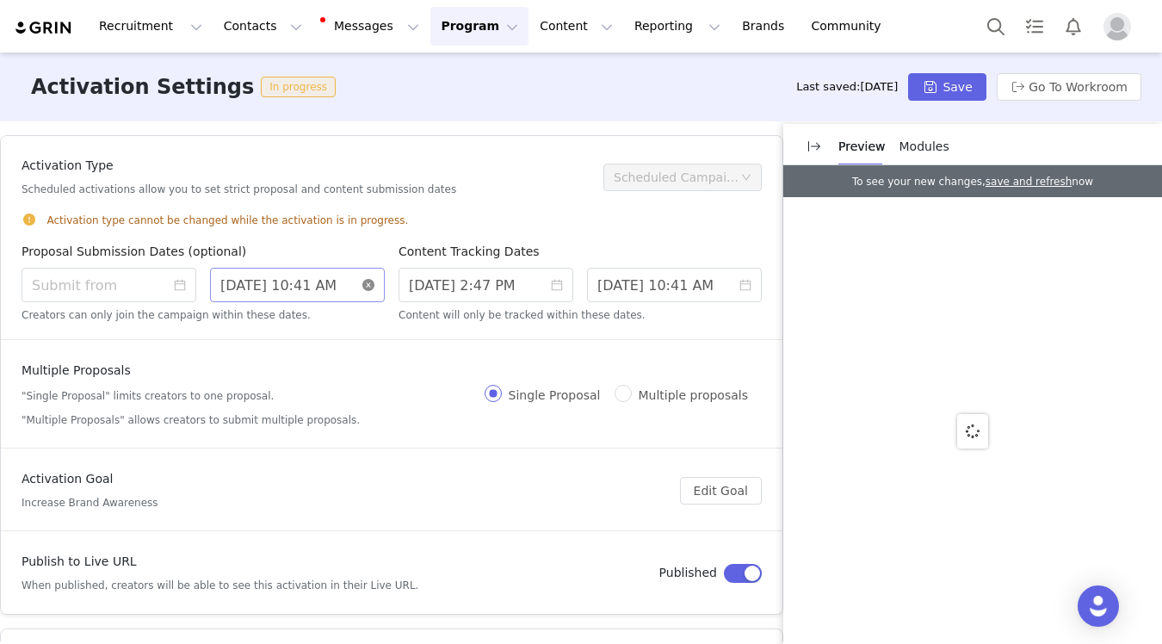
click at [368, 282] on icon "icon: close-circle" at bounding box center [368, 285] width 12 height 12
click at [333, 283] on input at bounding box center [297, 285] width 175 height 34
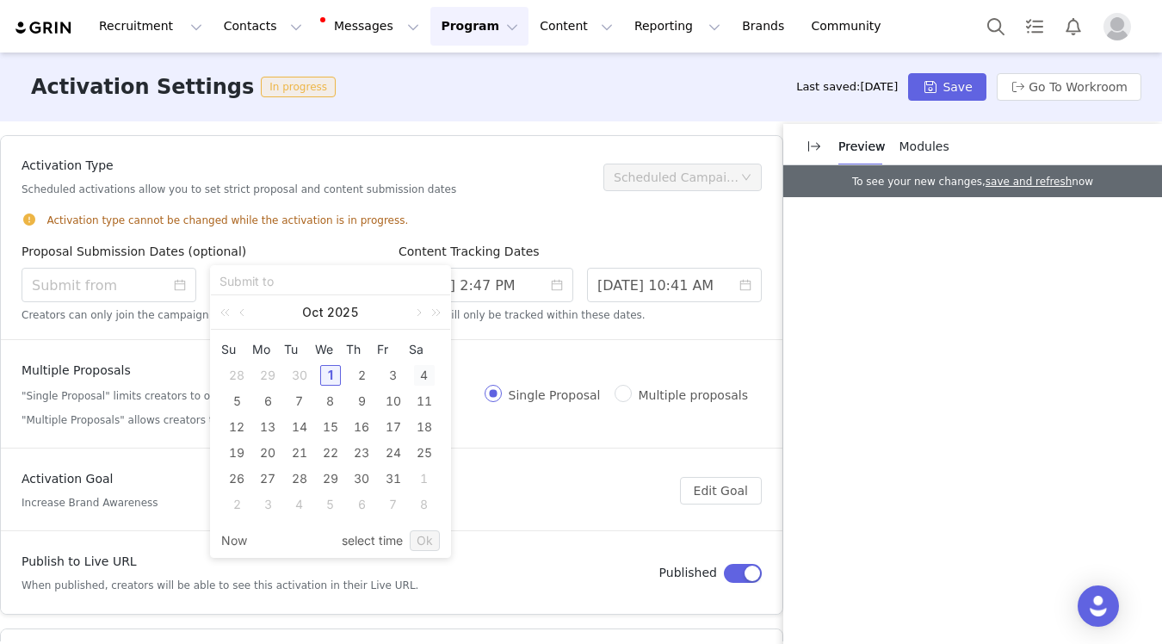
click at [425, 379] on div "4" at bounding box center [424, 375] width 21 height 21
type input "10/04/2025 2:04 PM"
click at [424, 543] on link "Ok" at bounding box center [425, 540] width 30 height 21
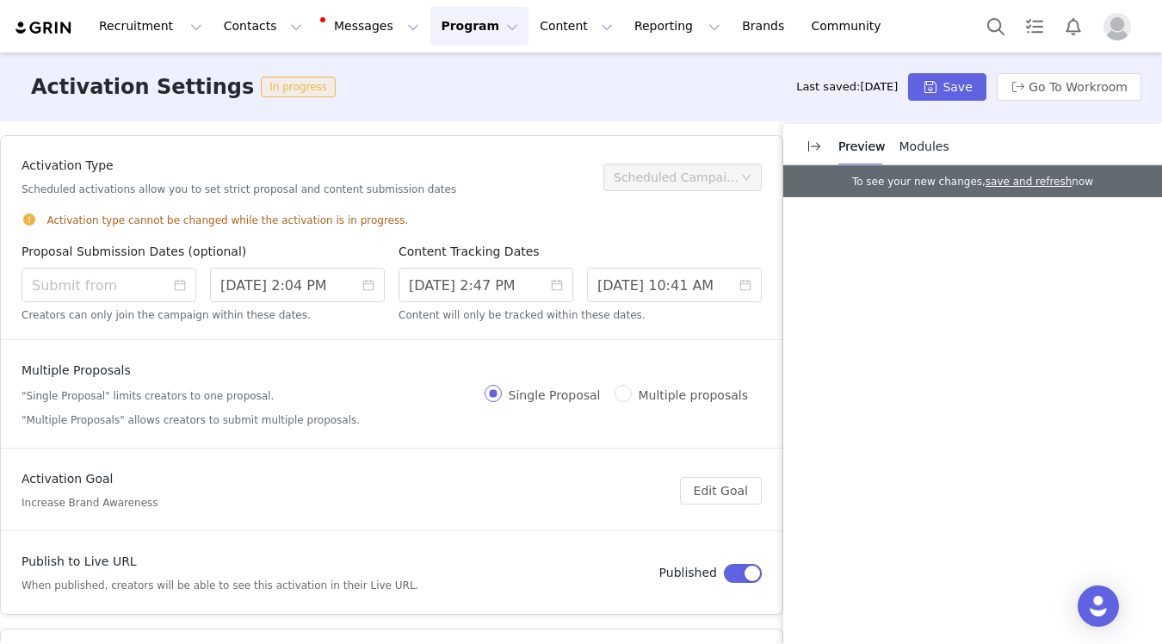
click at [950, 105] on div "Activation Settings In progress Last saved: 17 days ago Save Go To Workroom" at bounding box center [581, 86] width 1162 height 69
click at [944, 88] on button "Save" at bounding box center [946, 87] width 77 height 28
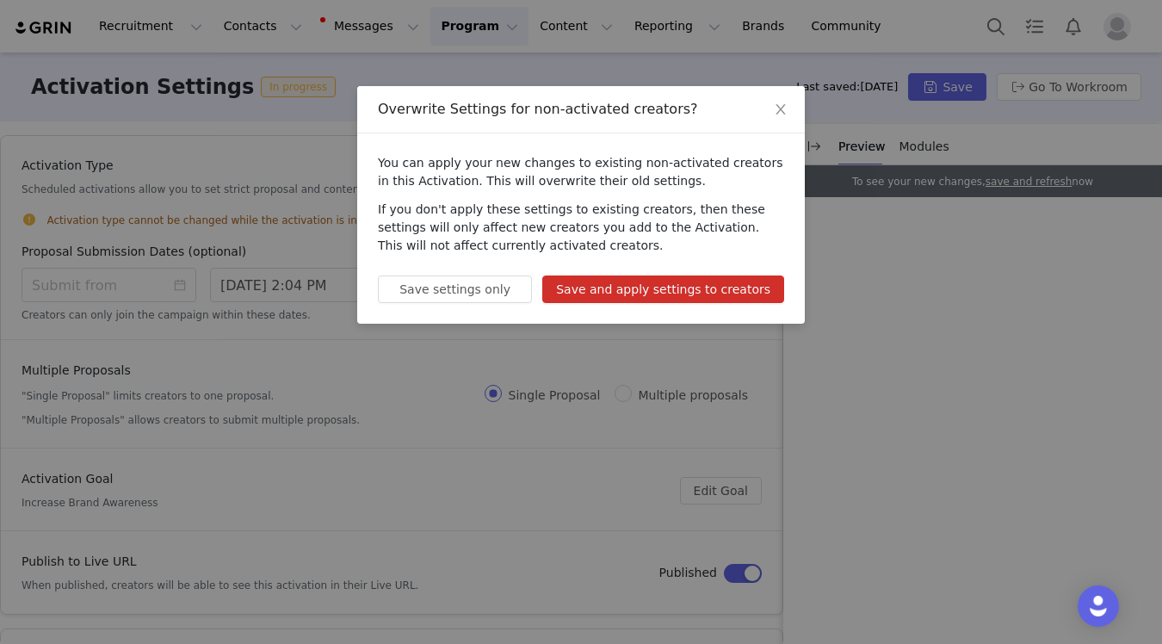
click at [726, 292] on button "Save and apply settings to creators" at bounding box center [663, 289] width 242 height 28
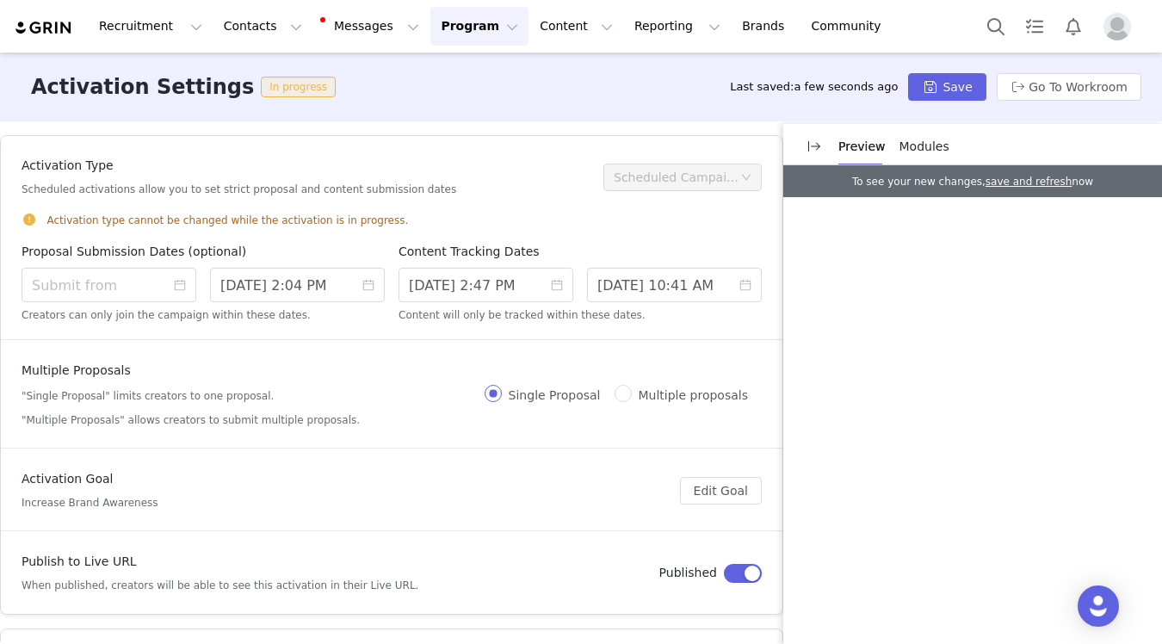
click at [367, 284] on icon "icon: close-circle" at bounding box center [368, 285] width 12 height 12
click at [343, 287] on input at bounding box center [297, 285] width 175 height 34
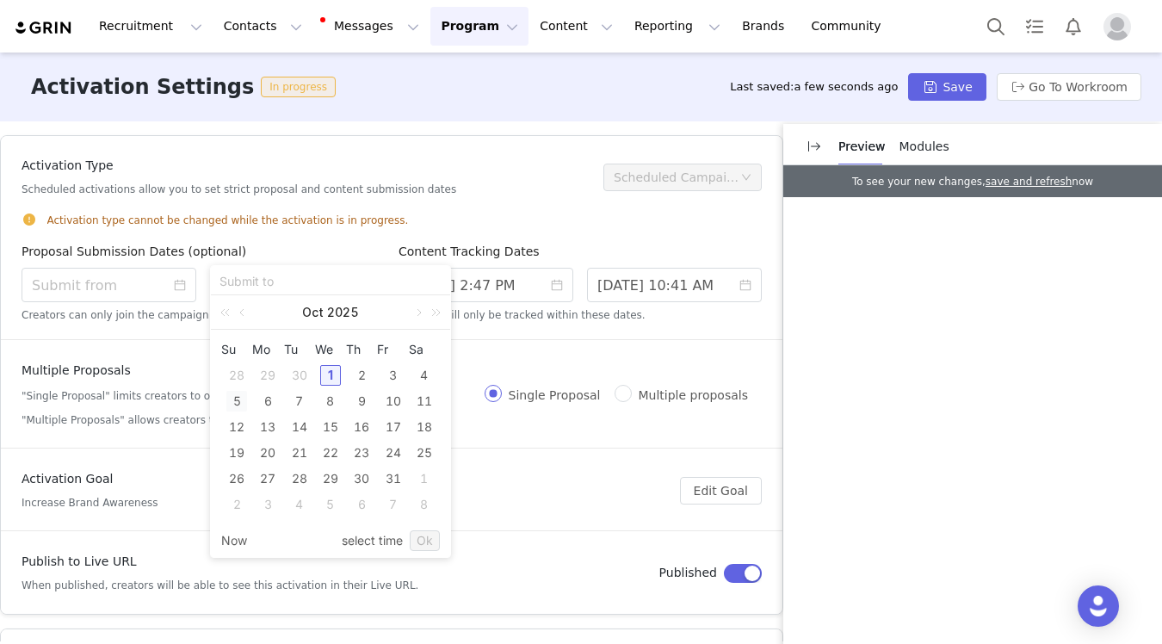
click at [240, 398] on div "5" at bounding box center [236, 401] width 21 height 21
type input "10/05/2025 2:04 PM"
click at [422, 537] on link "Ok" at bounding box center [425, 540] width 30 height 21
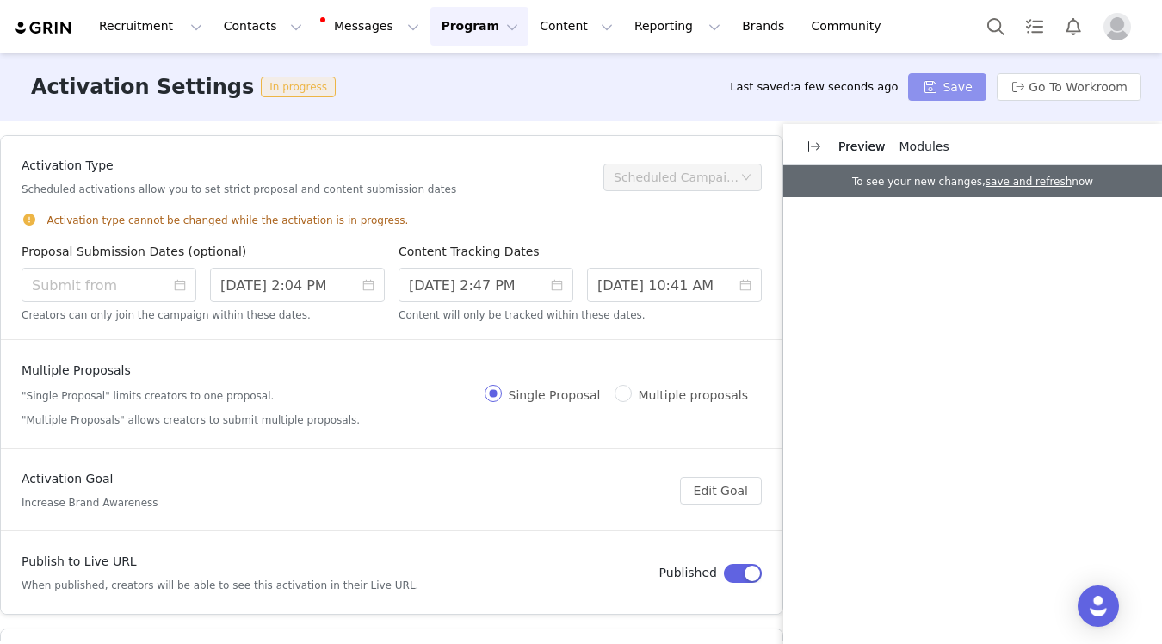
click at [952, 92] on button "Save" at bounding box center [946, 87] width 77 height 28
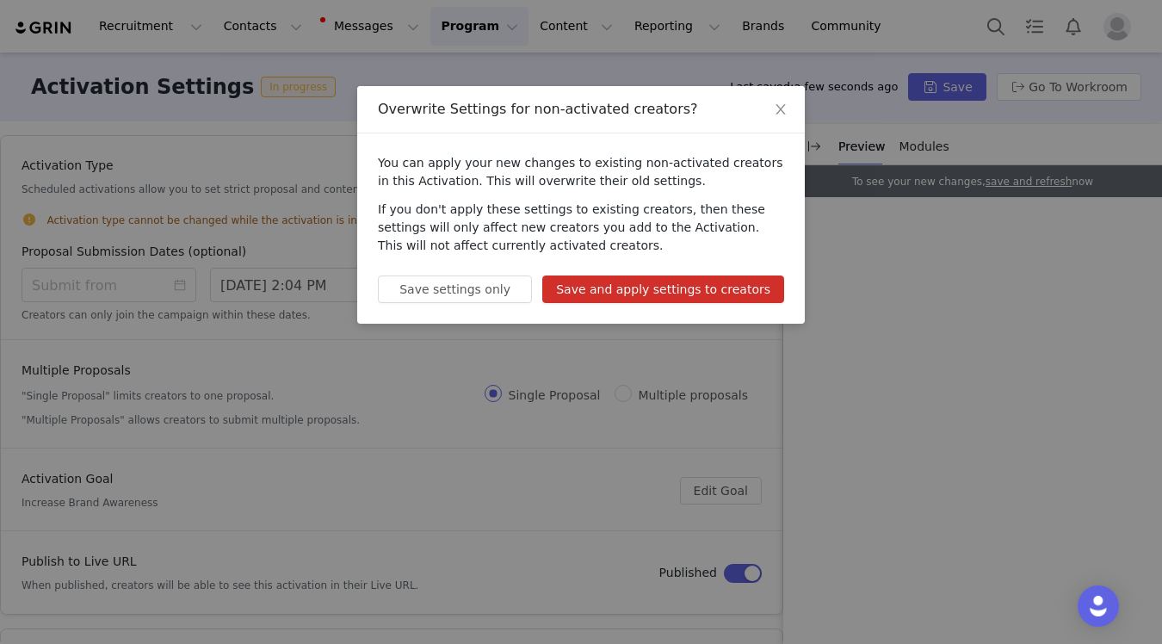
click at [659, 282] on button "Save and apply settings to creators" at bounding box center [663, 289] width 242 height 28
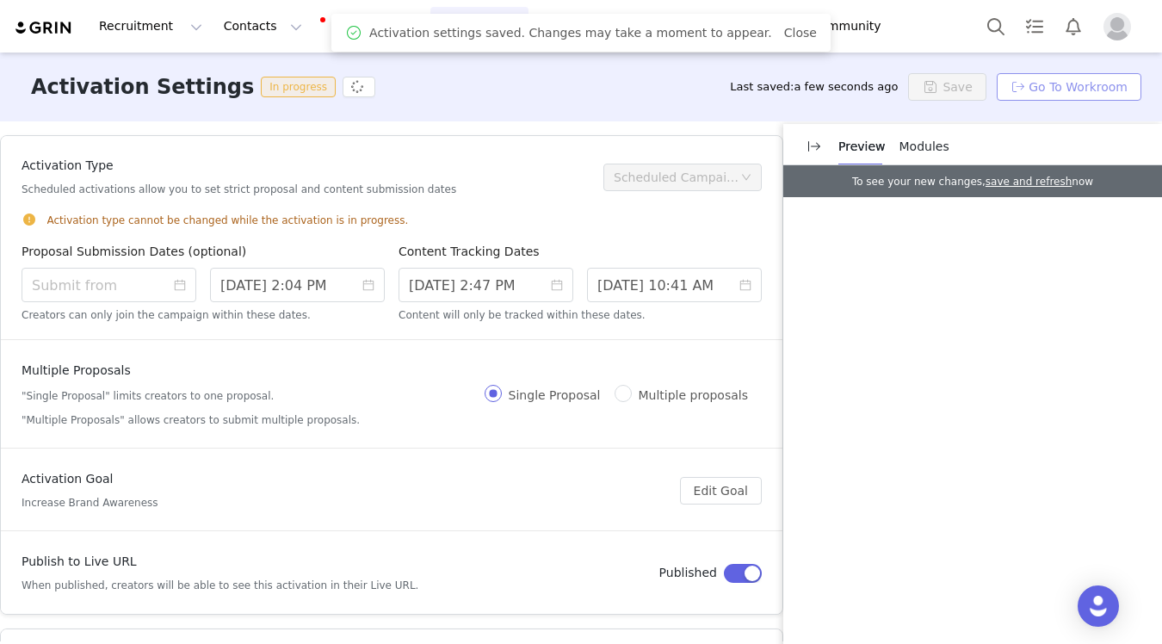
click at [1051, 81] on button "Go To Workroom" at bounding box center [1068, 87] width 145 height 28
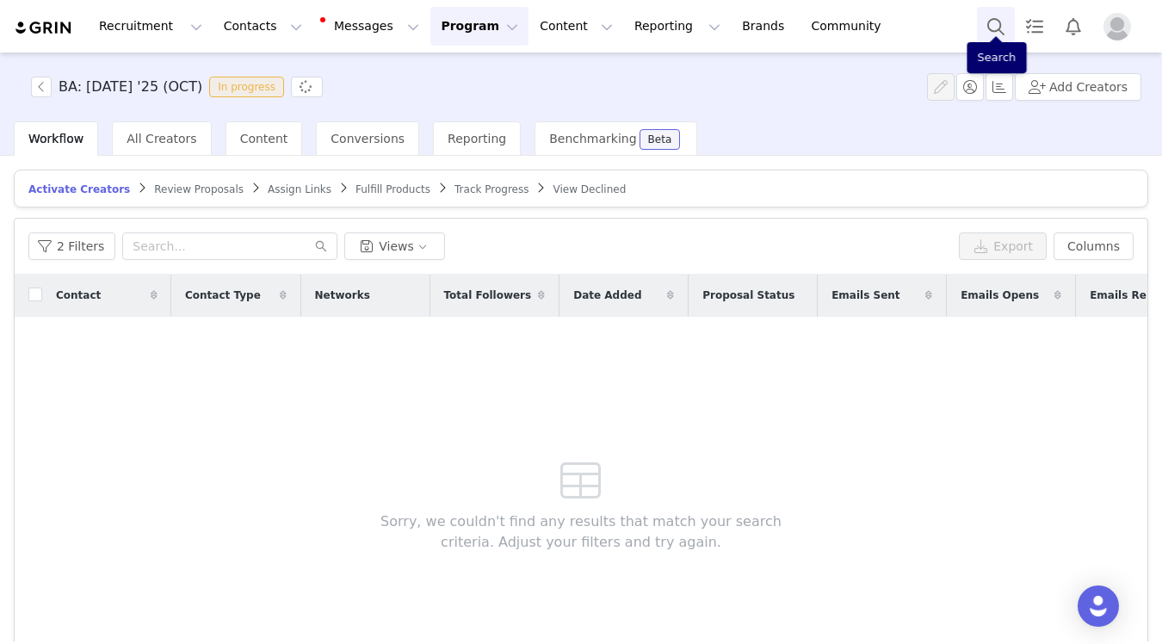
click at [984, 28] on button "Search" at bounding box center [996, 26] width 38 height 39
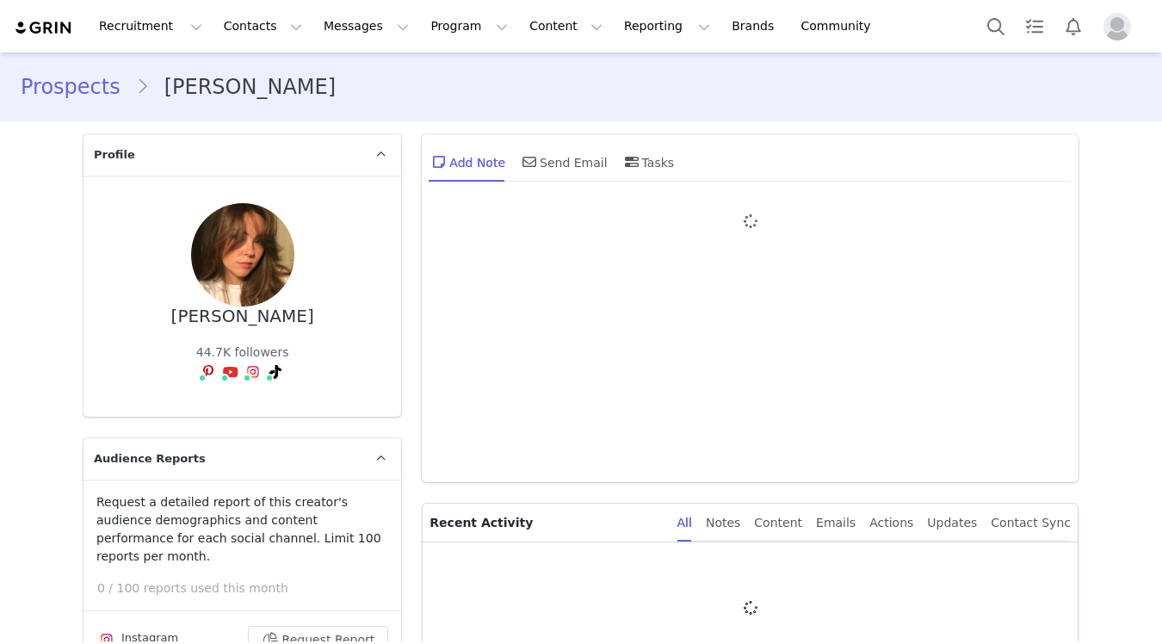
type input "+1 ([GEOGRAPHIC_DATA])"
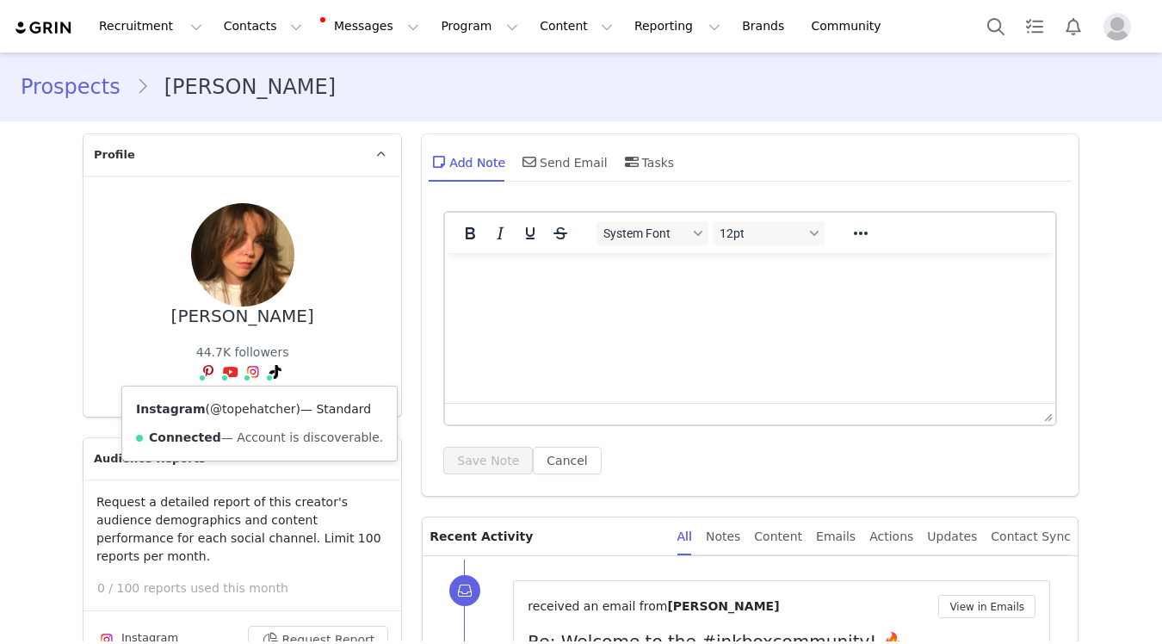
click at [243, 408] on link "@topehatcher" at bounding box center [252, 409] width 85 height 14
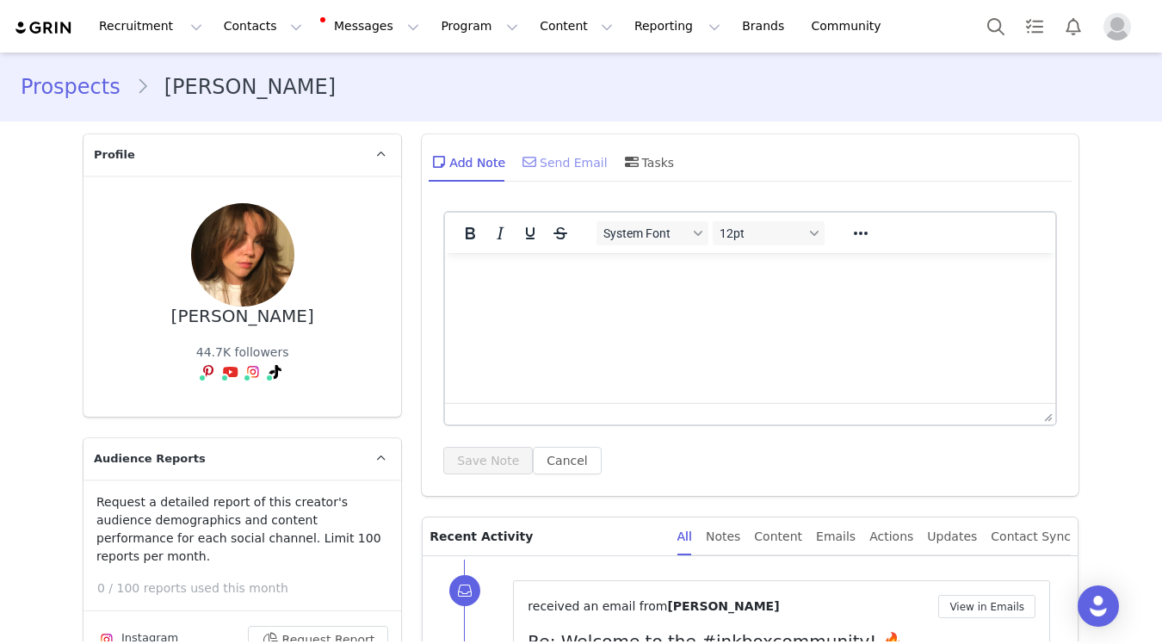
click at [547, 175] on div "Send Email" at bounding box center [563, 161] width 89 height 41
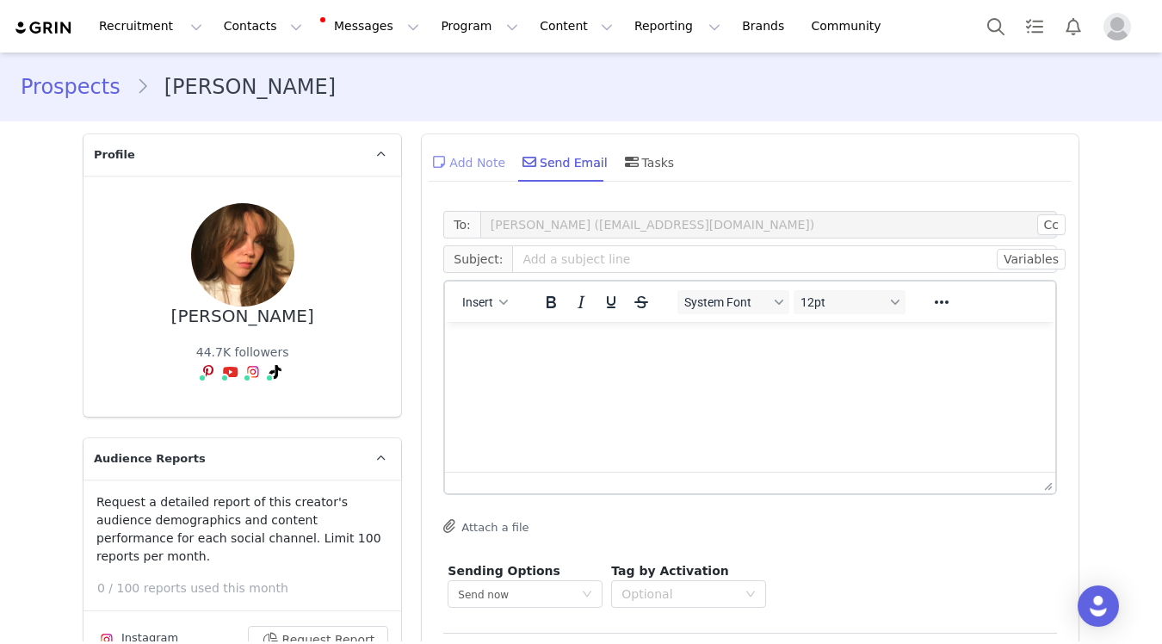
click at [483, 169] on div "Add Note" at bounding box center [466, 161] width 77 height 41
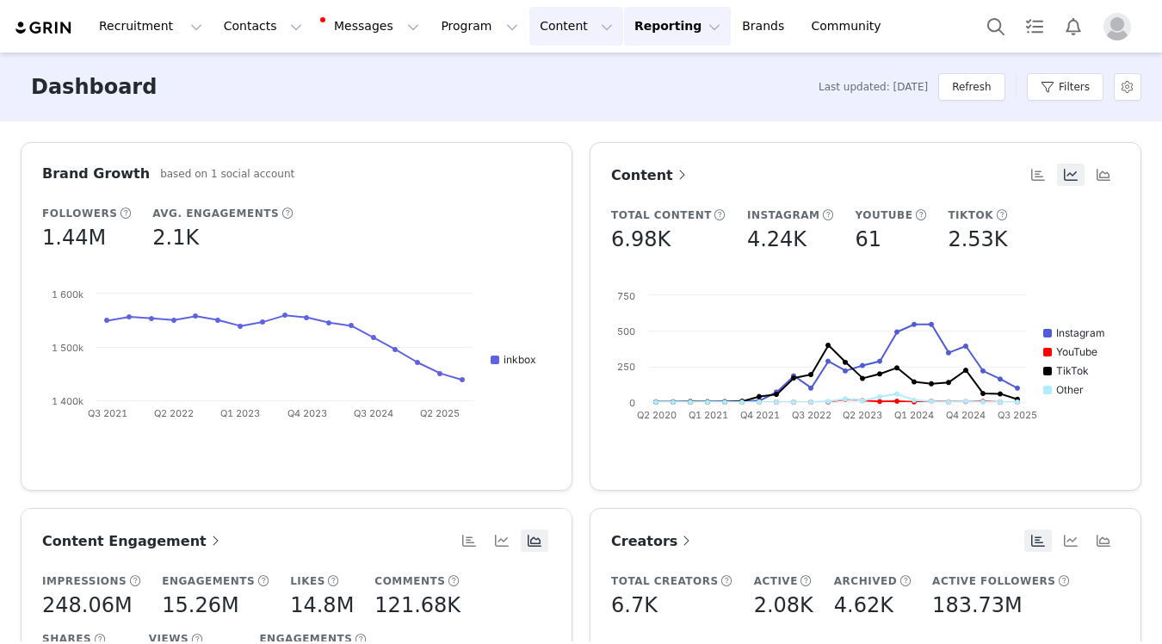
click at [529, 32] on button "Content Content" at bounding box center [576, 26] width 94 height 39
click at [526, 72] on p "Creator Content" at bounding box center [556, 76] width 96 height 18
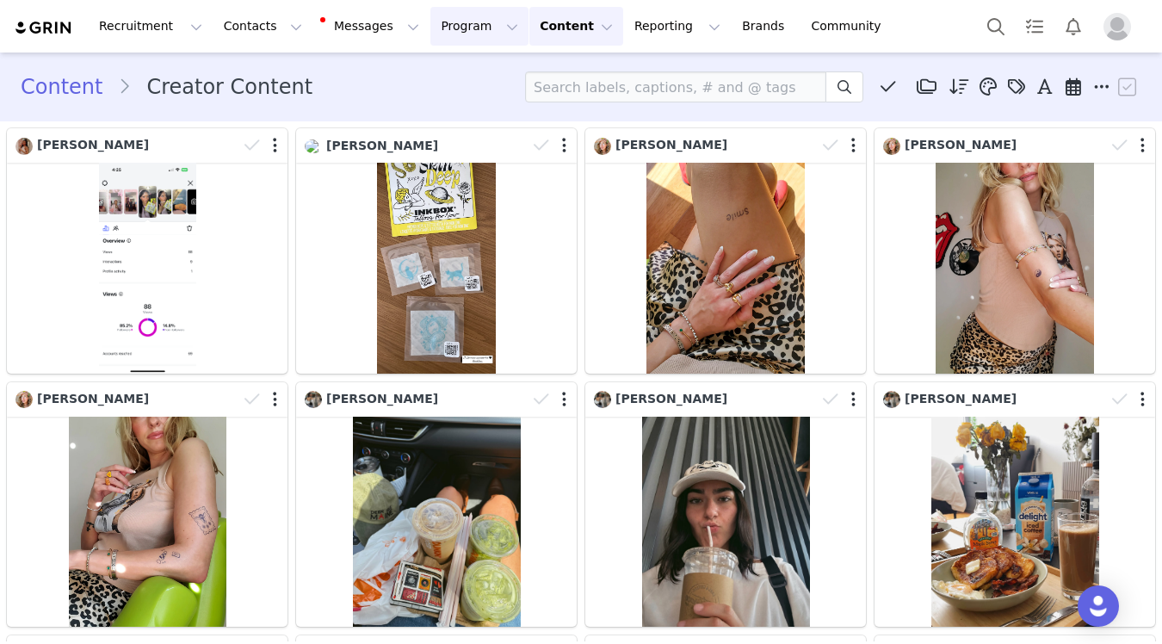
click at [430, 32] on button "Program Program" at bounding box center [479, 26] width 98 height 39
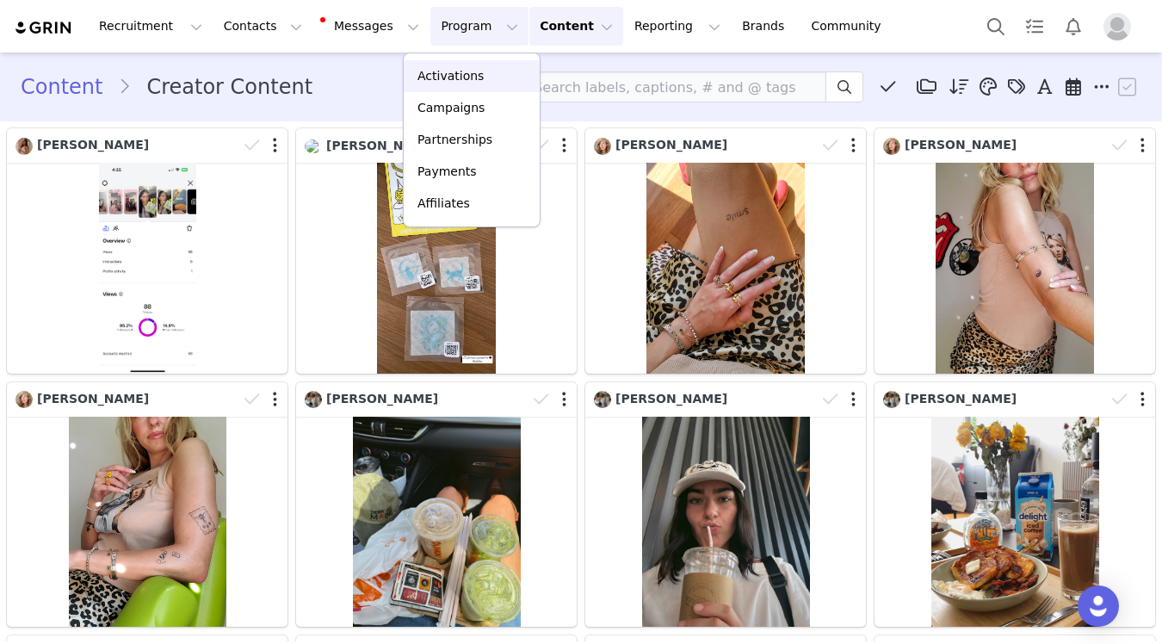
click at [452, 72] on p "Activations" at bounding box center [450, 76] width 66 height 18
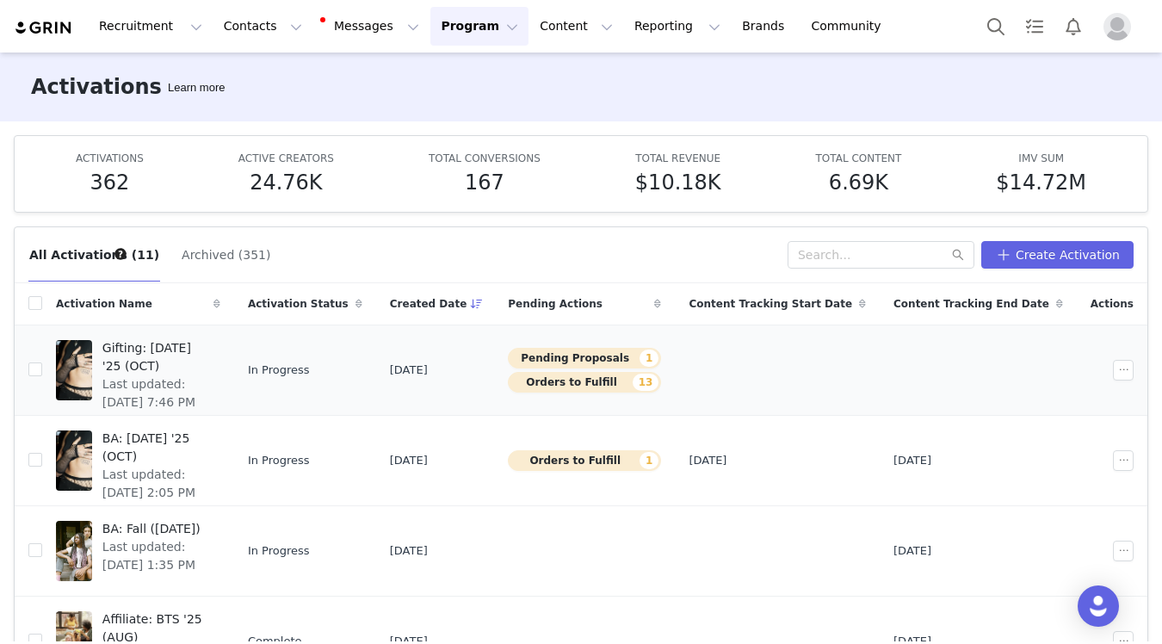
click at [210, 342] on span "Gifting: Halloween '25 (OCT)" at bounding box center [156, 357] width 108 height 36
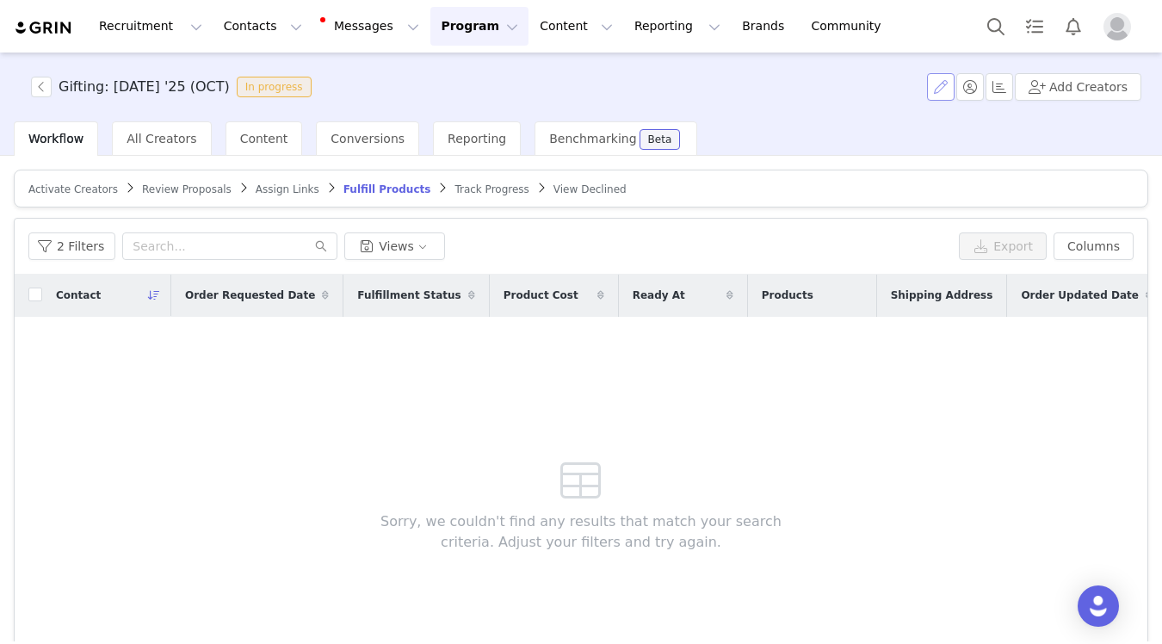
click at [940, 84] on button "button" at bounding box center [941, 87] width 28 height 28
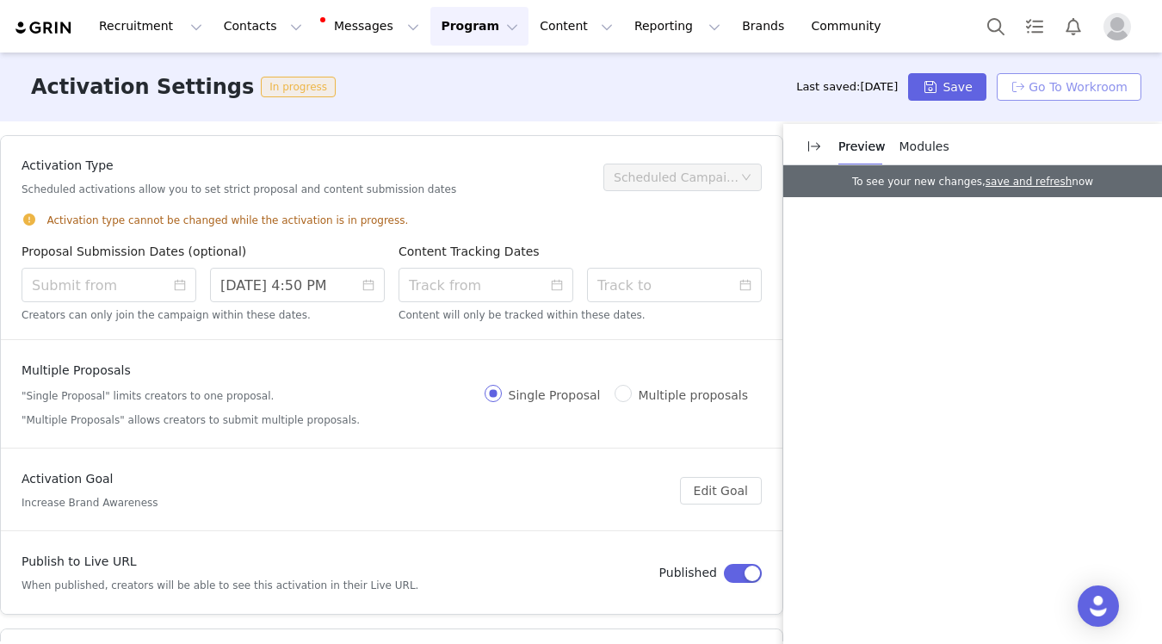
click at [1087, 83] on button "Go To Workroom" at bounding box center [1068, 87] width 145 height 28
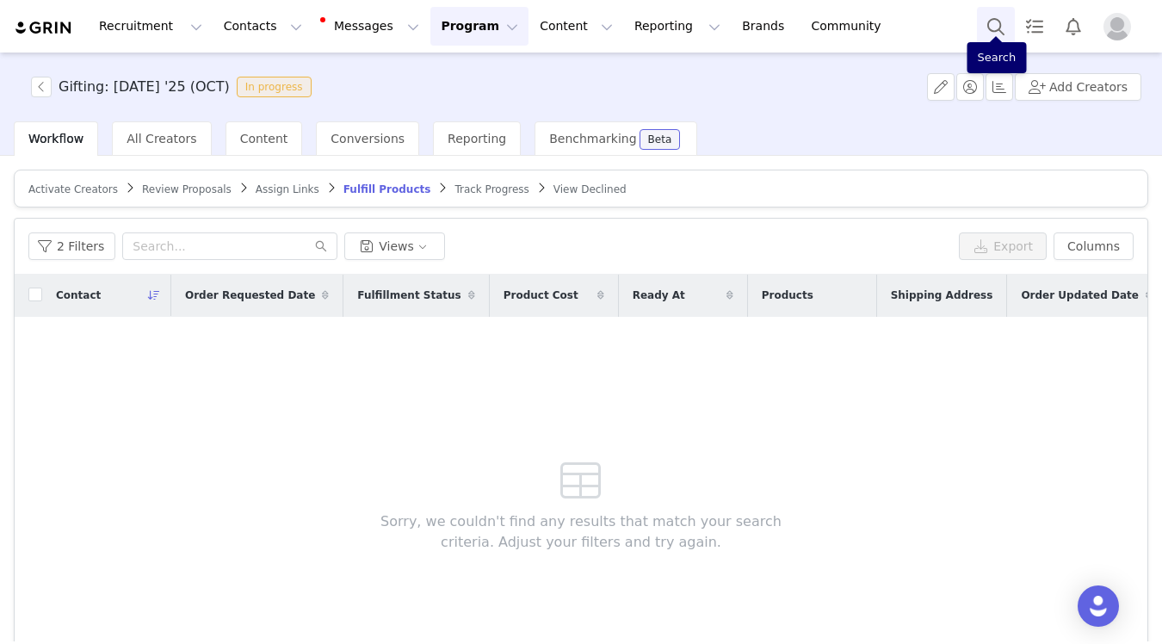
click at [994, 14] on button "Search" at bounding box center [996, 26] width 38 height 39
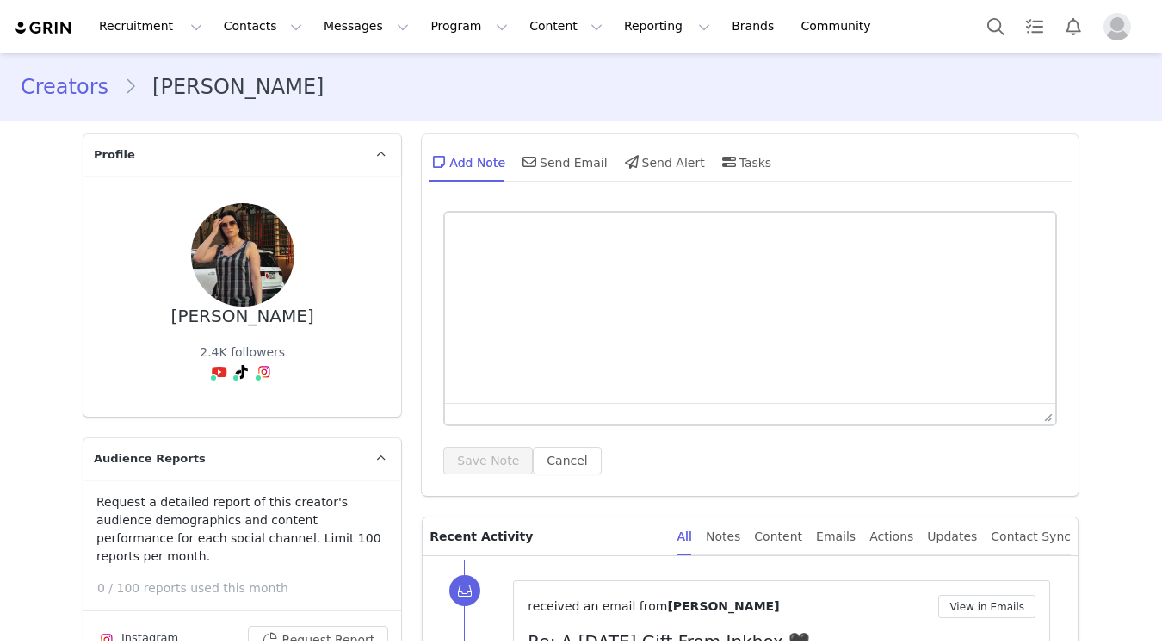
type input "+1 ([GEOGRAPHIC_DATA])"
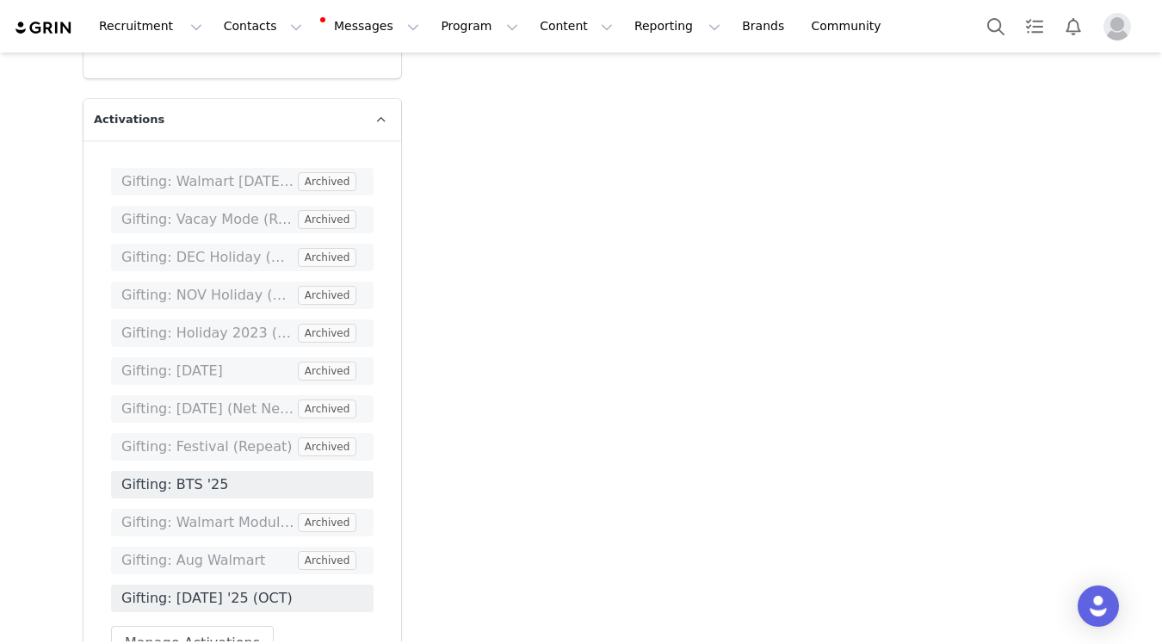
scroll to position [4729, 0]
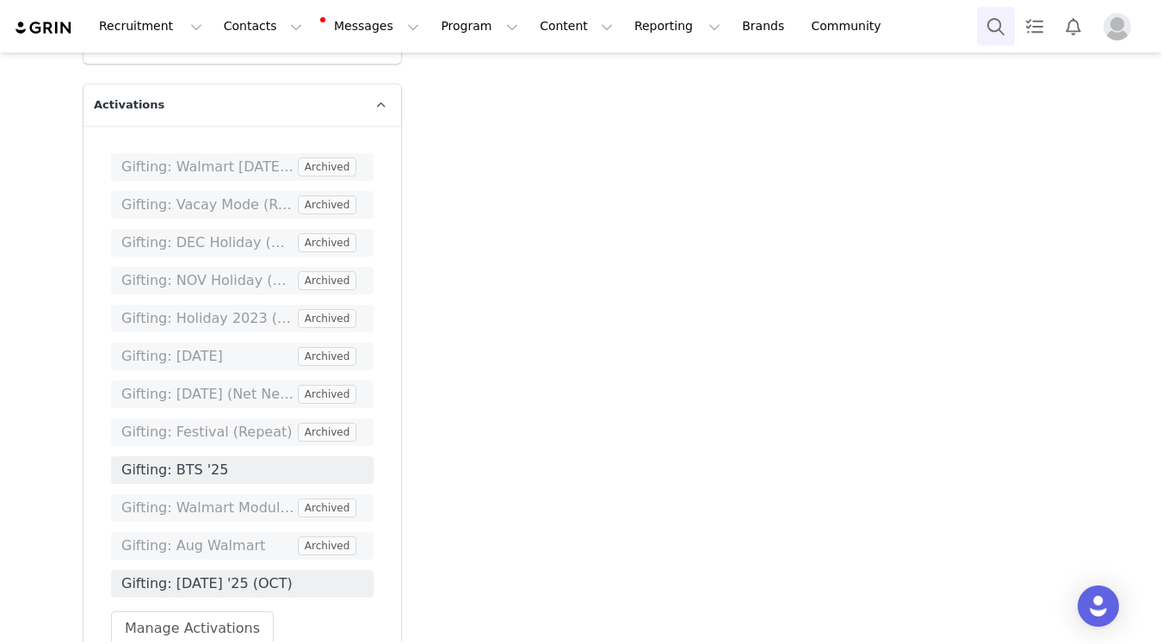
click at [982, 32] on button "Search" at bounding box center [996, 26] width 38 height 39
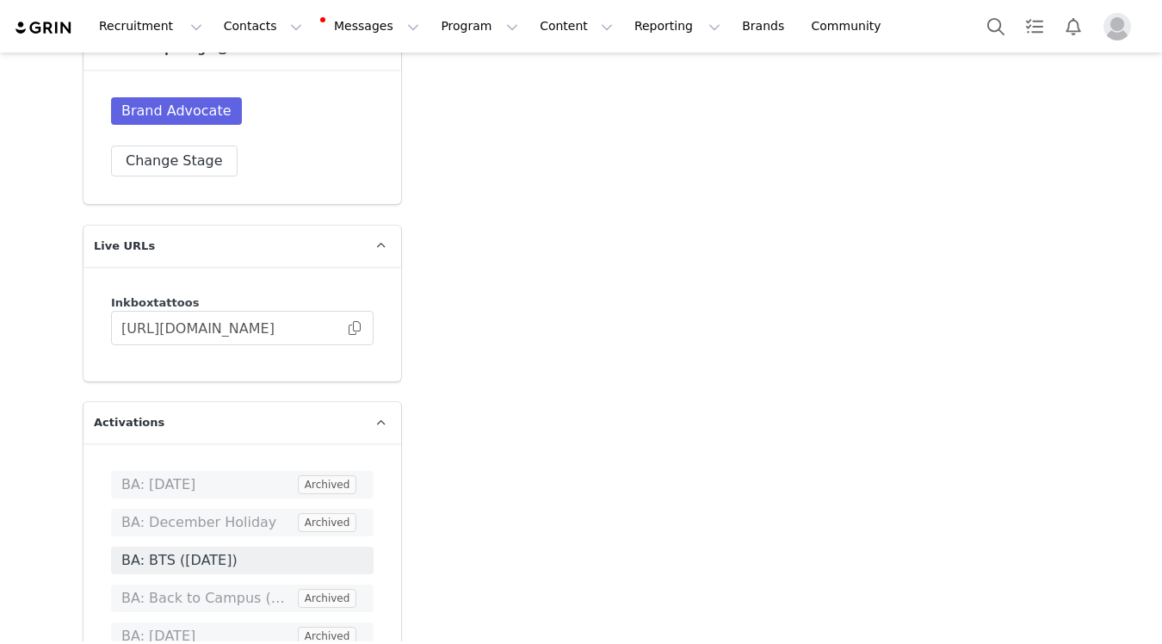
scroll to position [4802, 0]
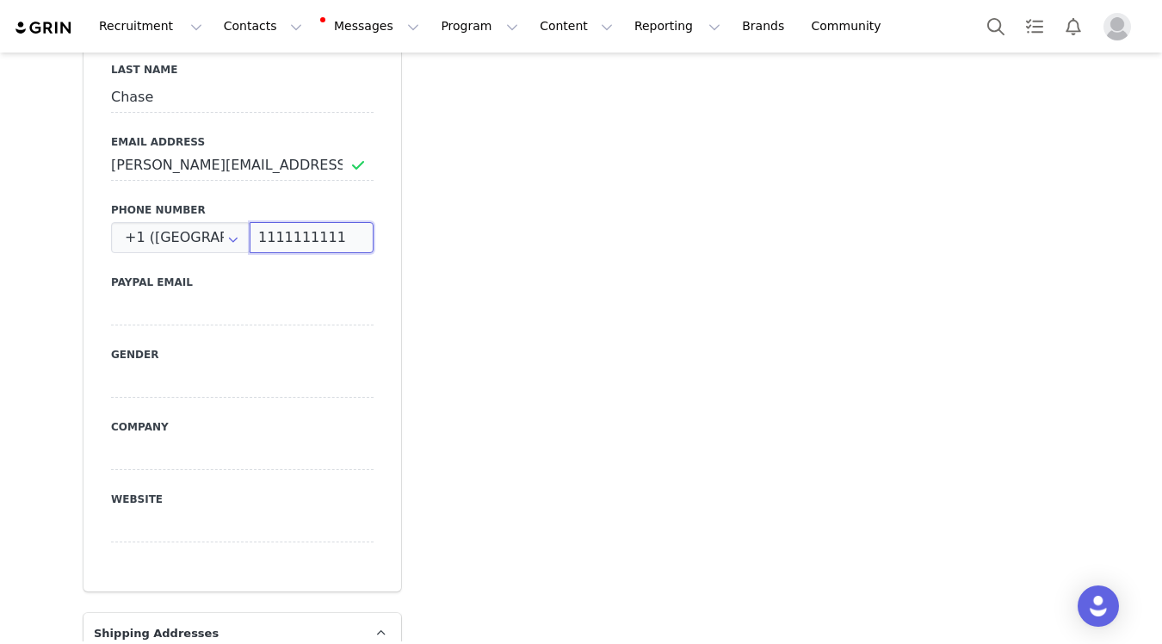
drag, startPoint x: 353, startPoint y: 251, endPoint x: 276, endPoint y: 205, distance: 89.6
click at [276, 205] on div "Phone Number +1 ([GEOGRAPHIC_DATA]) +93 ([GEOGRAPHIC_DATA]) +358 ([GEOGRAPHIC_D…" at bounding box center [242, 227] width 262 height 51
paste input "[PHONE_NUMBER]"
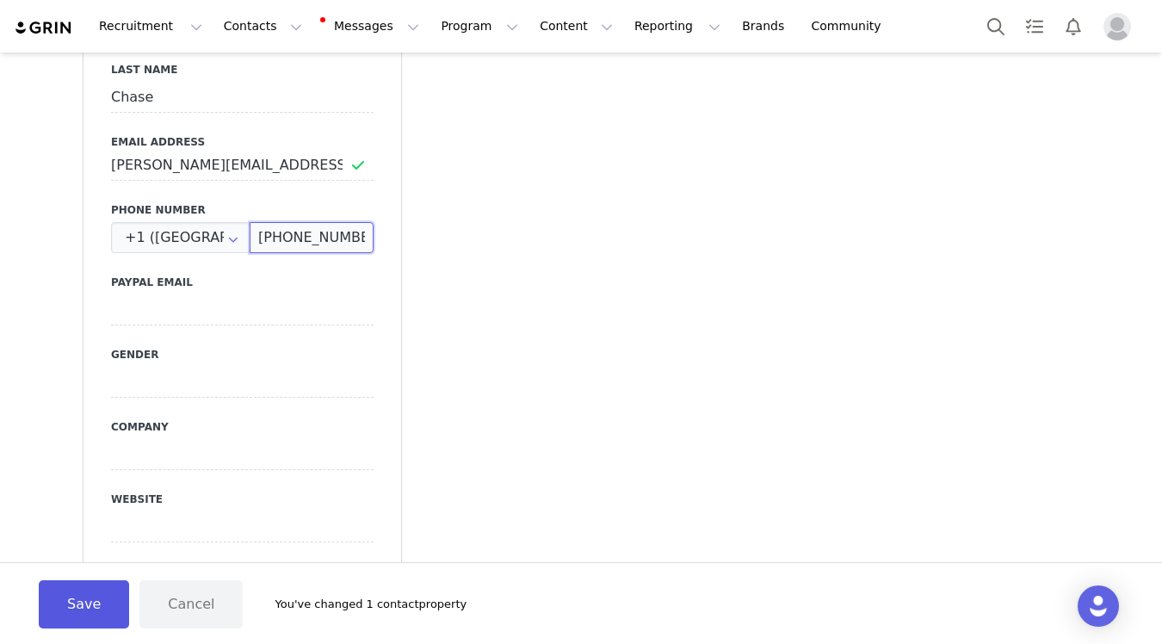
type input "[PHONE_NUMBER]"
click at [100, 604] on button "Save" at bounding box center [84, 604] width 90 height 48
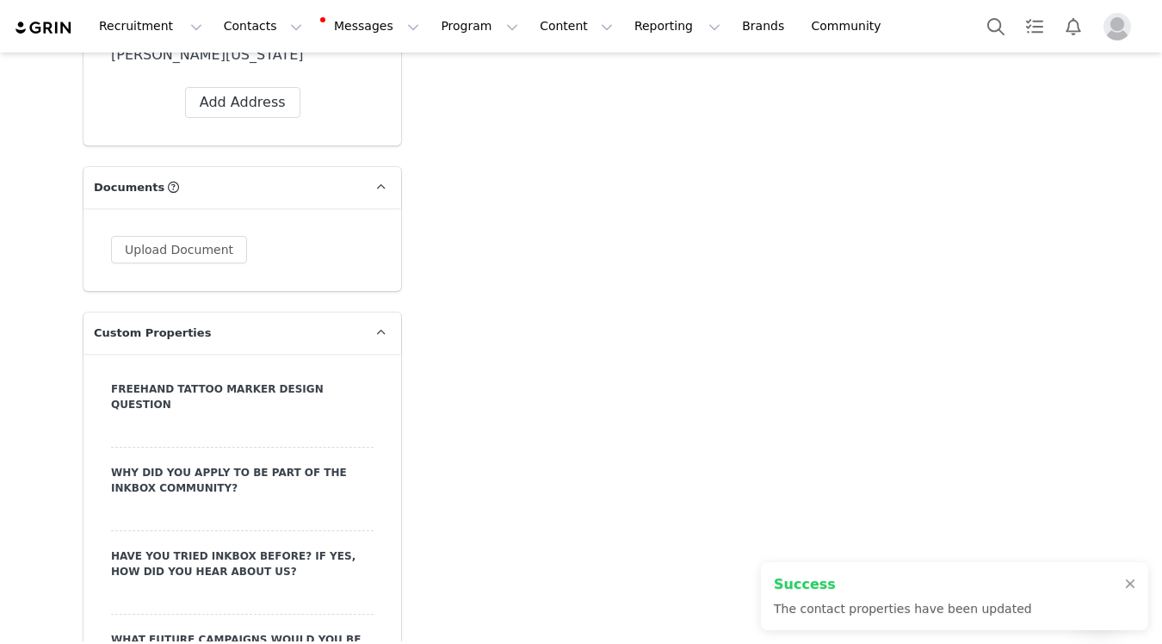
scroll to position [1196, 0]
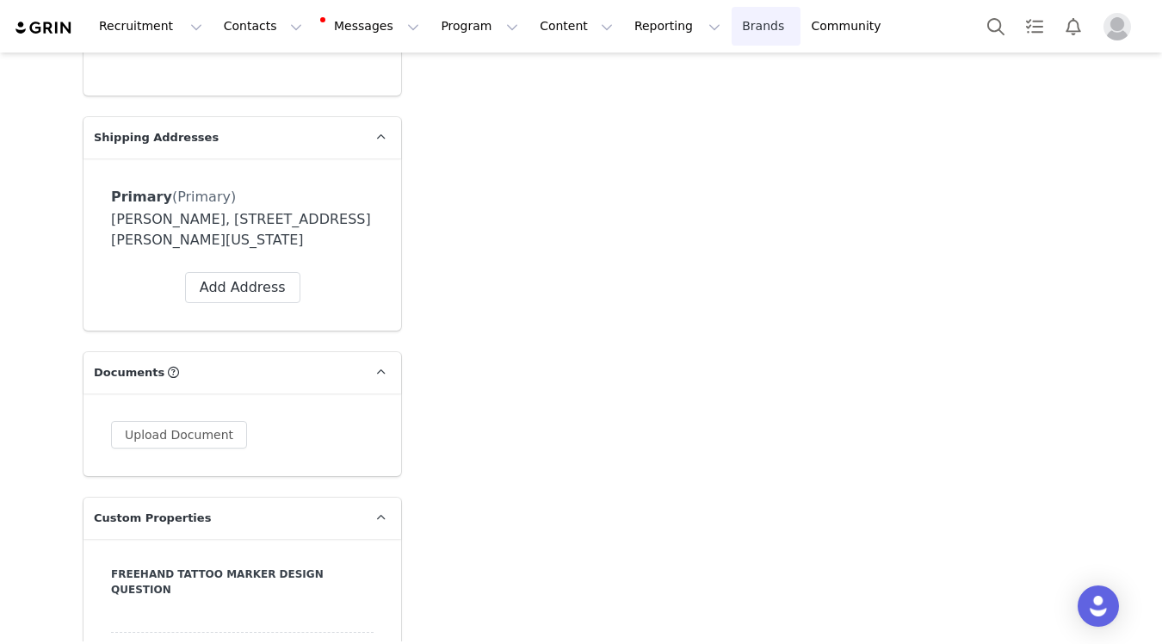
click at [731, 41] on link "Brands Brands" at bounding box center [765, 26] width 68 height 39
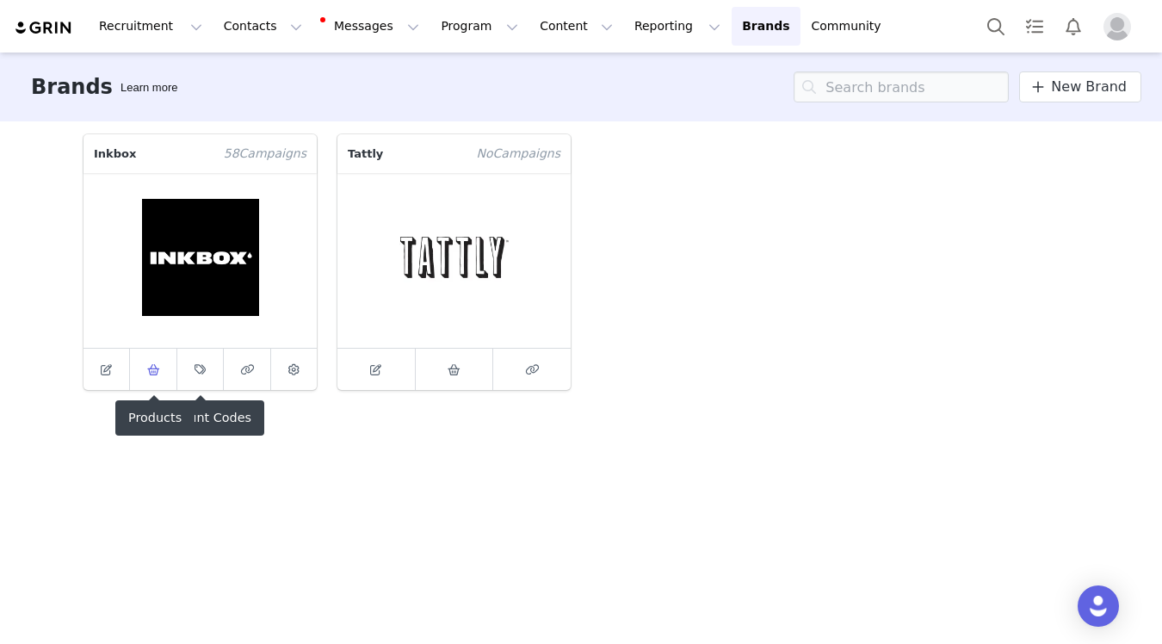
click at [137, 376] on link at bounding box center [153, 368] width 46 height 41
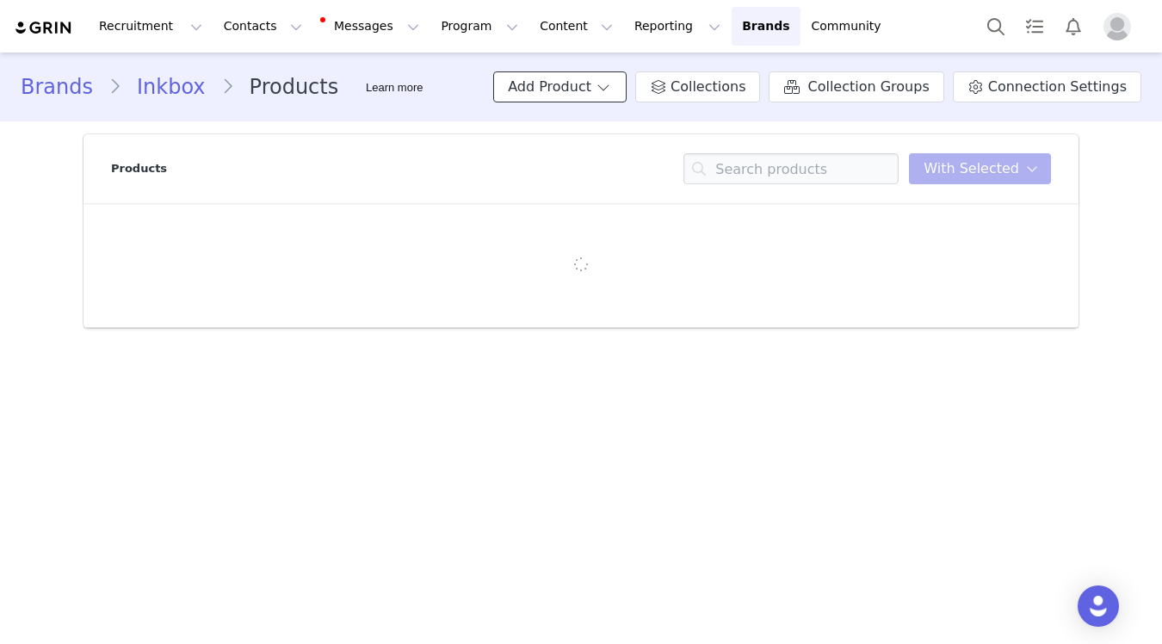
click at [580, 87] on button "Add Product" at bounding box center [559, 86] width 133 height 31
click at [612, 148] on span "Import From Store" at bounding box center [610, 152] width 109 height 14
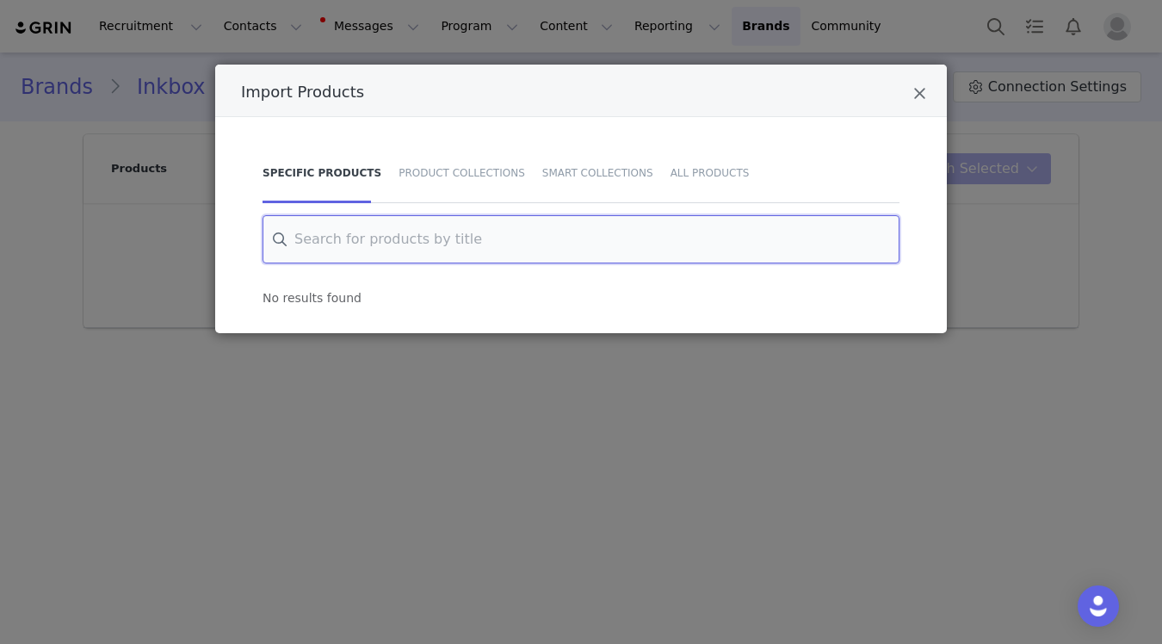
click at [539, 228] on input "Import Products" at bounding box center [580, 239] width 637 height 48
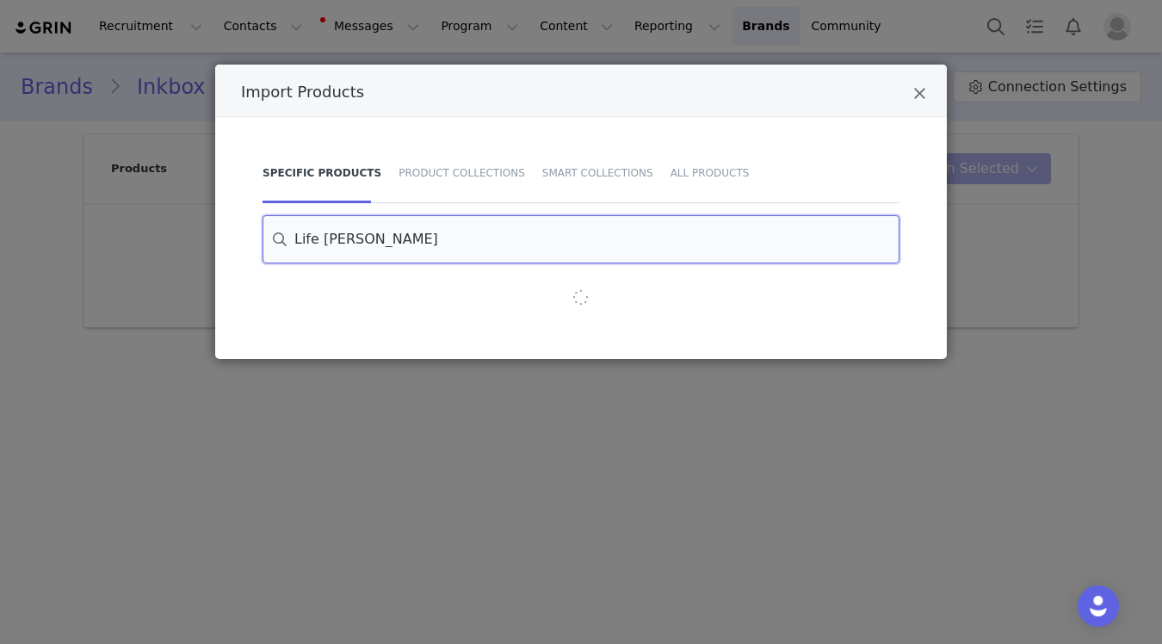
type input "Life Line"
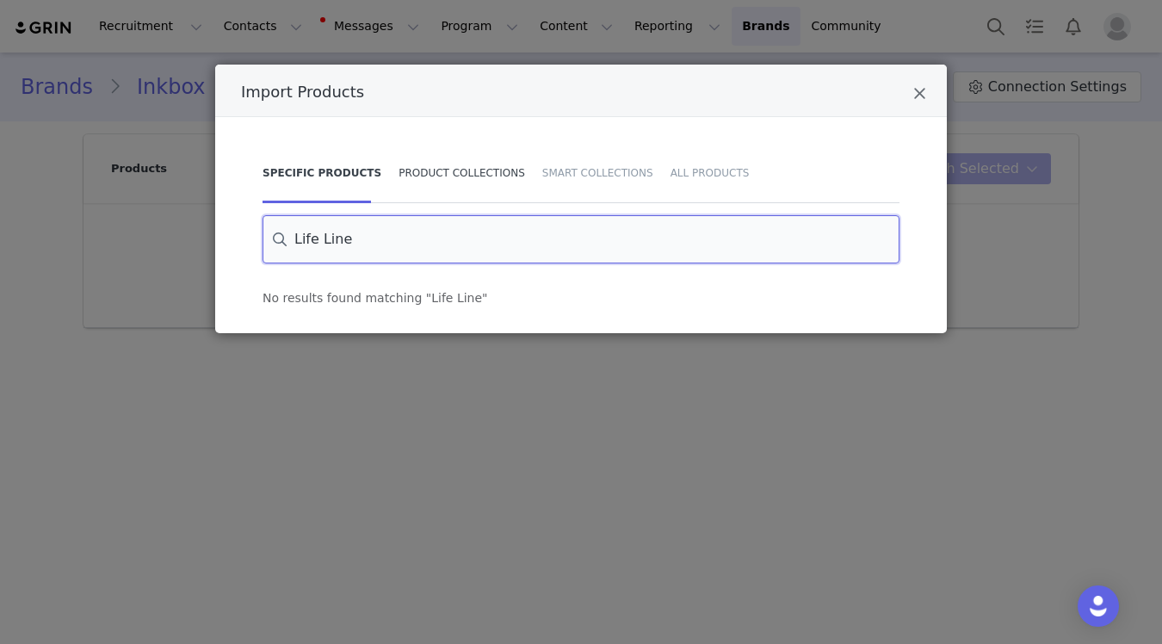
drag, startPoint x: 547, startPoint y: 246, endPoint x: 442, endPoint y: 162, distance: 134.6
click at [442, 162] on div "Specific Products Product Collections Smart Collections All Products Life Line …" at bounding box center [581, 225] width 680 height 164
type input "Life"
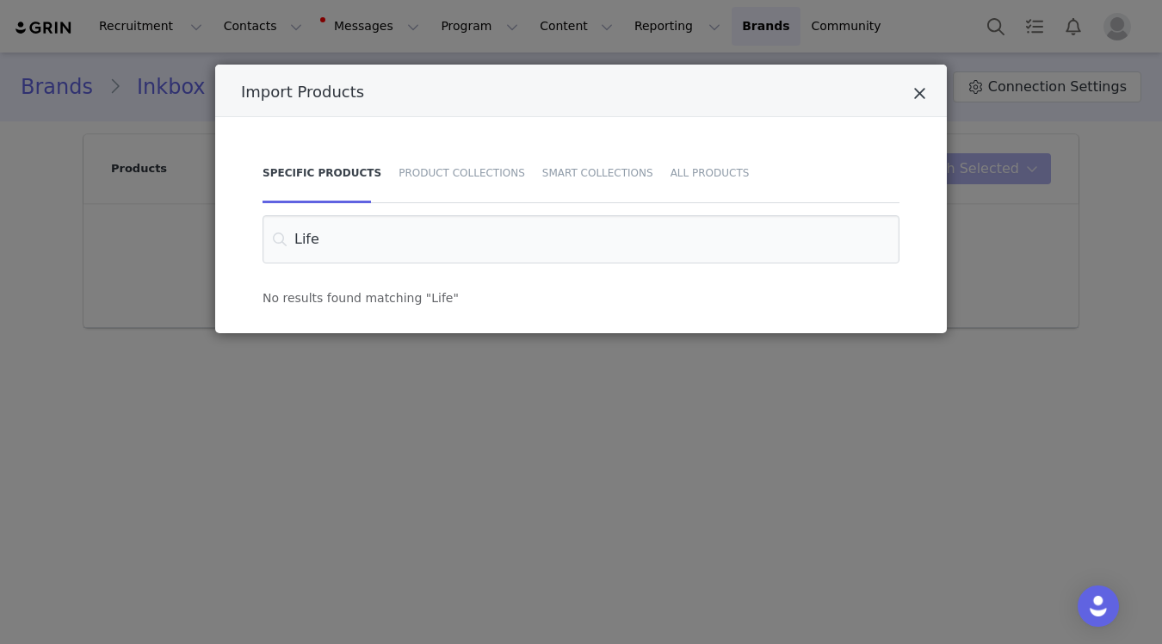
click at [915, 99] on icon "Close" at bounding box center [919, 93] width 13 height 17
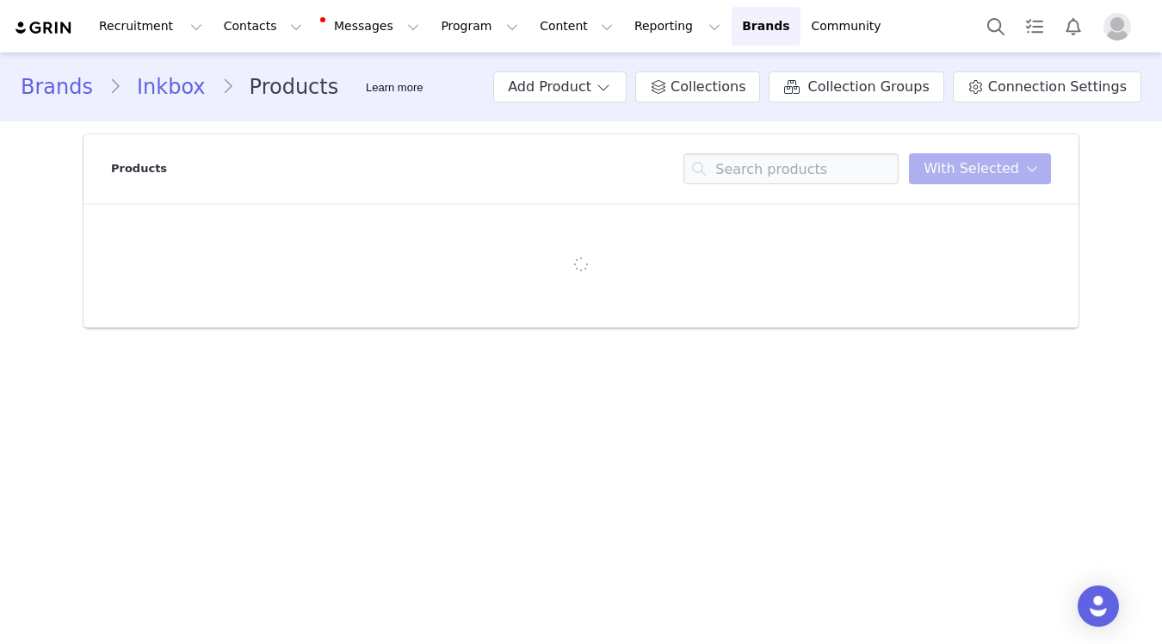
click at [171, 82] on link "Inkbox" at bounding box center [171, 86] width 100 height 31
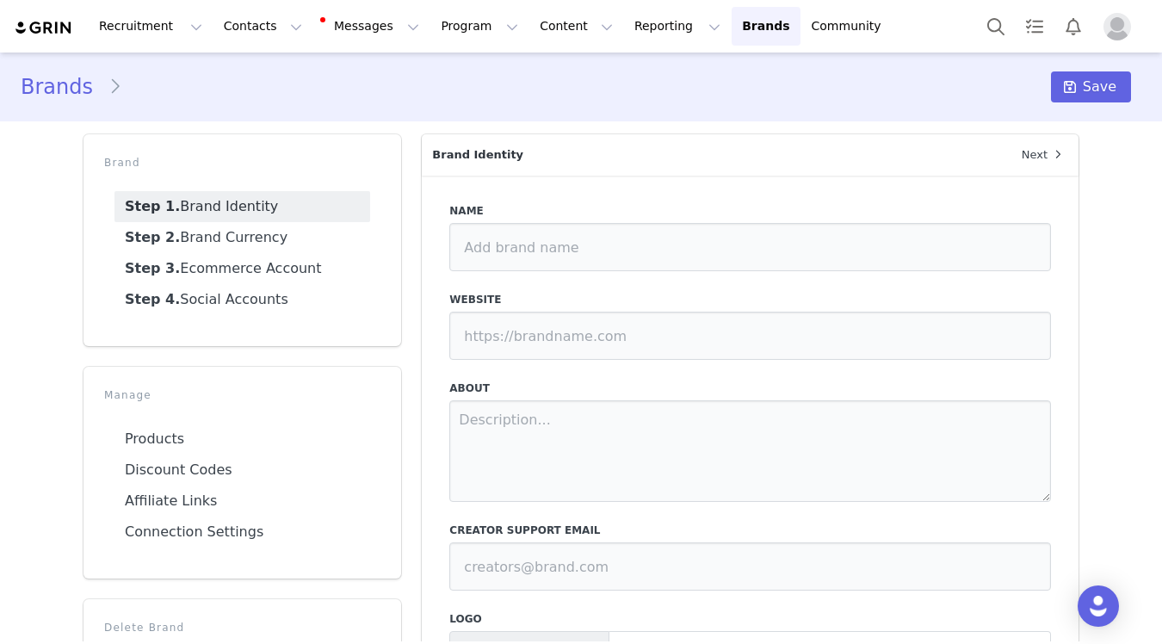
type input "Inkbox"
type input "https://inkbox.com/"
type textarea "Sometimes you just want to make a change. To switch up and feel different – abo…"
type input "community@getinkbox.com"
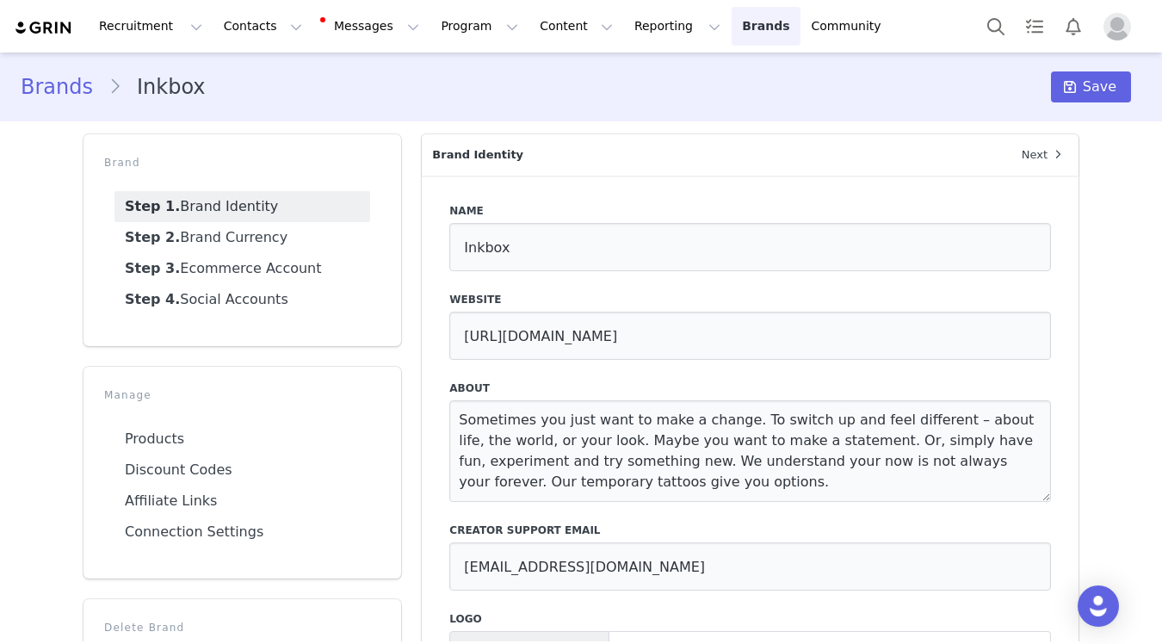
click at [731, 31] on link "Brands Brands" at bounding box center [765, 26] width 68 height 39
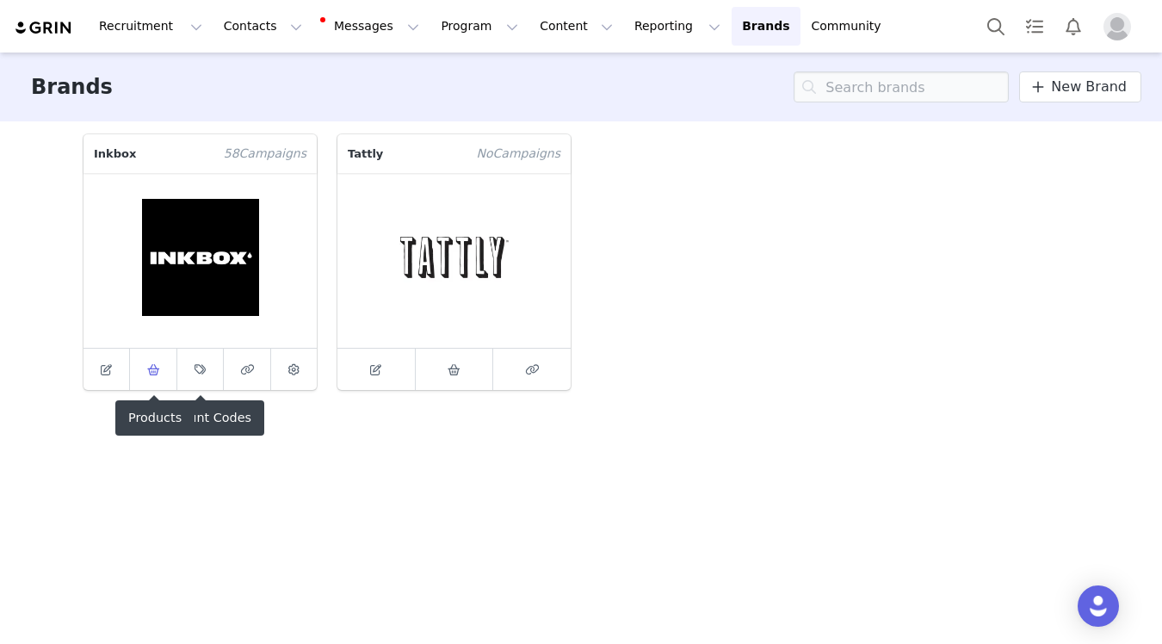
click at [161, 365] on span at bounding box center [153, 369] width 21 height 21
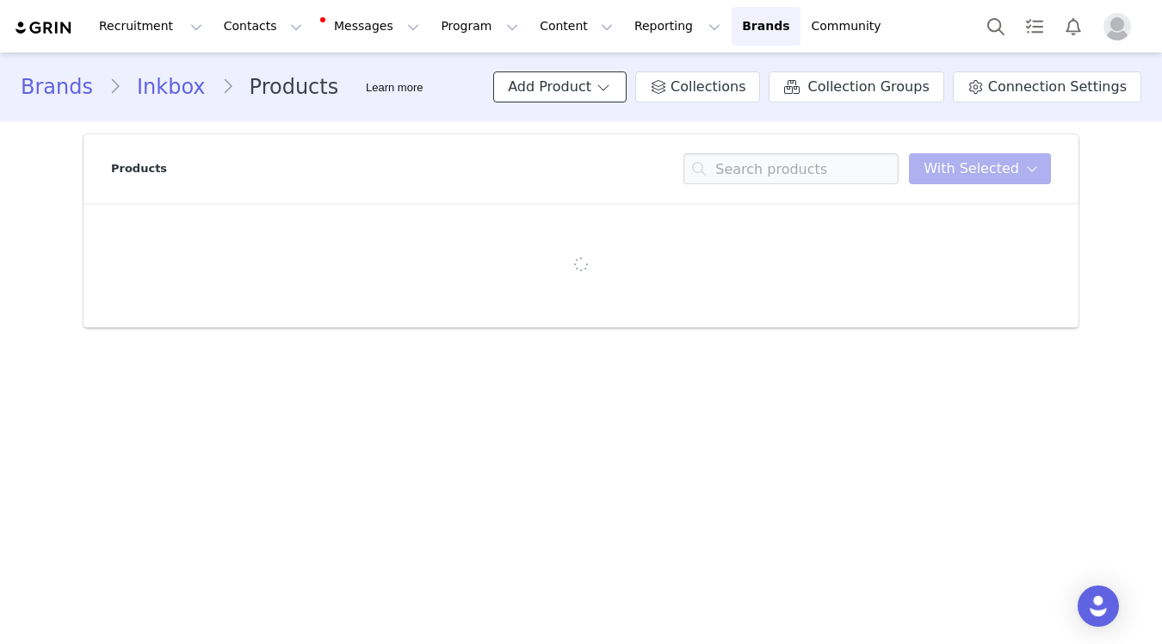
click at [606, 95] on button "Add Product" at bounding box center [559, 86] width 133 height 31
click at [628, 145] on span "Import From Store" at bounding box center [610, 152] width 109 height 14
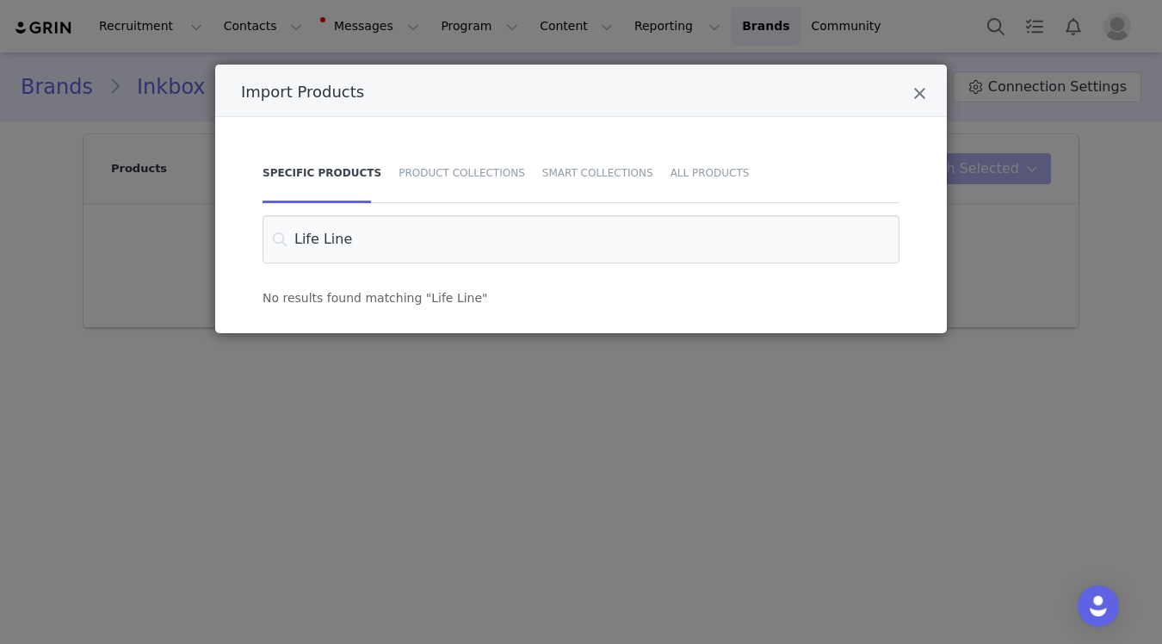
type input "Life Line"
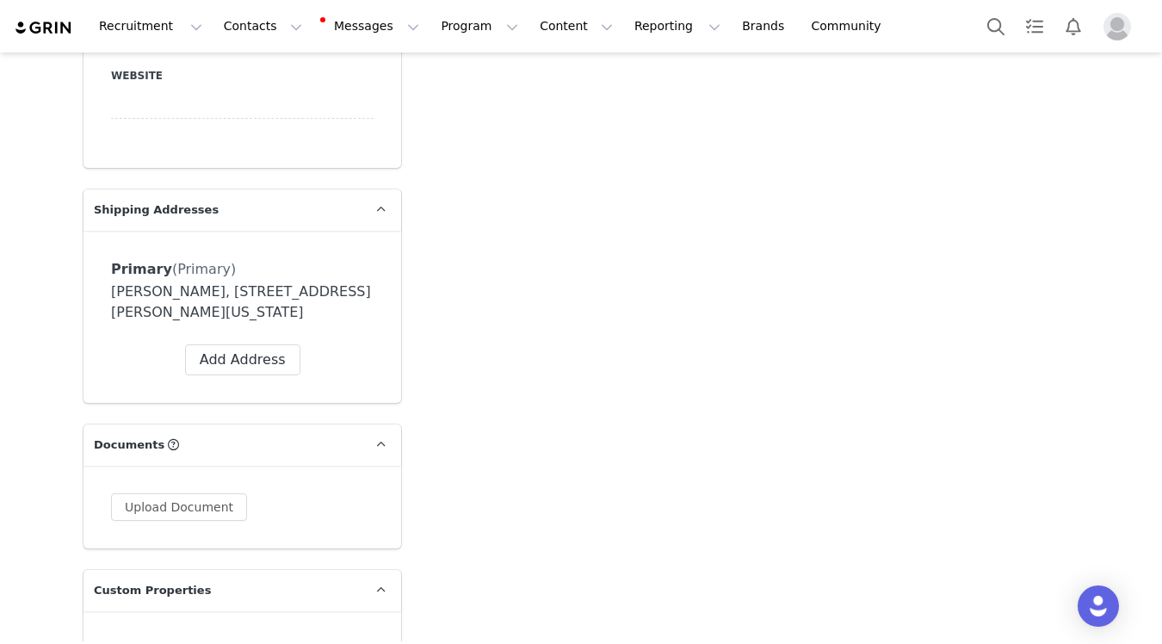
scroll to position [1114, 0]
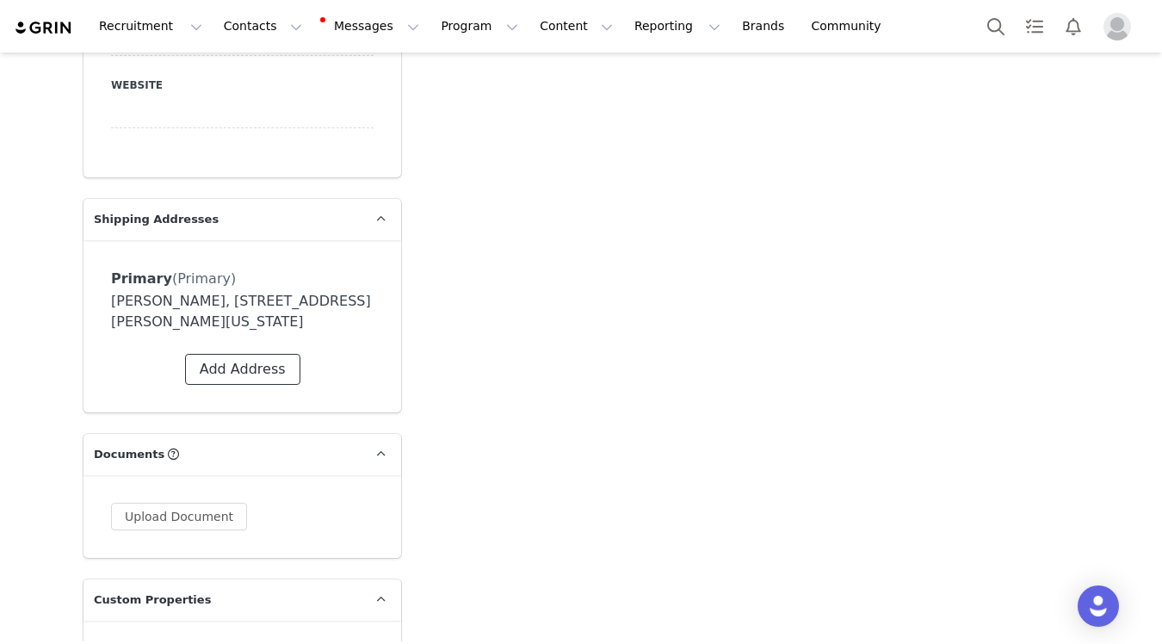
click at [219, 385] on button "Add Address" at bounding box center [242, 369] width 115 height 31
select select
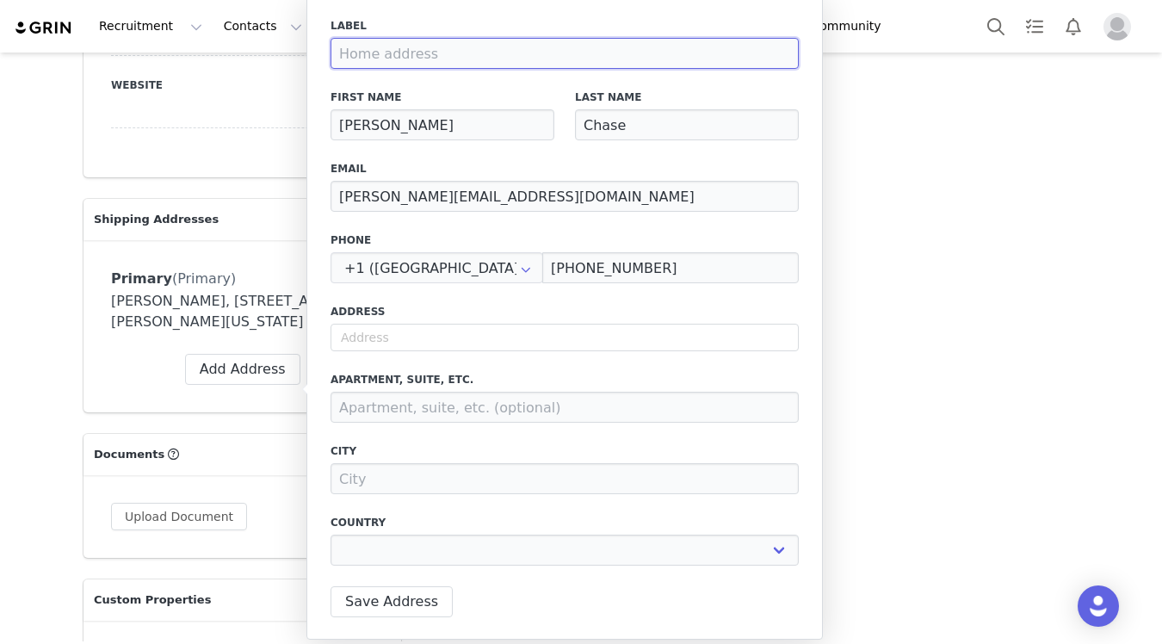
click at [480, 64] on input at bounding box center [564, 53] width 468 height 31
type input "A"
select select
type input "At"
select select
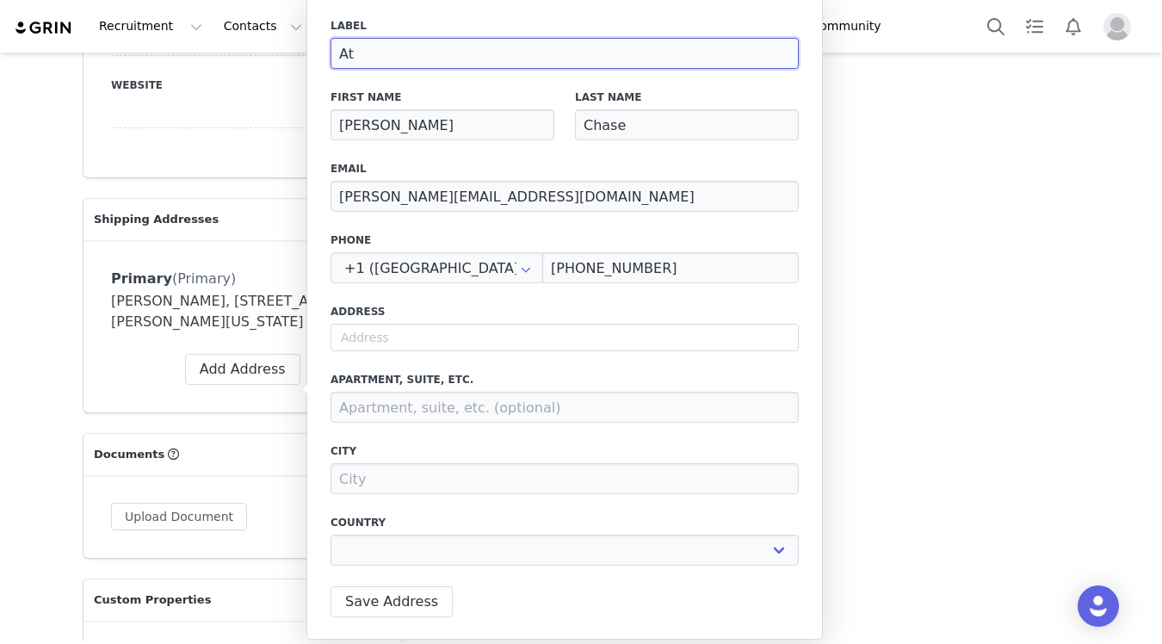
type input "Att"
select select
type input "Atto"
select select
type input "Attoc"
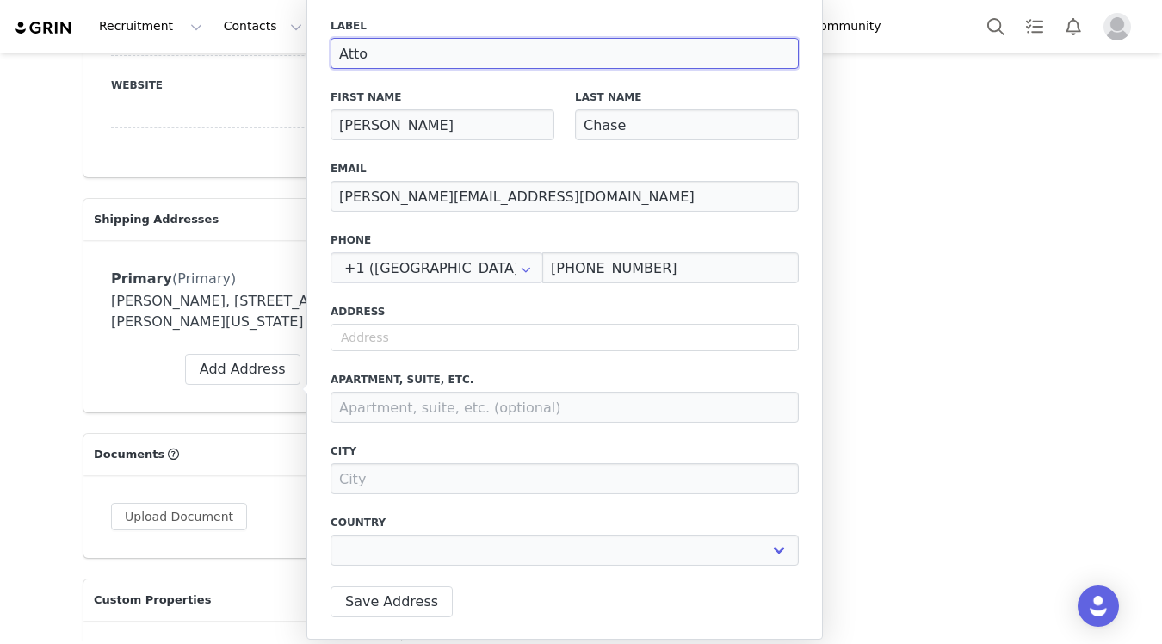
select select
type input "Attocu"
select select
type input "Attoc"
select select
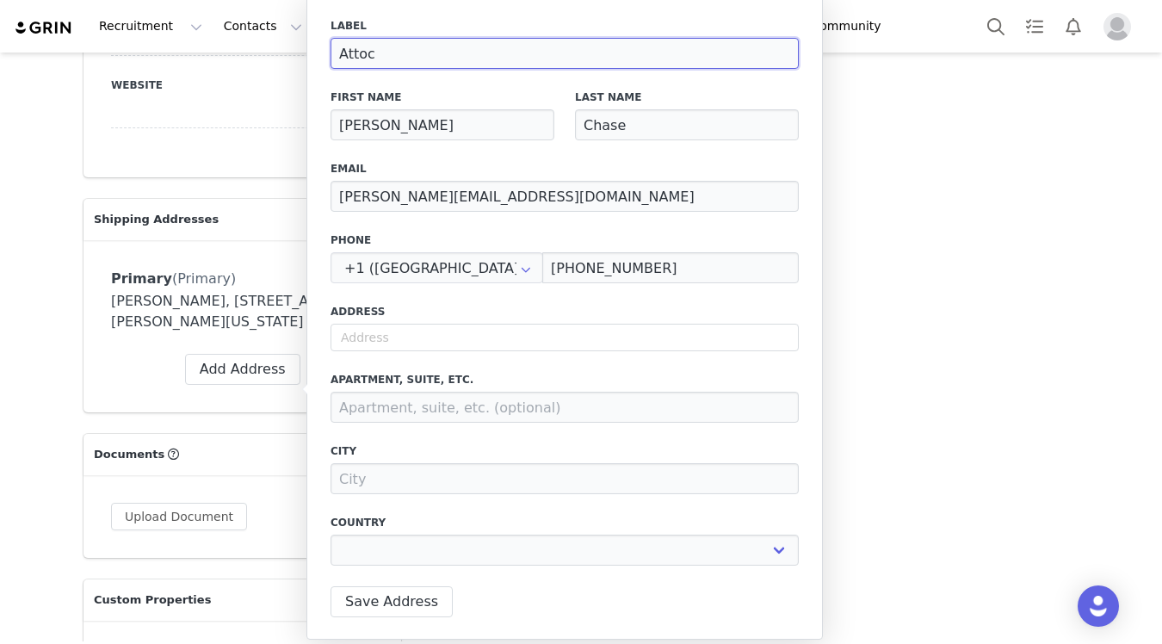
type input "Atto"
select select
type input "Att"
select select
type input "Atti"
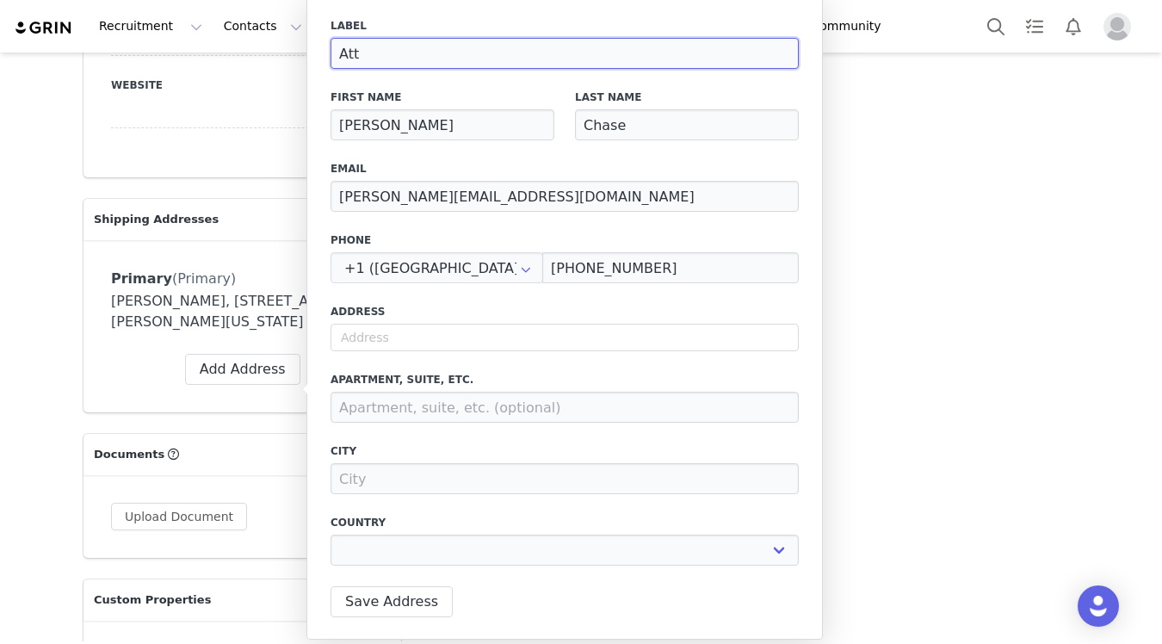
select select
type input "Attic"
select select
type input "Atticu"
select select
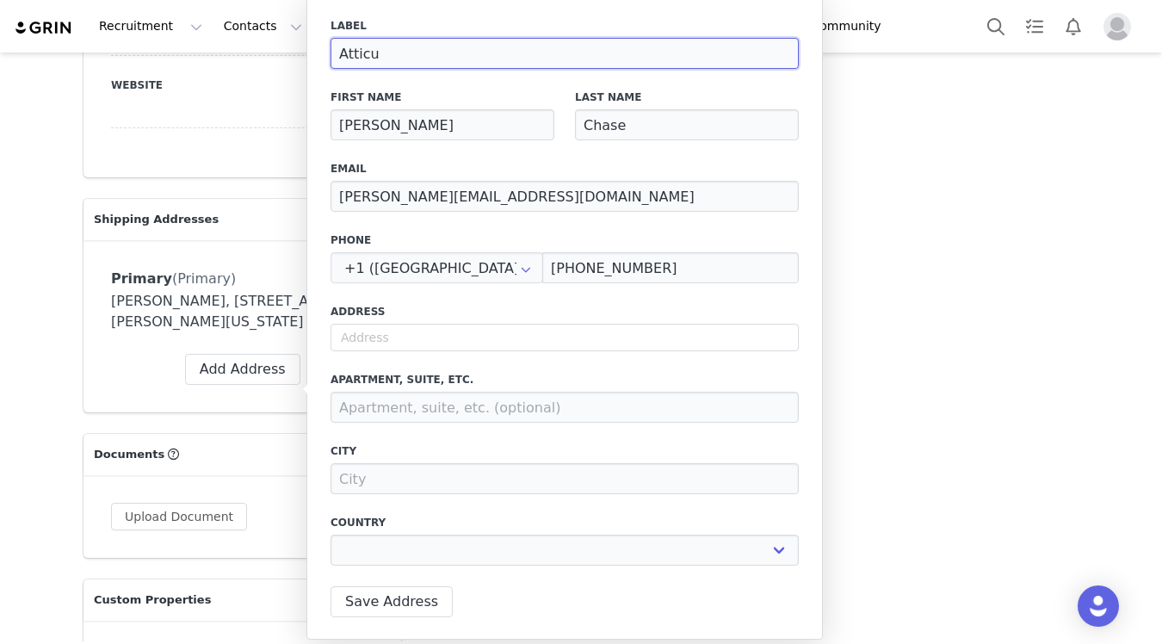
type input "Atticus"
select select
type input "Atticus"
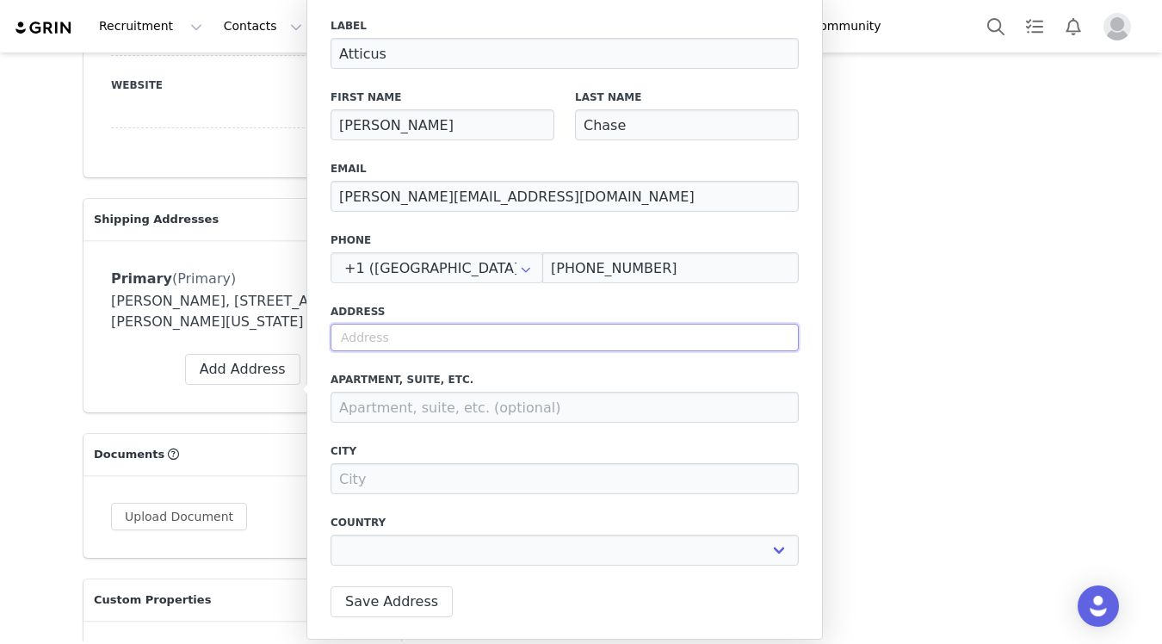
click at [448, 348] on input "text" at bounding box center [564, 338] width 468 height 28
paste input "[STREET_ADDRESS][US_STATE]"
type input "[STREET_ADDRESS][US_STATE]"
select select
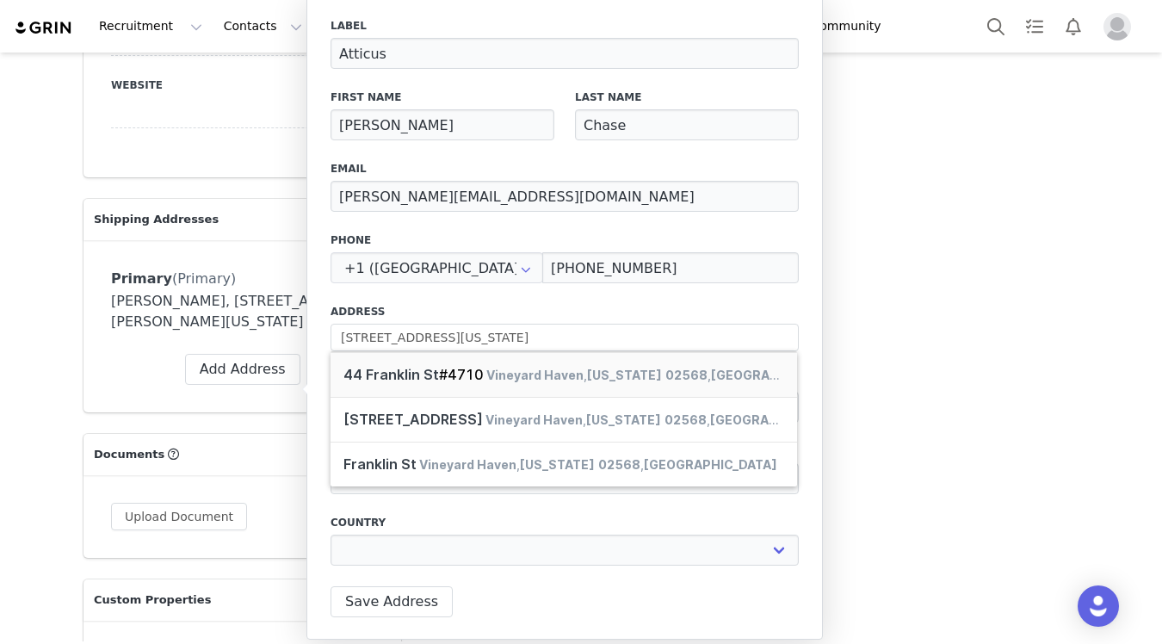
type input "[STREET_ADDRESS]"
type input "Tisbury"
select select "[object Object]"
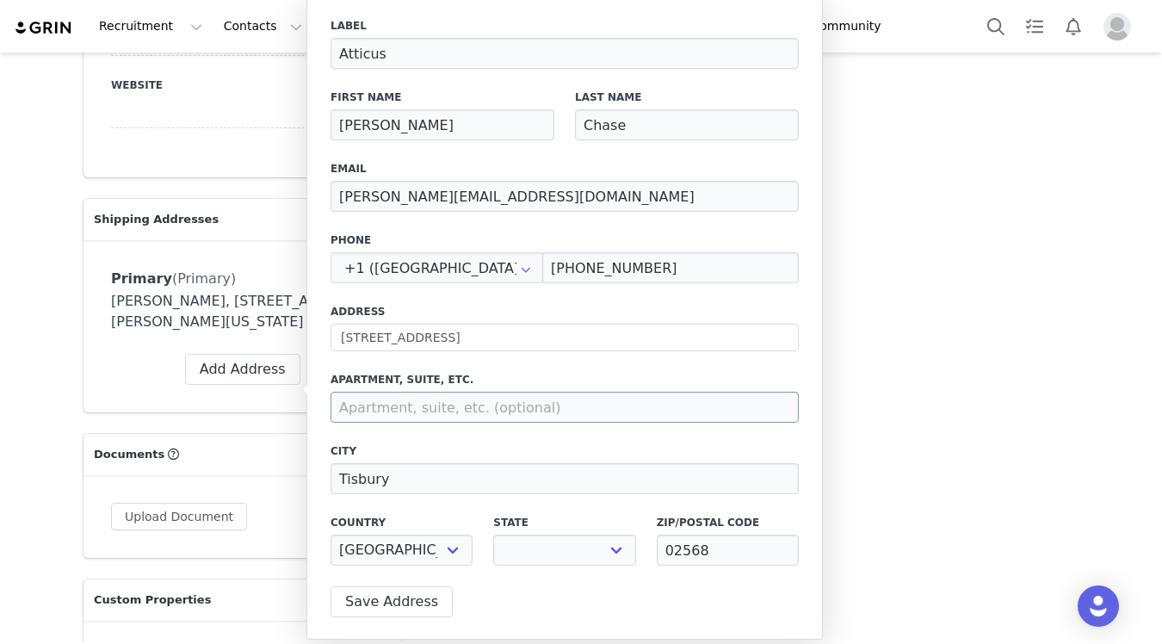
select select "[object Object]"
click at [478, 404] on input at bounding box center [564, 406] width 468 height 31
paste input "[STREET_ADDRESS][US_STATE]"
drag, startPoint x: 416, startPoint y: 408, endPoint x: 313, endPoint y: 405, distance: 103.3
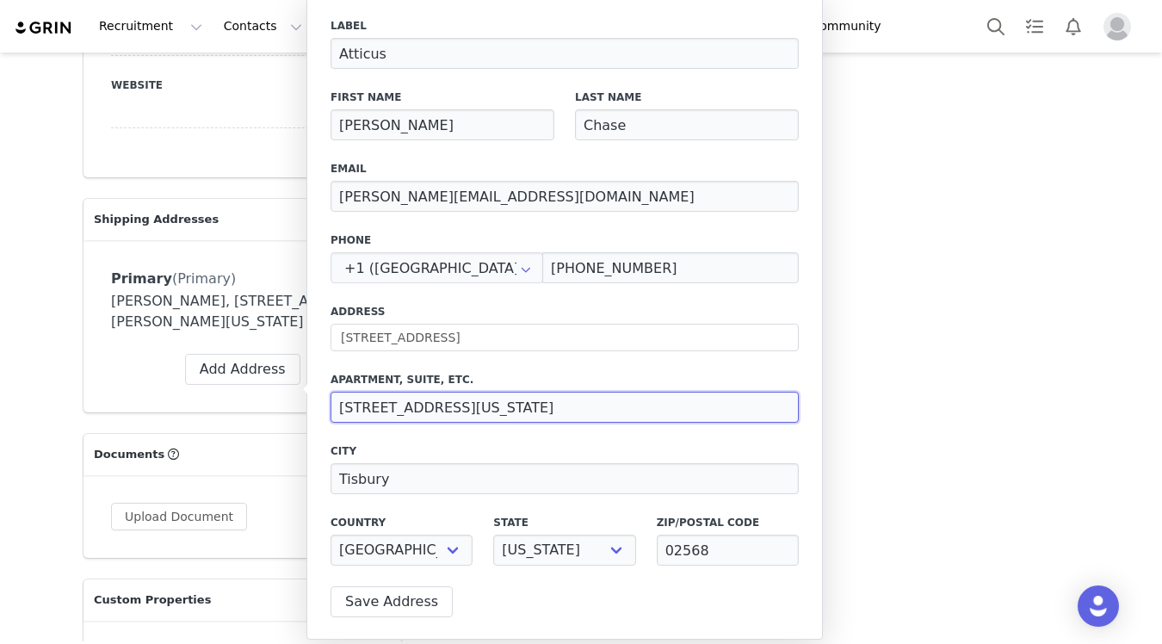
click at [313, 405] on div "Label Atticus First Name [PERSON_NAME] Last Name [PERSON_NAME] Email [PERSON_NA…" at bounding box center [564, 318] width 516 height 644
drag, startPoint x: 384, startPoint y: 407, endPoint x: 479, endPoint y: 403, distance: 95.6
click at [479, 403] on input "#[GEOGRAPHIC_DATA][US_STATE] [GEOGRAPHIC_DATA]" at bounding box center [564, 406] width 468 height 31
type input "#4710 , [US_STATE] 02568 [GEOGRAPHIC_DATA]"
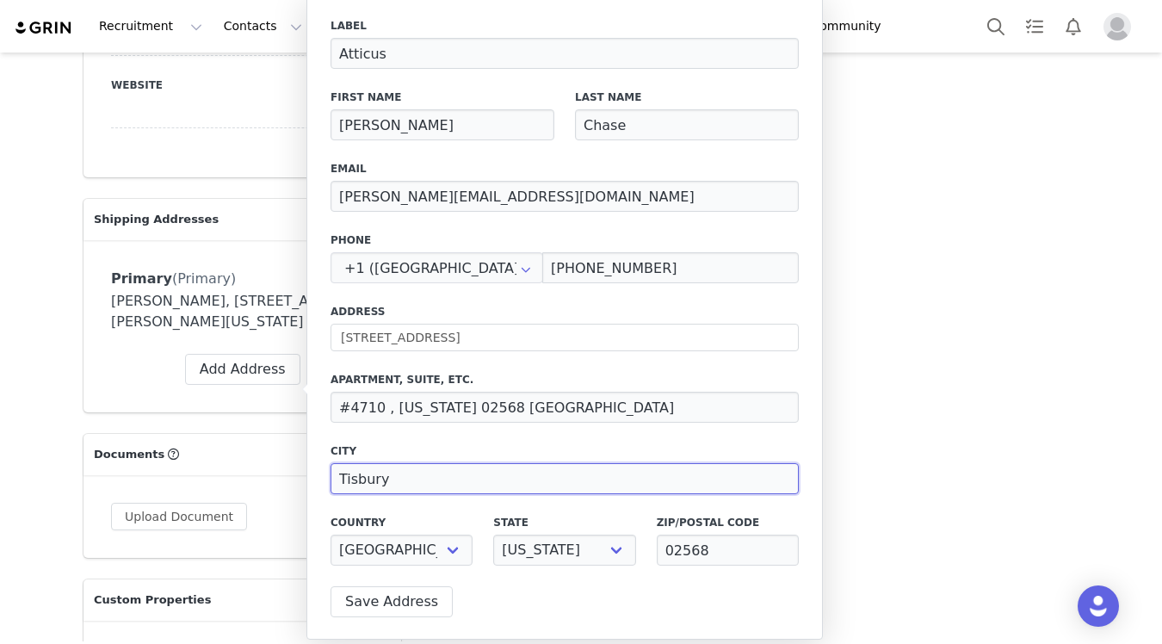
drag, startPoint x: 414, startPoint y: 486, endPoint x: 309, endPoint y: 461, distance: 107.9
click at [309, 461] on div "Label Atticus First Name [PERSON_NAME] Last Name [PERSON_NAME] Email [PERSON_NA…" at bounding box center [564, 318] width 516 height 644
paste input "Vineyard Haven"
type input "Vineyard Haven"
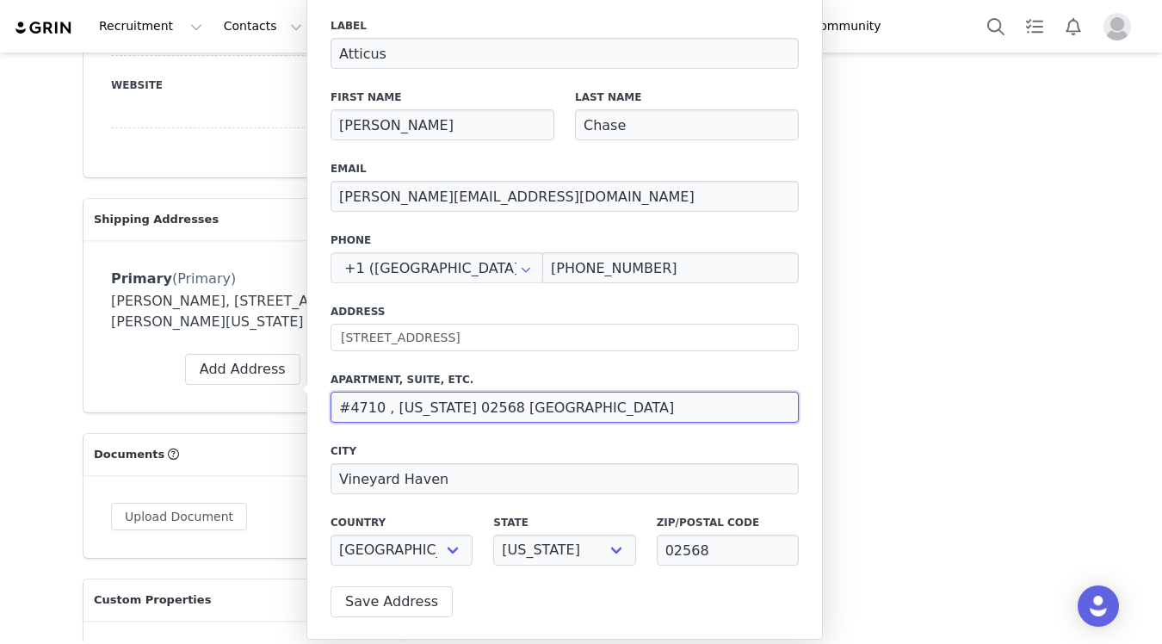
drag, startPoint x: 381, startPoint y: 406, endPoint x: 645, endPoint y: 415, distance: 264.3
click at [645, 415] on input "#4710 , [US_STATE] 02568 [GEOGRAPHIC_DATA]" at bounding box center [564, 406] width 468 height 31
type input "#4710"
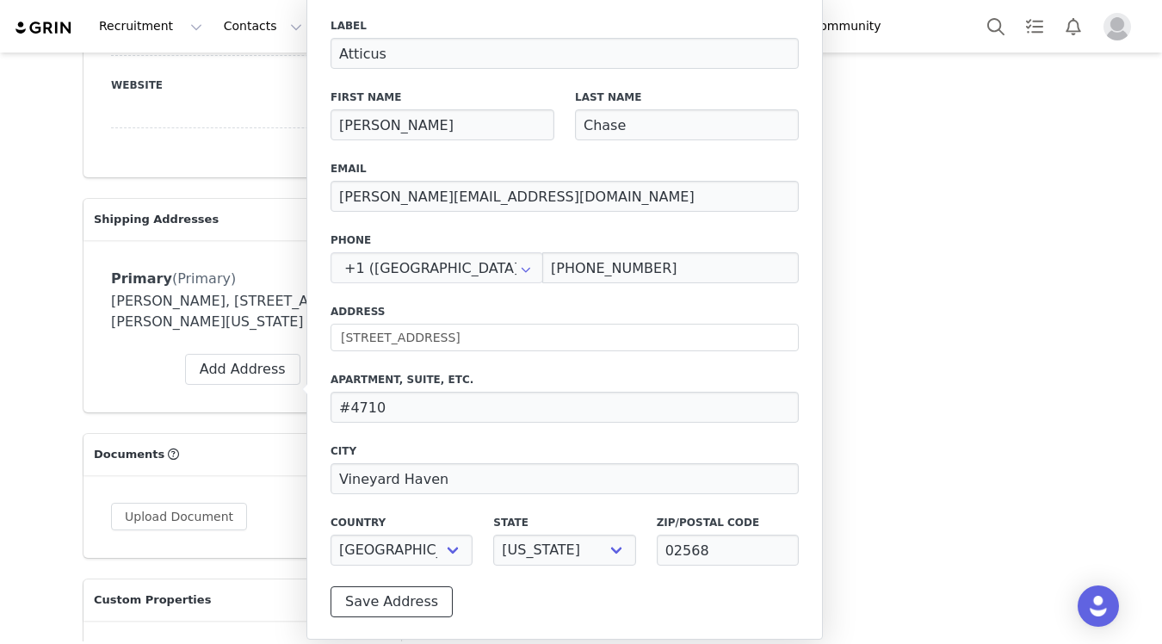
click at [361, 613] on button "Save Address" at bounding box center [391, 601] width 122 height 31
